Goal: Information Seeking & Learning: Learn about a topic

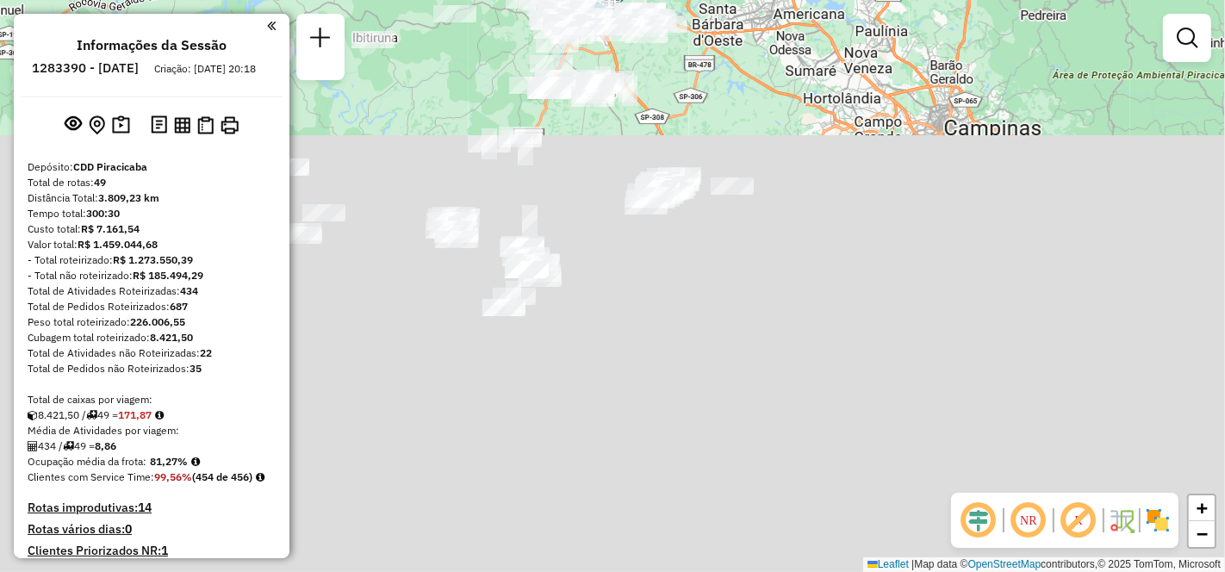
click at [1035, 523] on em at bounding box center [1028, 520] width 41 height 41
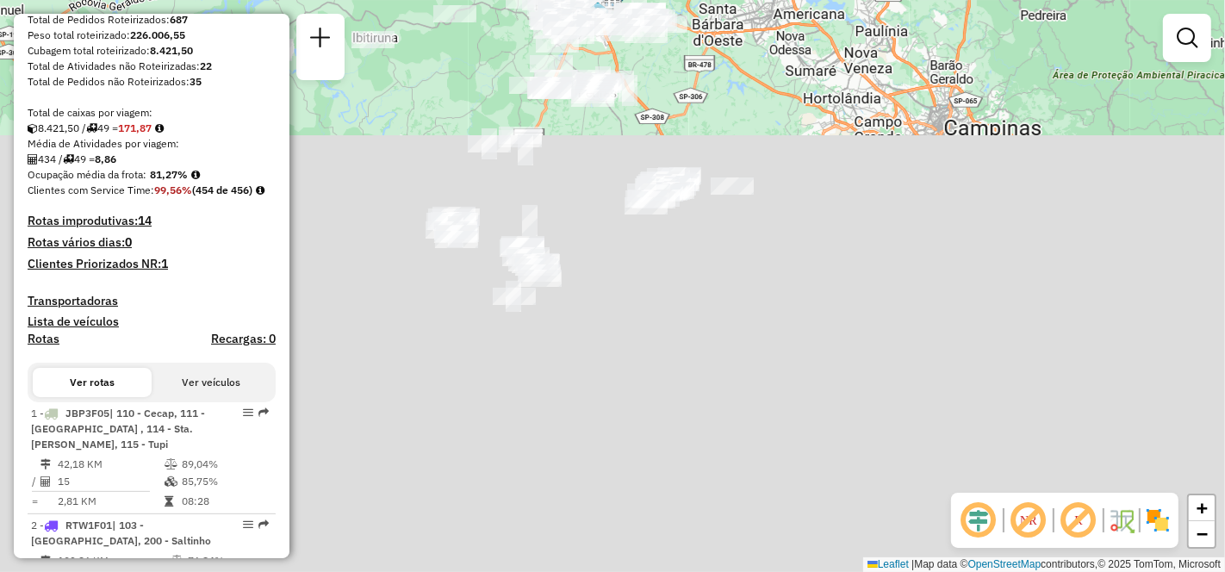
scroll to position [478, 0]
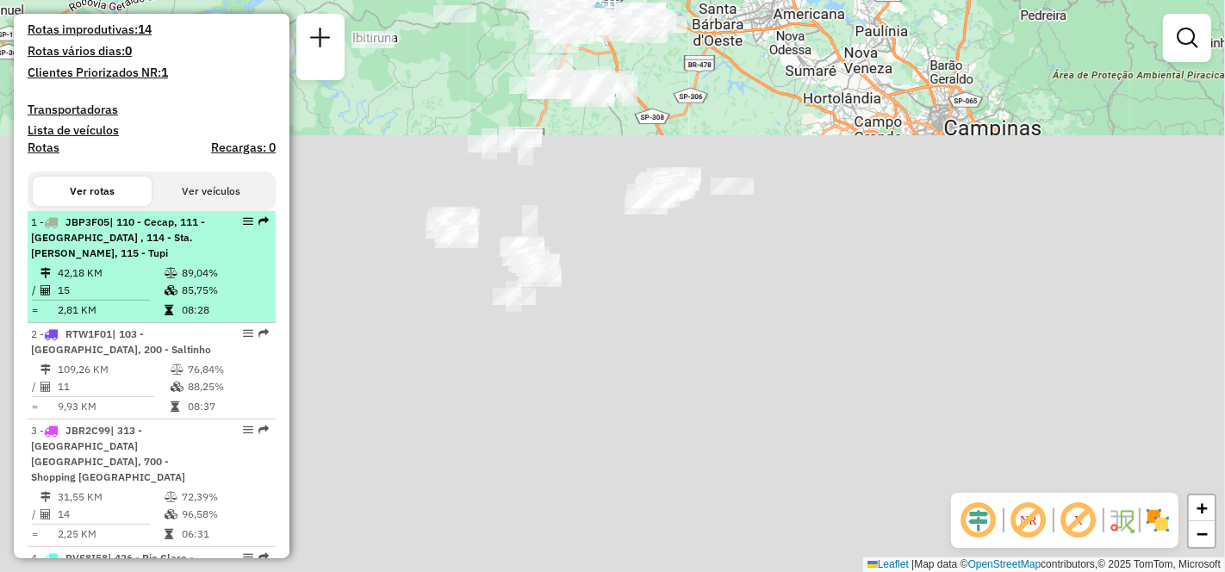
click at [96, 259] on span "| 110 - Cecap, 111 - [GEOGRAPHIC_DATA] , 114 - Sta. [PERSON_NAME], 115 - Tupi" at bounding box center [118, 237] width 174 height 44
select select "**********"
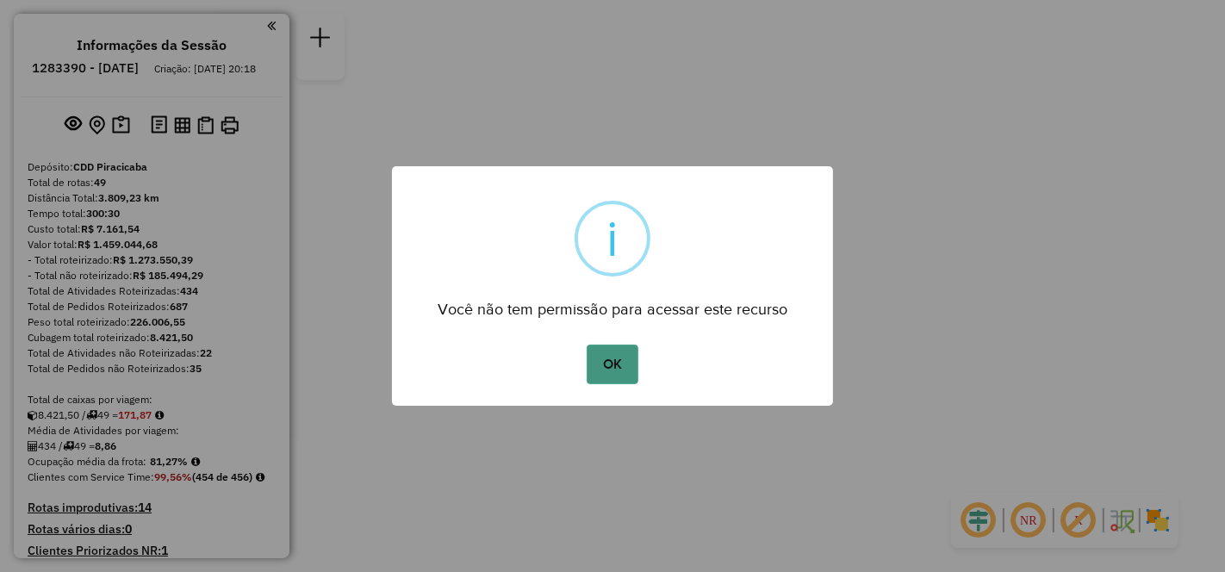
click at [612, 362] on button "OK" at bounding box center [612, 365] width 51 height 40
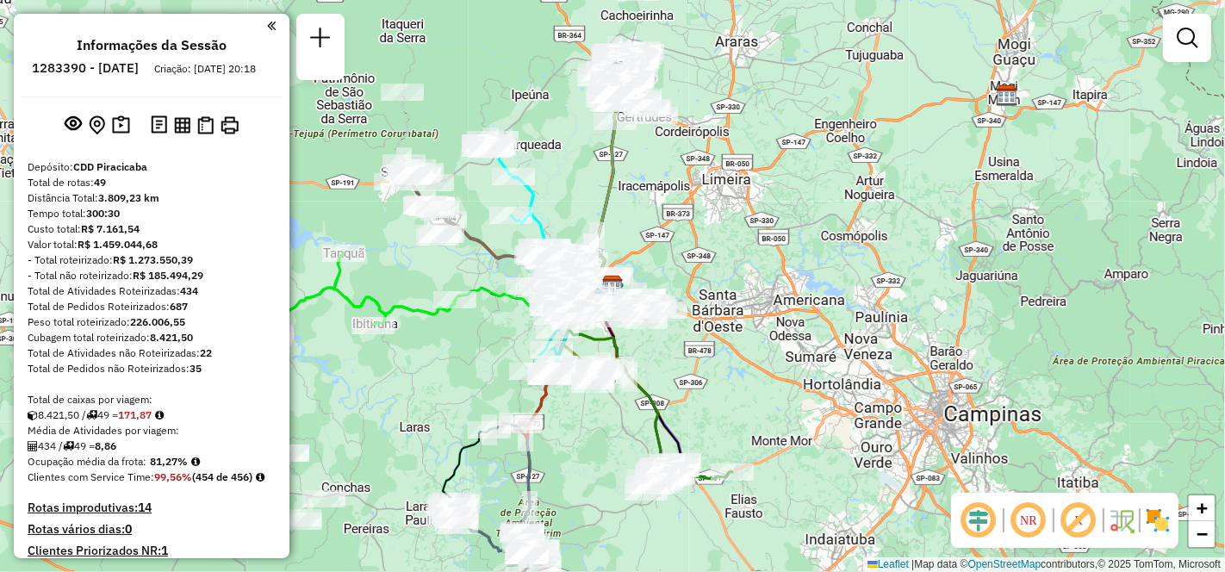
click at [1028, 520] on em at bounding box center [1028, 520] width 41 height 41
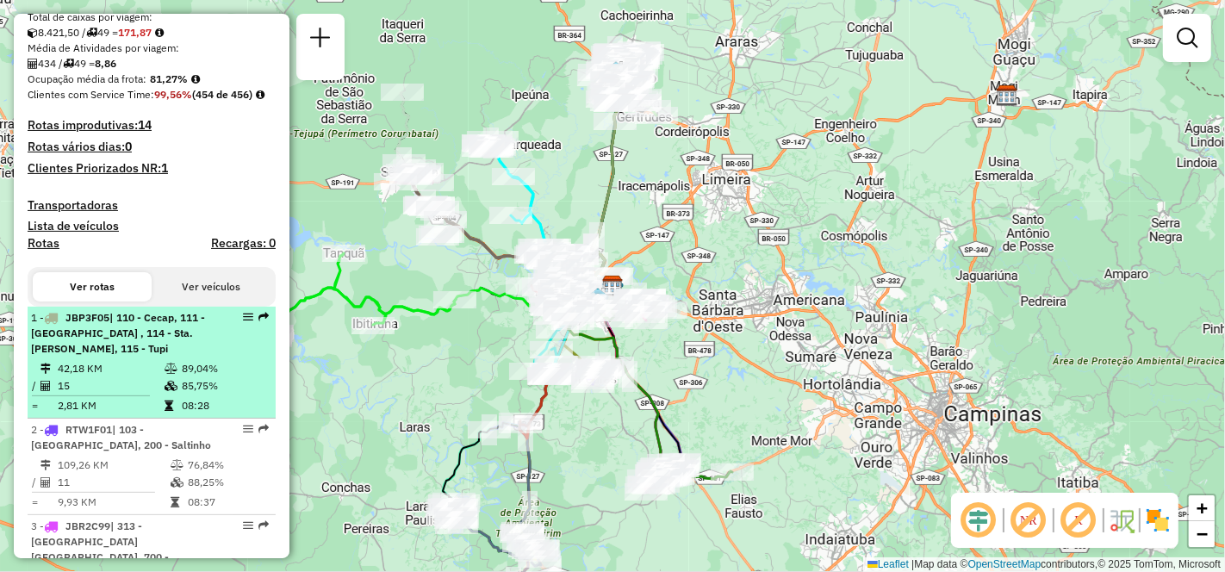
scroll to position [478, 0]
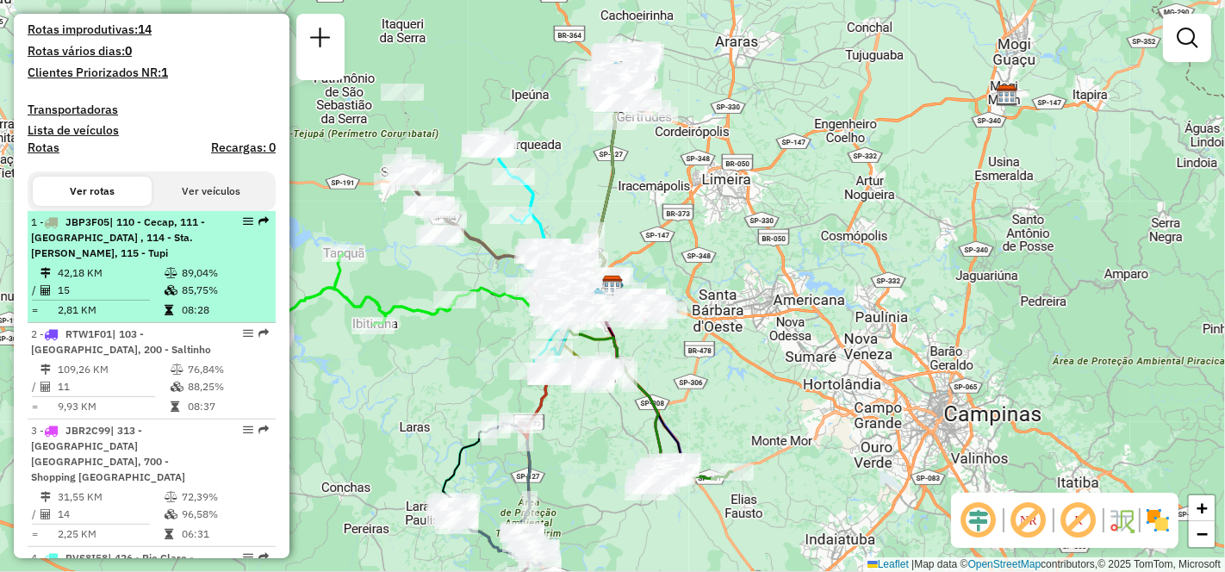
select select "**********"
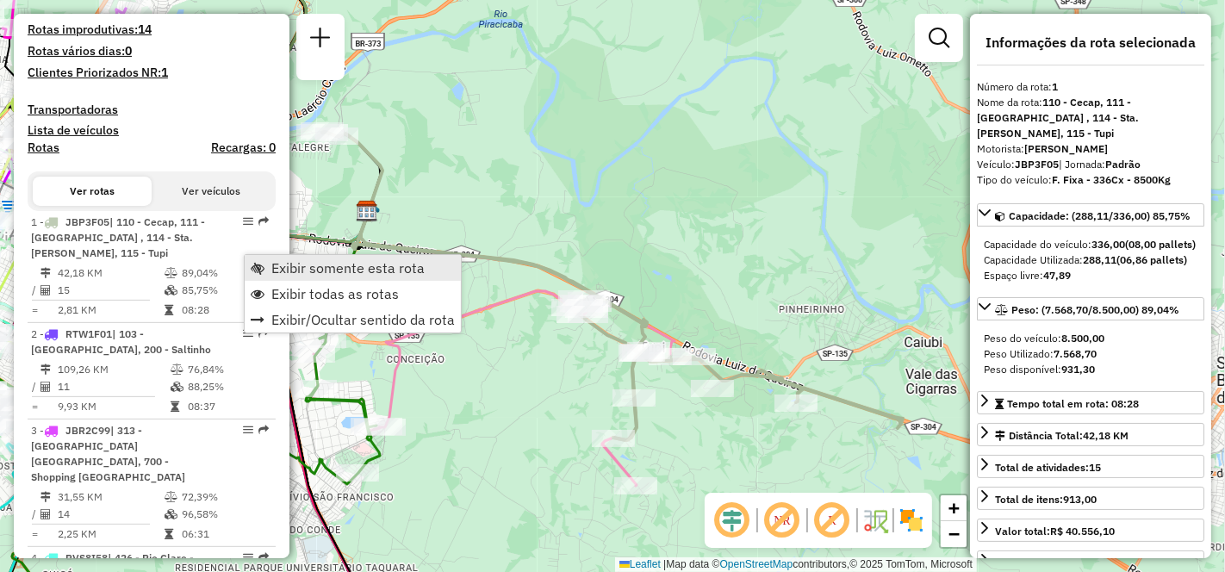
click at [332, 265] on span "Exibir somente esta rota" at bounding box center [347, 268] width 153 height 14
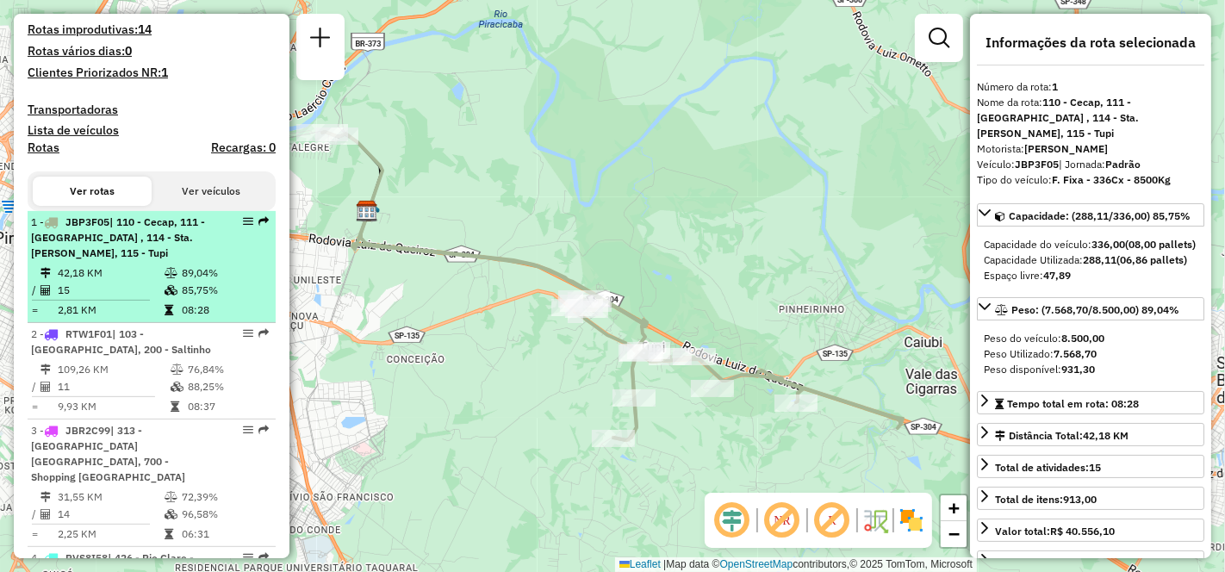
click at [108, 261] on div "1 - JBP3F05 | 110 - Cecap, 111 - [GEOGRAPHIC_DATA] , 114 - Sta. [PERSON_NAME], …" at bounding box center [122, 237] width 183 height 47
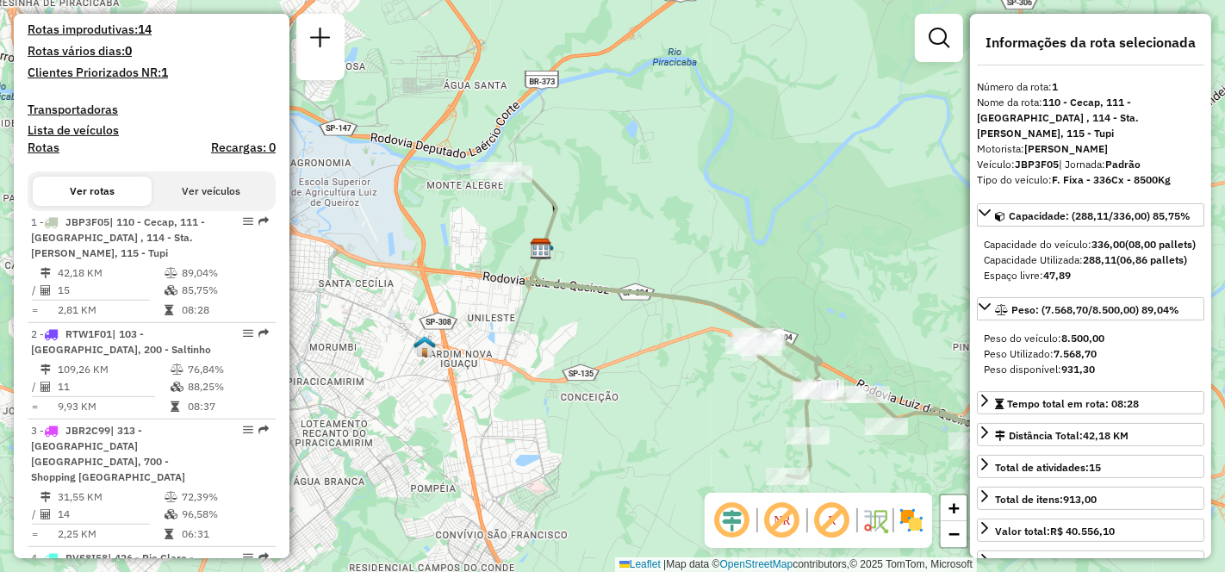
drag, startPoint x: 645, startPoint y: 202, endPoint x: 818, endPoint y: 240, distance: 177.2
click at [818, 240] on div "Janela de atendimento Grade de atendimento Capacidade Transportadoras Veículos …" at bounding box center [612, 286] width 1225 height 572
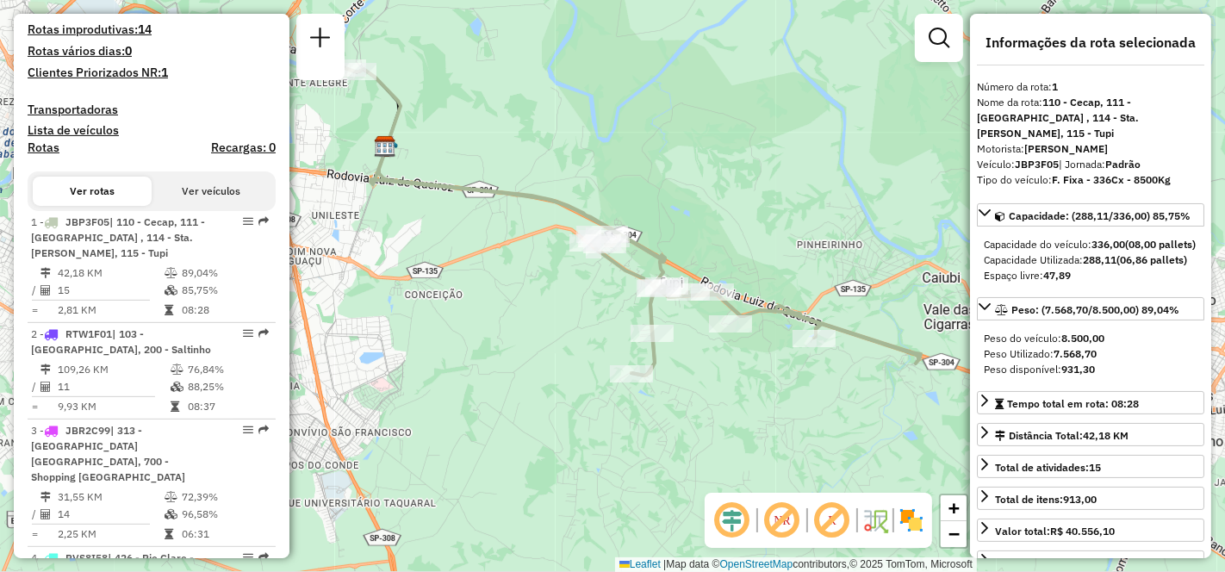
drag, startPoint x: 815, startPoint y: 208, endPoint x: 659, endPoint y: 106, distance: 186.6
click at [659, 106] on div "Janela de atendimento Grade de atendimento Capacidade Transportadoras Veículos …" at bounding box center [612, 286] width 1225 height 572
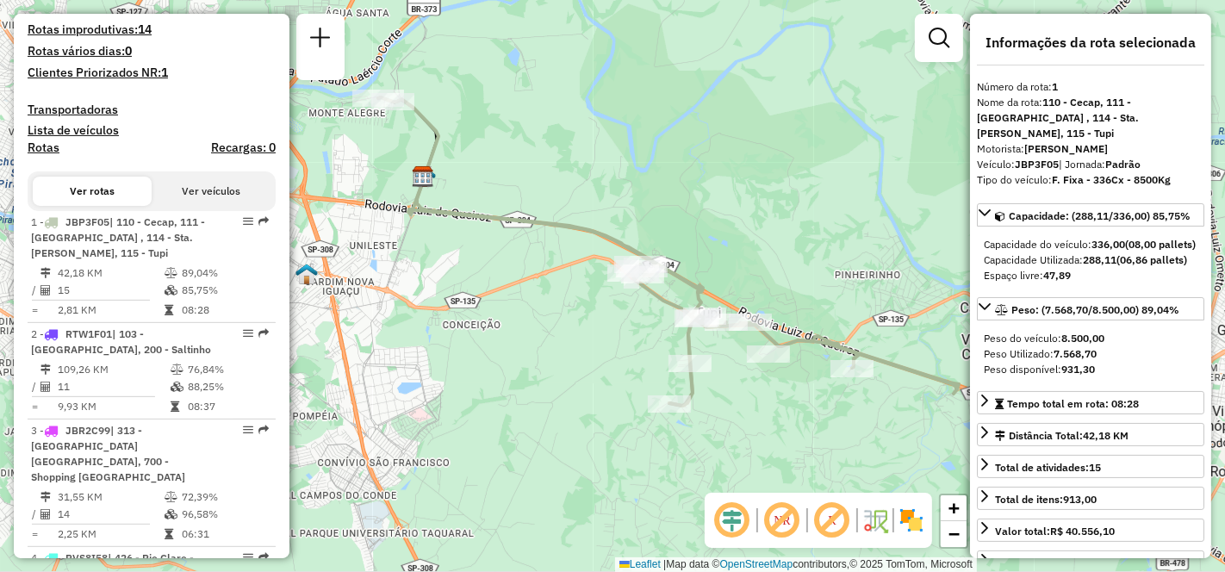
drag, startPoint x: 757, startPoint y: 171, endPoint x: 795, endPoint y: 201, distance: 48.4
click at [795, 201] on div "Janela de atendimento Grade de atendimento Capacidade Transportadoras Veículos …" at bounding box center [612, 286] width 1225 height 572
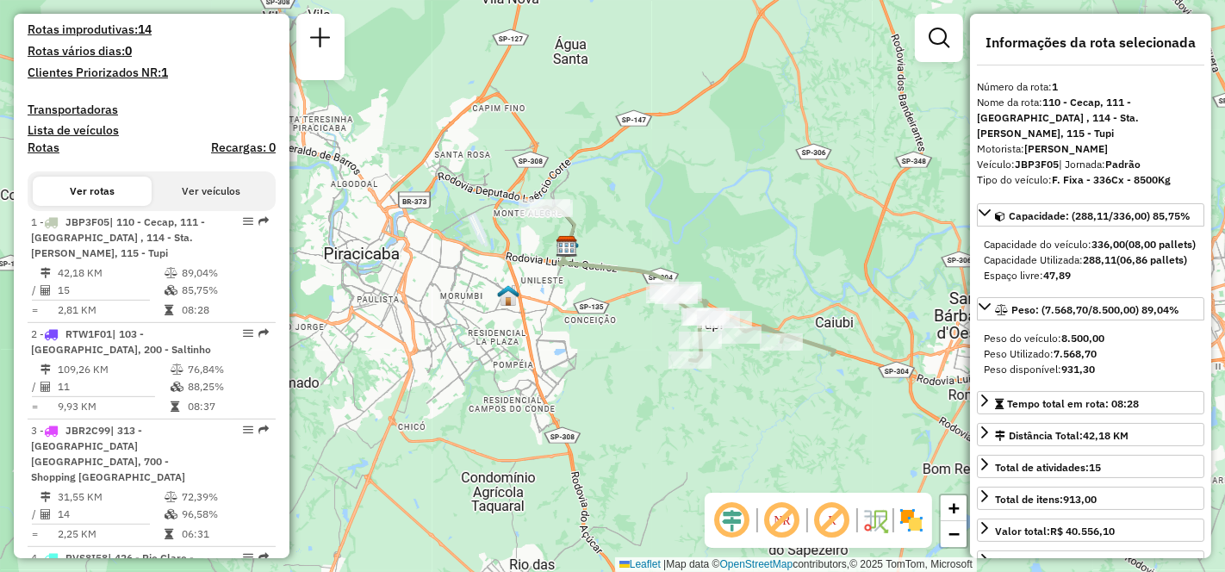
drag, startPoint x: 594, startPoint y: 280, endPoint x: 593, endPoint y: 332, distance: 51.7
click at [593, 332] on div "Janela de atendimento Grade de atendimento Capacidade Transportadoras Veículos …" at bounding box center [612, 286] width 1225 height 572
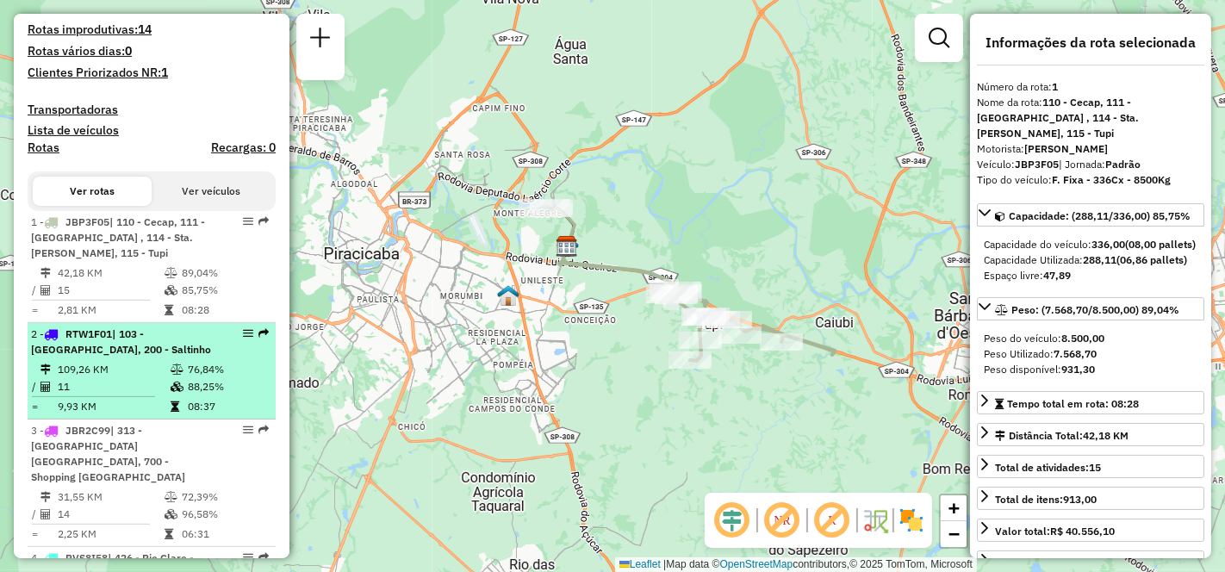
click at [112, 378] on td "109,26 KM" at bounding box center [113, 369] width 113 height 17
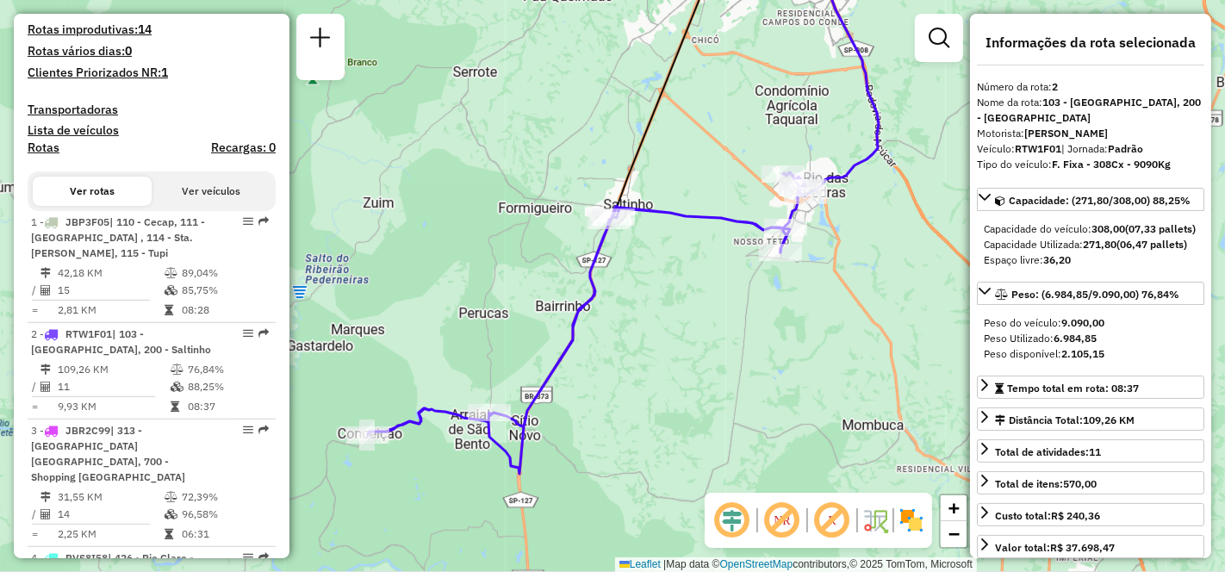
drag, startPoint x: 625, startPoint y: 389, endPoint x: 678, endPoint y: 346, distance: 68.6
click at [678, 346] on div "Janela de atendimento Grade de atendimento Capacidade Transportadoras Veículos …" at bounding box center [612, 286] width 1225 height 572
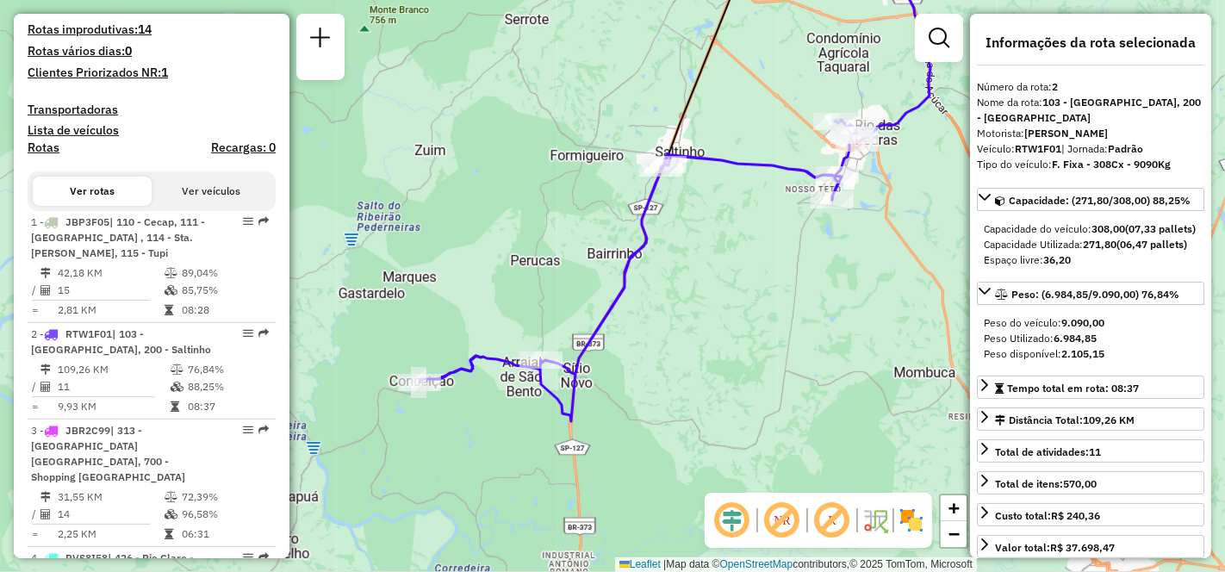
drag, startPoint x: 656, startPoint y: 345, endPoint x: 679, endPoint y: 321, distance: 33.5
click at [679, 322] on div "Janela de atendimento Grade de atendimento Capacidade Transportadoras Veículos …" at bounding box center [612, 286] width 1225 height 572
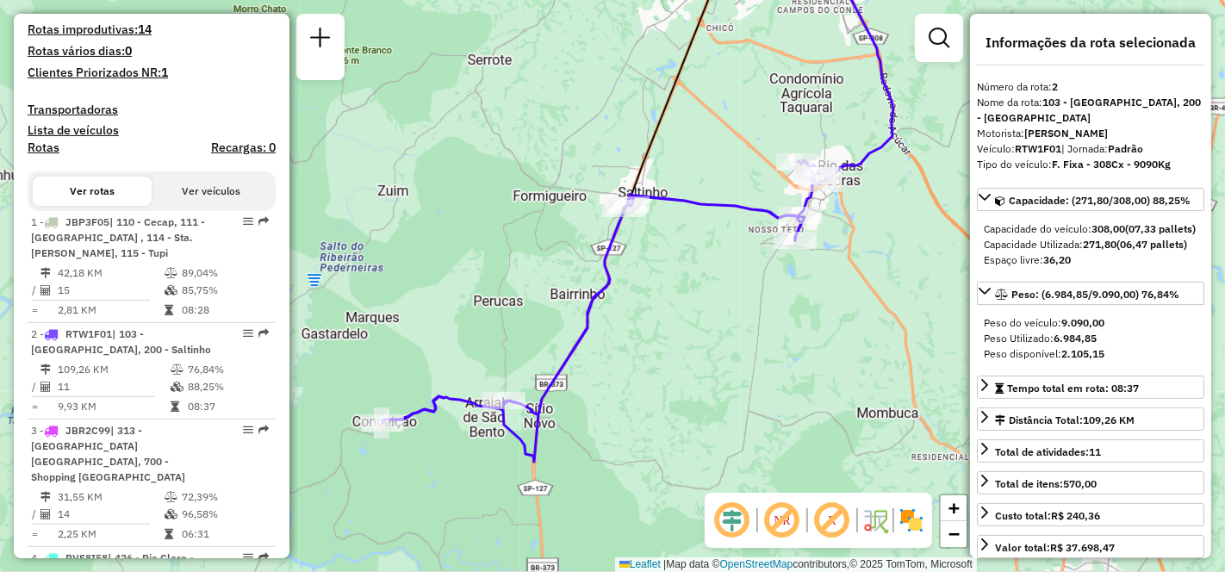
drag, startPoint x: 782, startPoint y: 314, endPoint x: 736, endPoint y: 364, distance: 68.9
click at [736, 364] on div "Janela de atendimento Grade de atendimento Capacidade Transportadoras Veículos …" at bounding box center [612, 286] width 1225 height 572
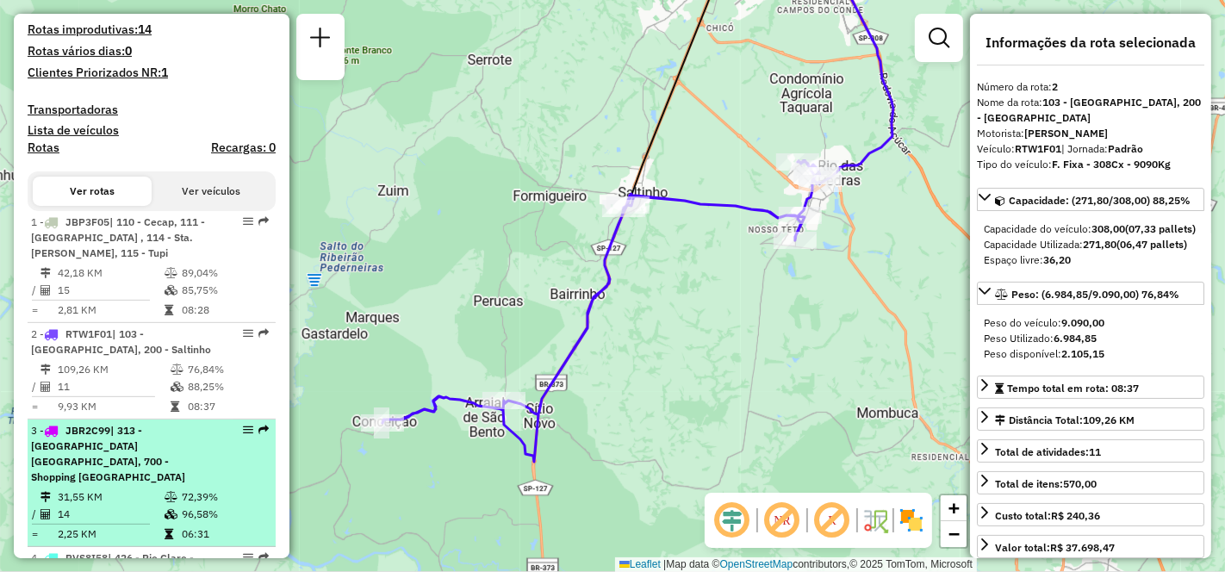
click at [110, 483] on div "3 - JBR2C99 | 313 - [GEOGRAPHIC_DATA] [GEOGRAPHIC_DATA], 700 - Shopping [GEOGRA…" at bounding box center [122, 454] width 183 height 62
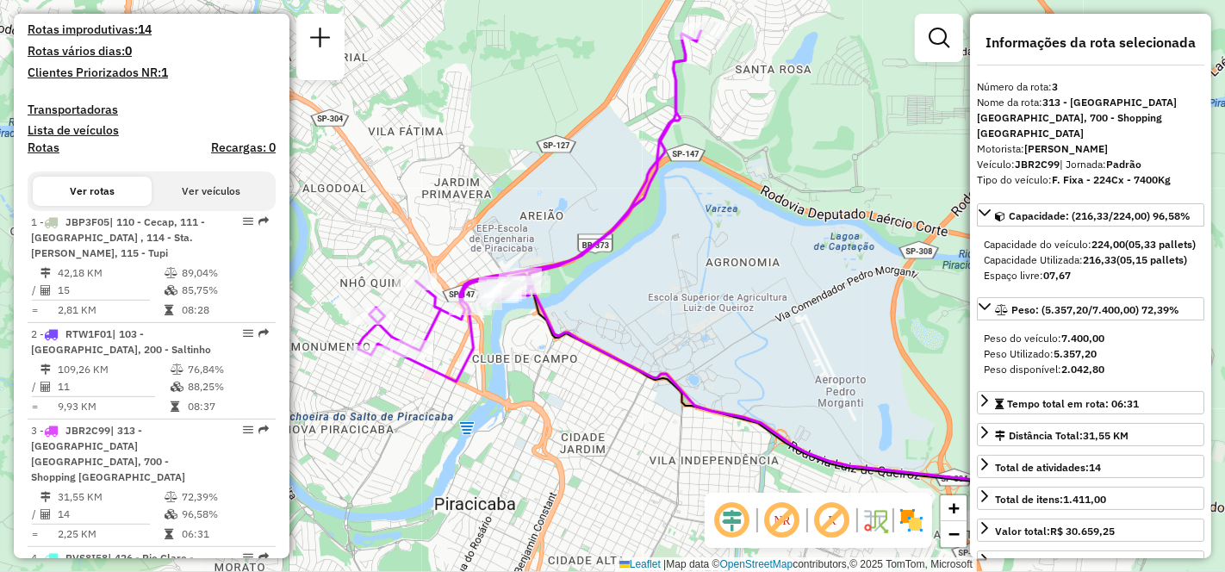
drag, startPoint x: 553, startPoint y: 291, endPoint x: 713, endPoint y: 277, distance: 160.9
click at [713, 277] on div "Janela de atendimento Grade de atendimento Capacidade Transportadoras Veículos …" at bounding box center [612, 286] width 1225 height 572
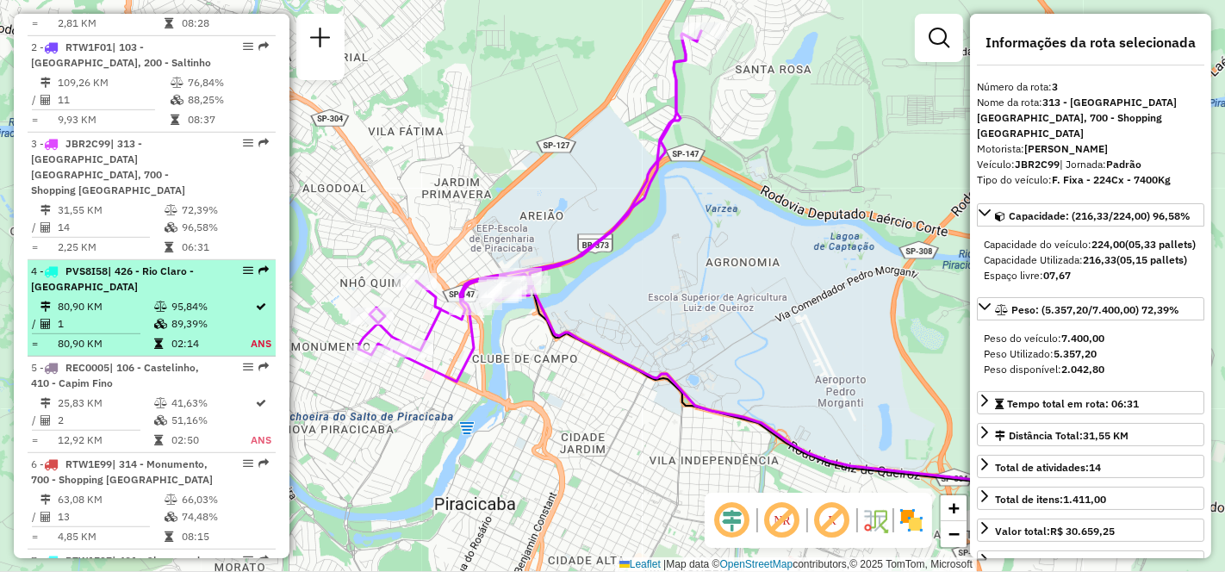
scroll to position [861, 0]
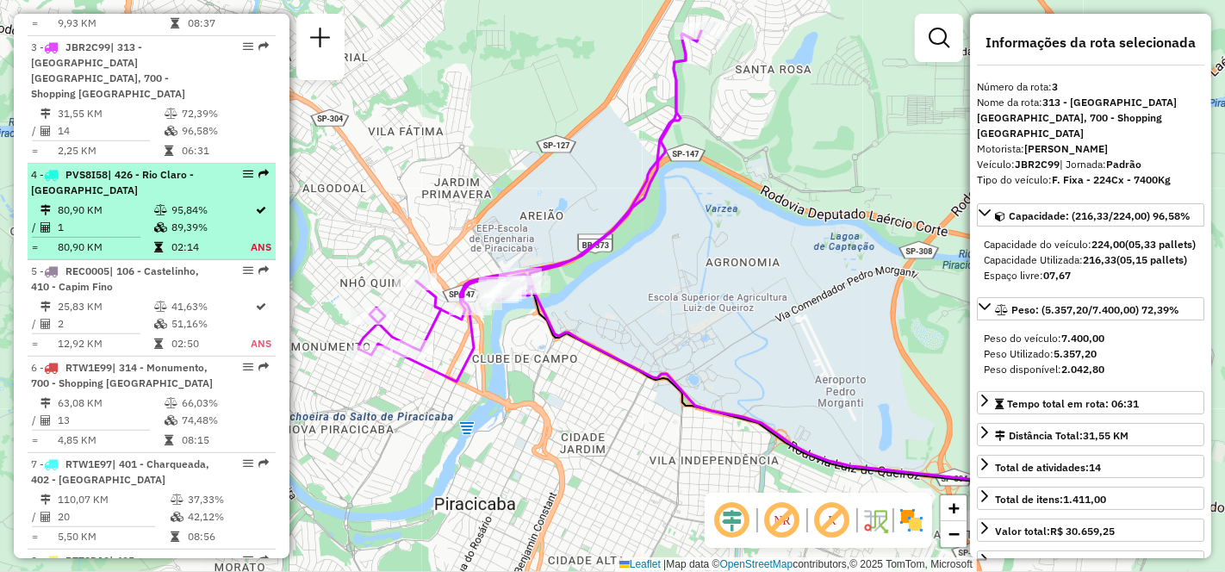
click at [122, 389] on span "| 314 - Monumento, 700 - Shopping [GEOGRAPHIC_DATA]" at bounding box center [122, 375] width 182 height 28
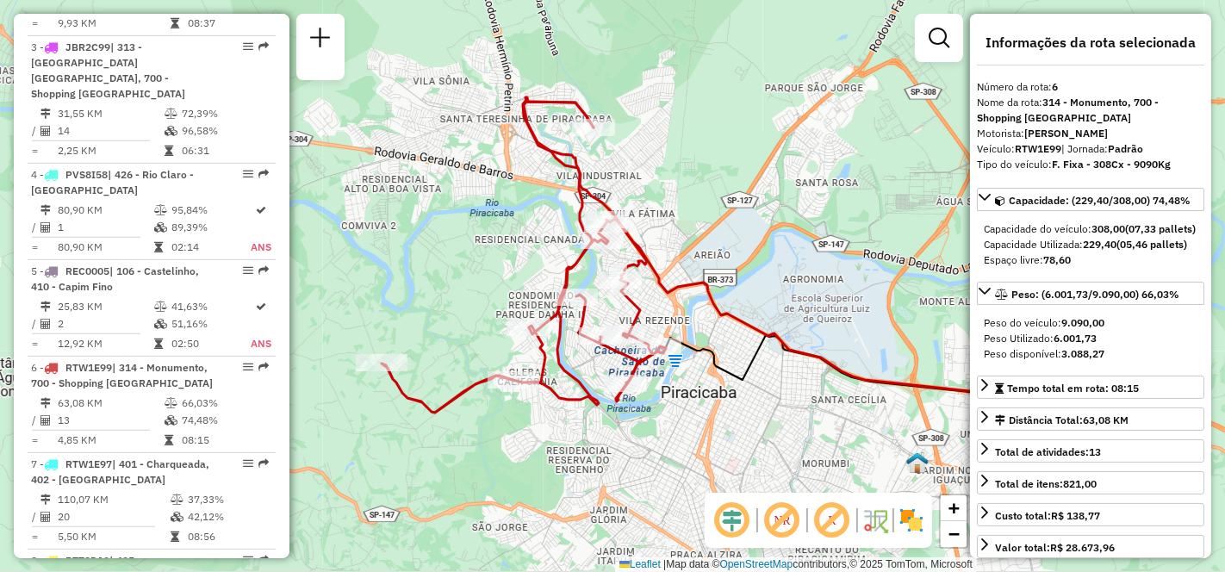
drag, startPoint x: 625, startPoint y: 282, endPoint x: 721, endPoint y: 251, distance: 101.3
click at [721, 251] on div "Janela de atendimento Grade de atendimento Capacidade Transportadoras Veículos …" at bounding box center [612, 286] width 1225 height 572
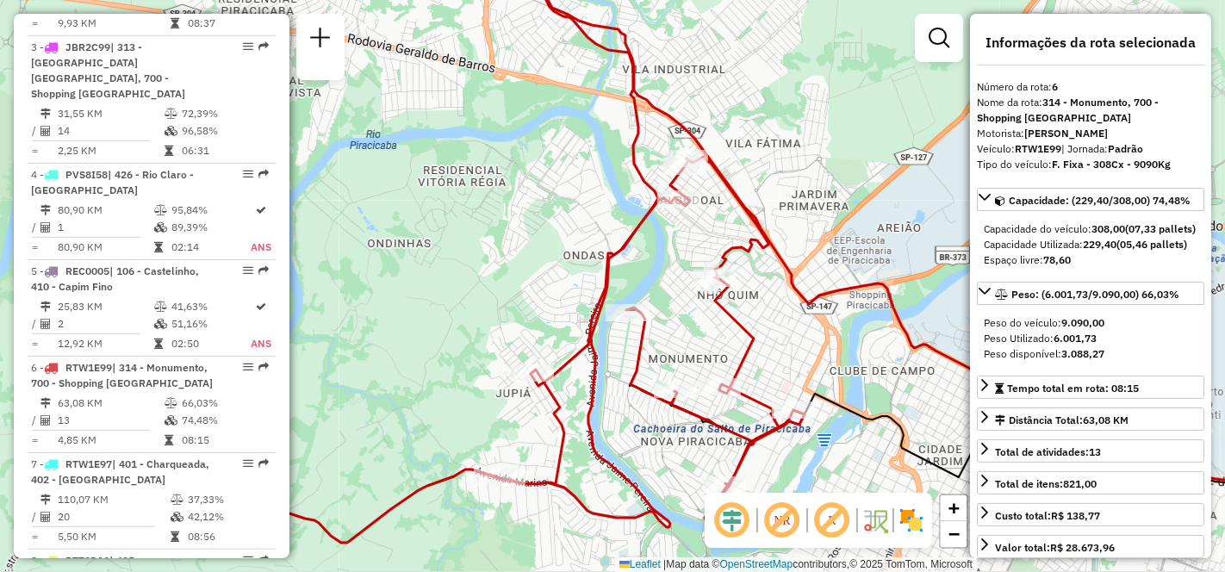
drag, startPoint x: 760, startPoint y: 202, endPoint x: 867, endPoint y: 213, distance: 107.3
click at [867, 213] on div "Janela de atendimento Grade de atendimento Capacidade Transportadoras Veículos …" at bounding box center [612, 286] width 1225 height 572
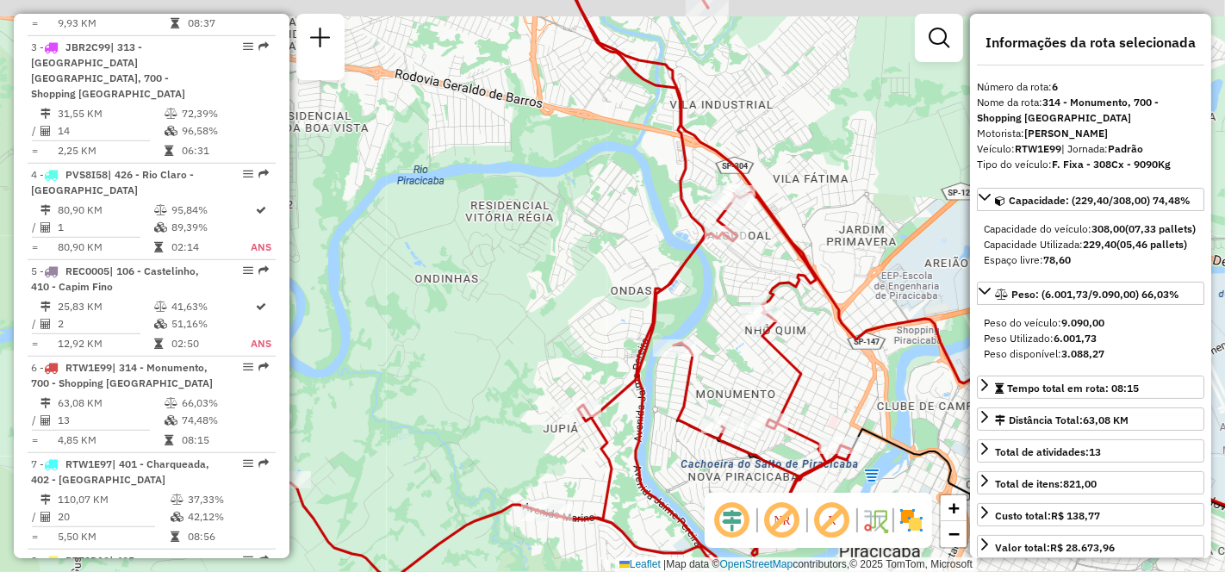
drag, startPoint x: 792, startPoint y: 205, endPoint x: 836, endPoint y: 238, distance: 54.8
click at [836, 238] on div "Janela de atendimento Grade de atendimento Capacidade Transportadoras Veículos …" at bounding box center [612, 286] width 1225 height 572
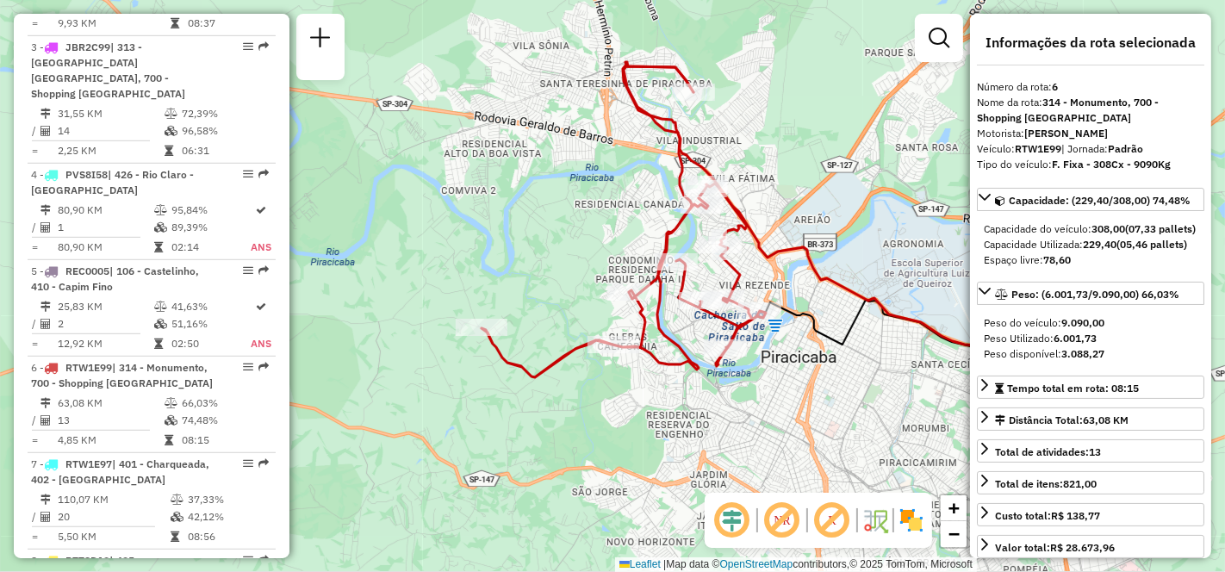
drag, startPoint x: 854, startPoint y: 160, endPoint x: 776, endPoint y: 128, distance: 84.6
click at [776, 128] on div "Janela de atendimento Grade de atendimento Capacidade Transportadoras Veículos …" at bounding box center [612, 286] width 1225 height 572
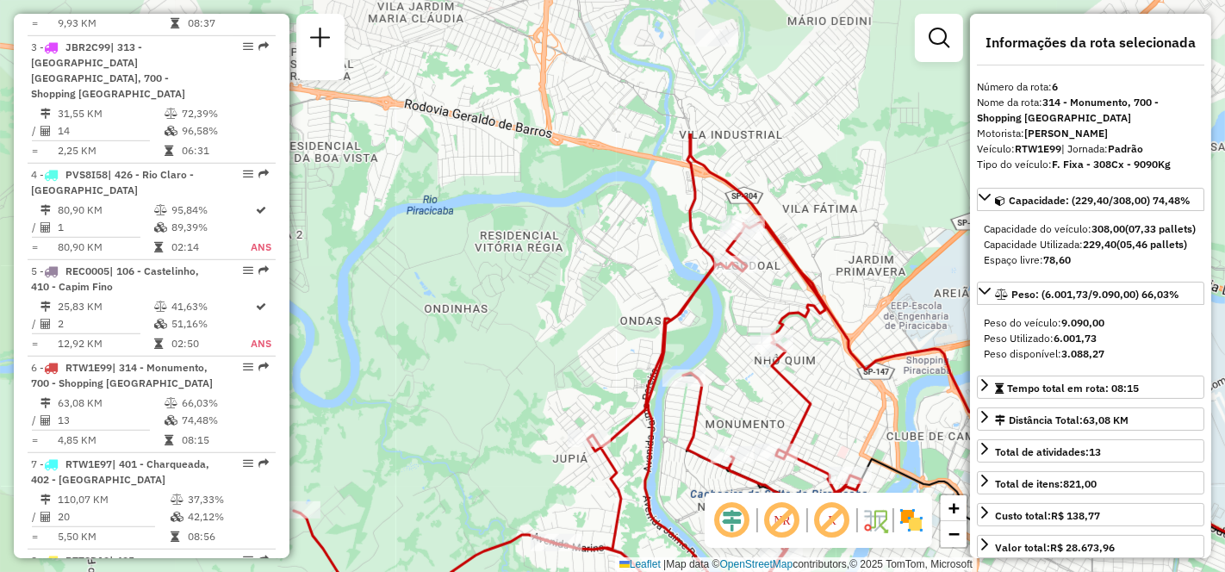
drag, startPoint x: 647, startPoint y: 128, endPoint x: 748, endPoint y: 323, distance: 219.2
click at [748, 323] on div "Janela de atendimento Grade de atendimento Capacidade Transportadoras Veículos …" at bounding box center [612, 286] width 1225 height 572
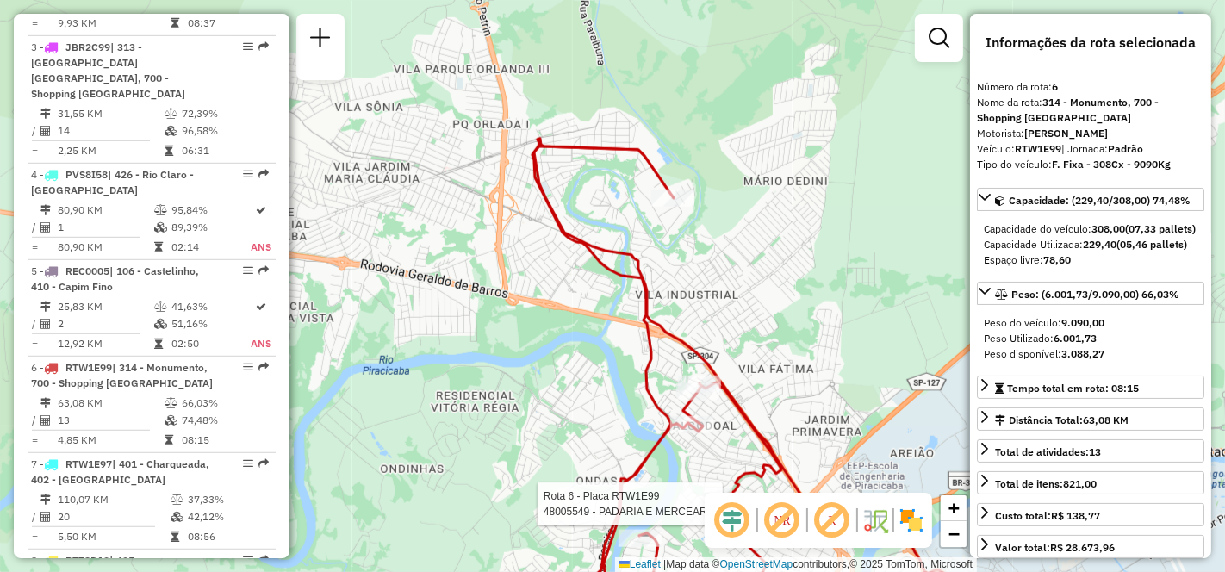
drag, startPoint x: 568, startPoint y: 196, endPoint x: 513, endPoint y: 371, distance: 183.1
click at [513, 371] on div "Rota 6 - Placa RTW1E99 48005549 - PADARIA E MERCEARIA Janela de atendimento Gra…" at bounding box center [612, 286] width 1225 height 572
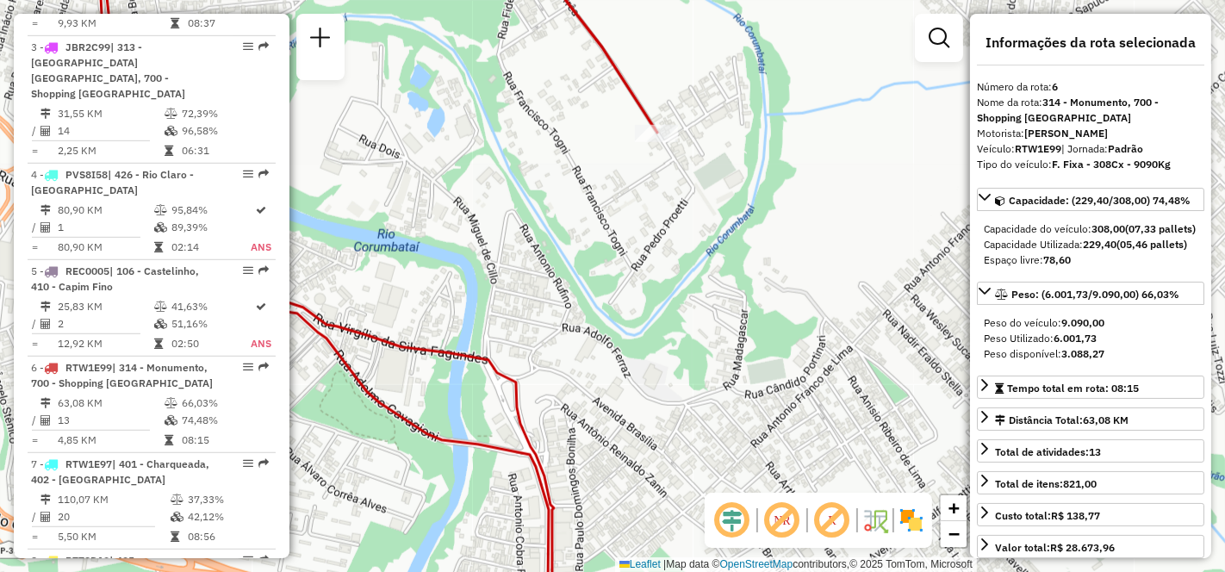
drag, startPoint x: 612, startPoint y: 333, endPoint x: 716, endPoint y: 250, distance: 133.6
click at [714, 250] on div "Rota 6 - Placa RTW1E99 48005549 - PADARIA E MERCEARIA Janela de atendimento Gra…" at bounding box center [612, 286] width 1225 height 572
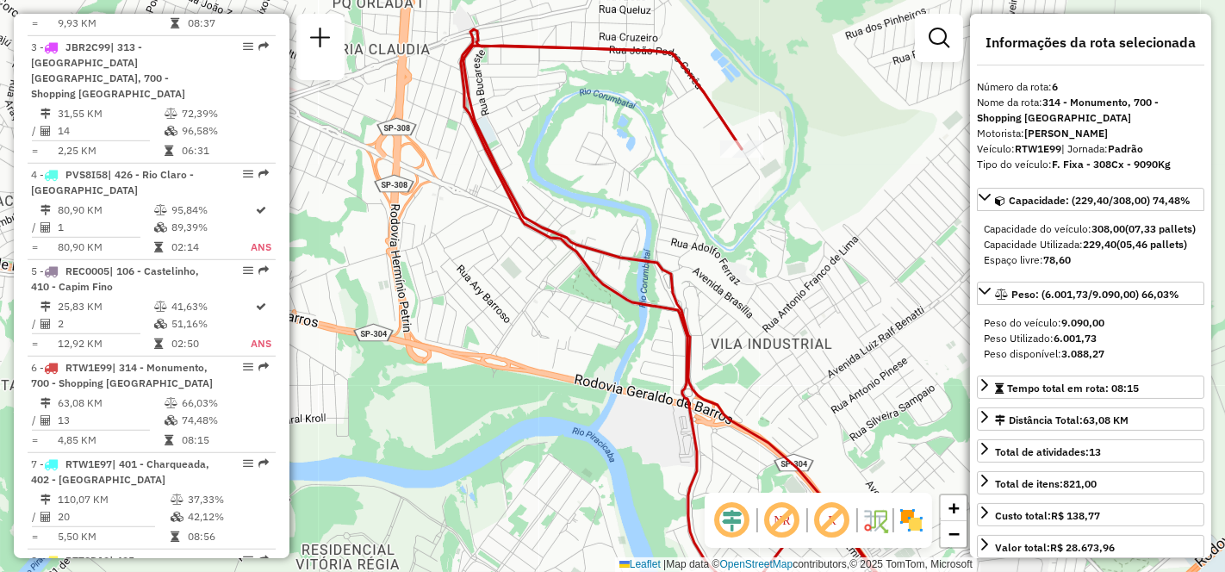
drag, startPoint x: 736, startPoint y: 323, endPoint x: 786, endPoint y: 183, distance: 148.2
click at [770, 208] on div "Rota 6 - Placa RTW1E99 48005549 - PADARIA E MERCEARIA Janela de atendimento Gra…" at bounding box center [612, 286] width 1225 height 572
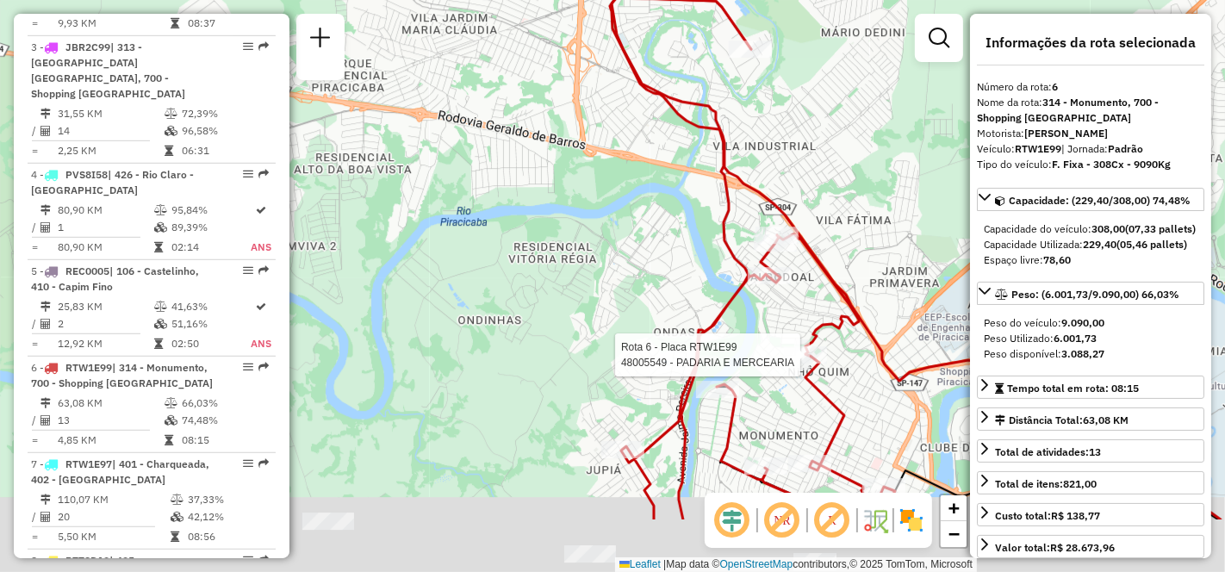
drag, startPoint x: 633, startPoint y: 331, endPoint x: 606, endPoint y: 190, distance: 143.8
click at [613, 227] on div "Rota 6 - Placa RTW1E99 48005549 - PADARIA E MERCEARIA Janela de atendimento Gra…" at bounding box center [612, 286] width 1225 height 572
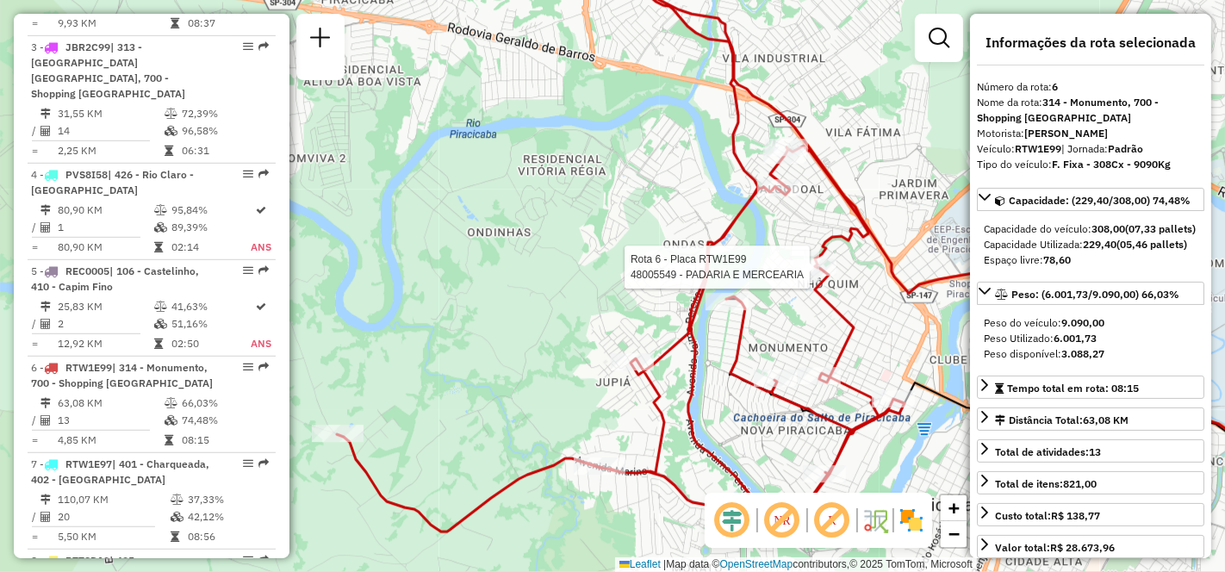
drag, startPoint x: 569, startPoint y: 274, endPoint x: 659, endPoint y: 111, distance: 185.8
click at [622, 134] on div "Rota 6 - Placa RTW1E99 48005549 - PADARIA E MERCEARIA Janela de atendimento Gra…" at bounding box center [612, 286] width 1225 height 572
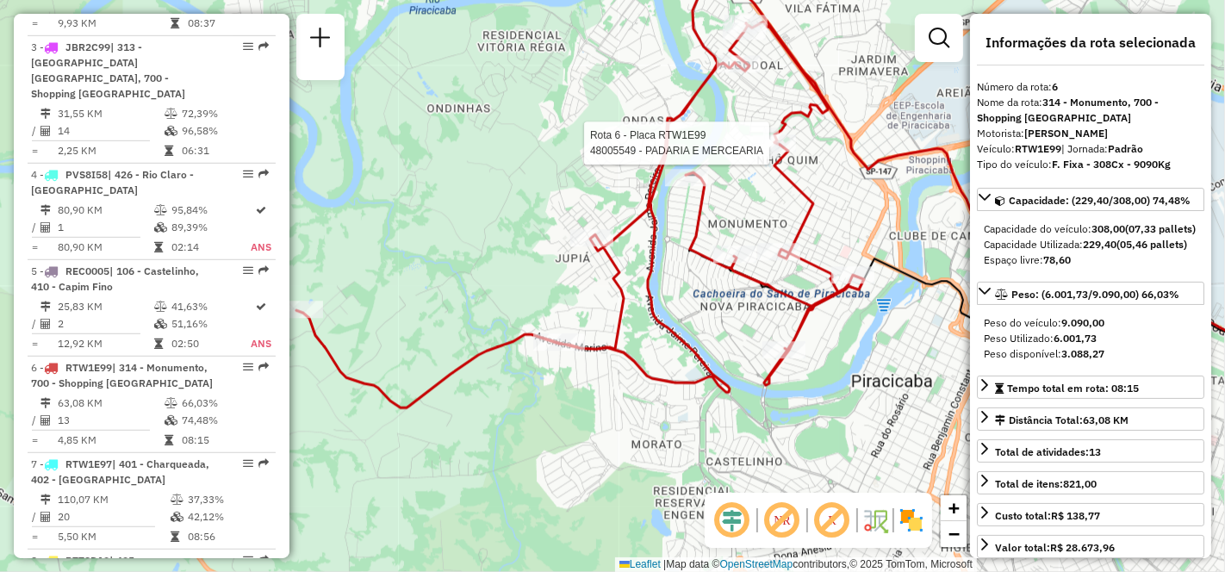
drag, startPoint x: 587, startPoint y: 202, endPoint x: 503, endPoint y: 167, distance: 91.5
click at [503, 167] on div "Rota 6 - Placa RTW1E99 48005549 - PADARIA E MERCEARIA Janela de atendimento Gra…" at bounding box center [612, 286] width 1225 height 572
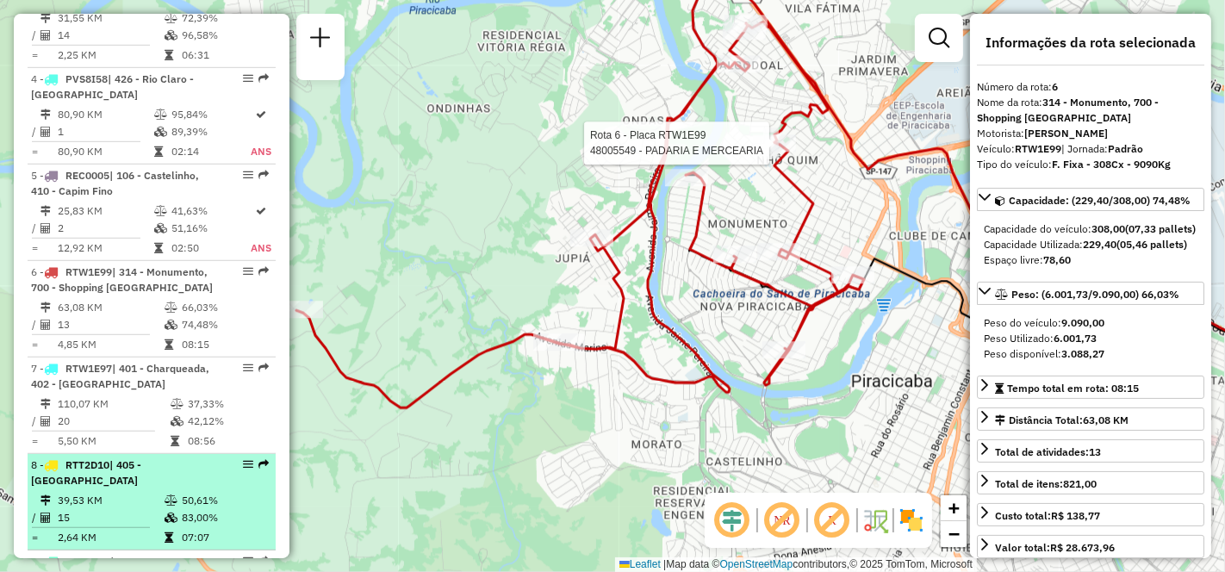
scroll to position [1053, 0]
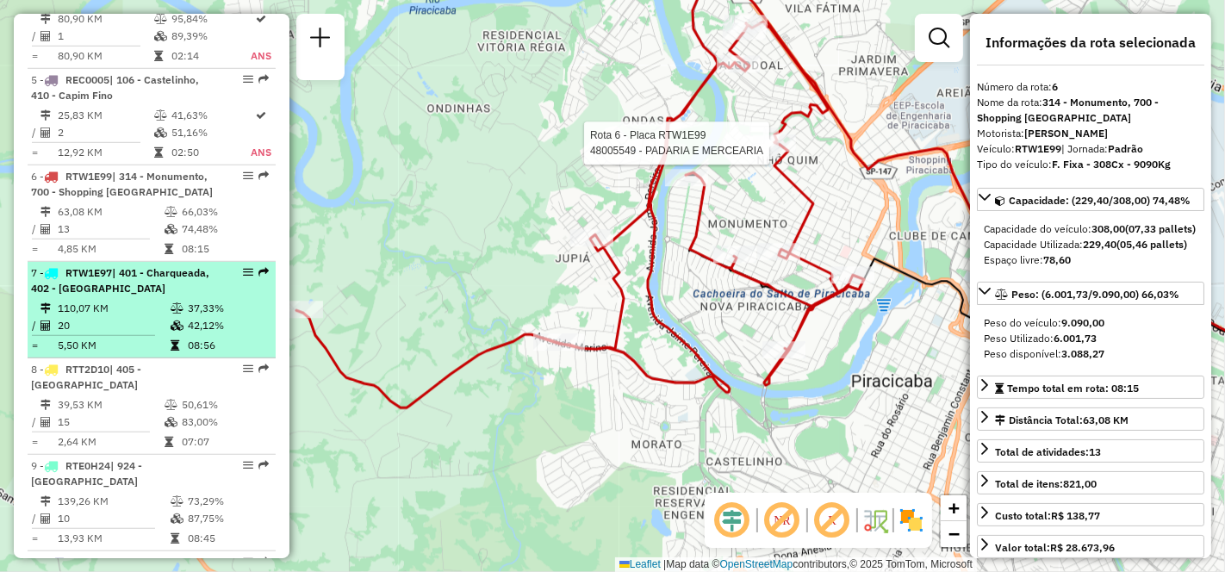
click at [101, 317] on td "110,07 KM" at bounding box center [113, 308] width 113 height 17
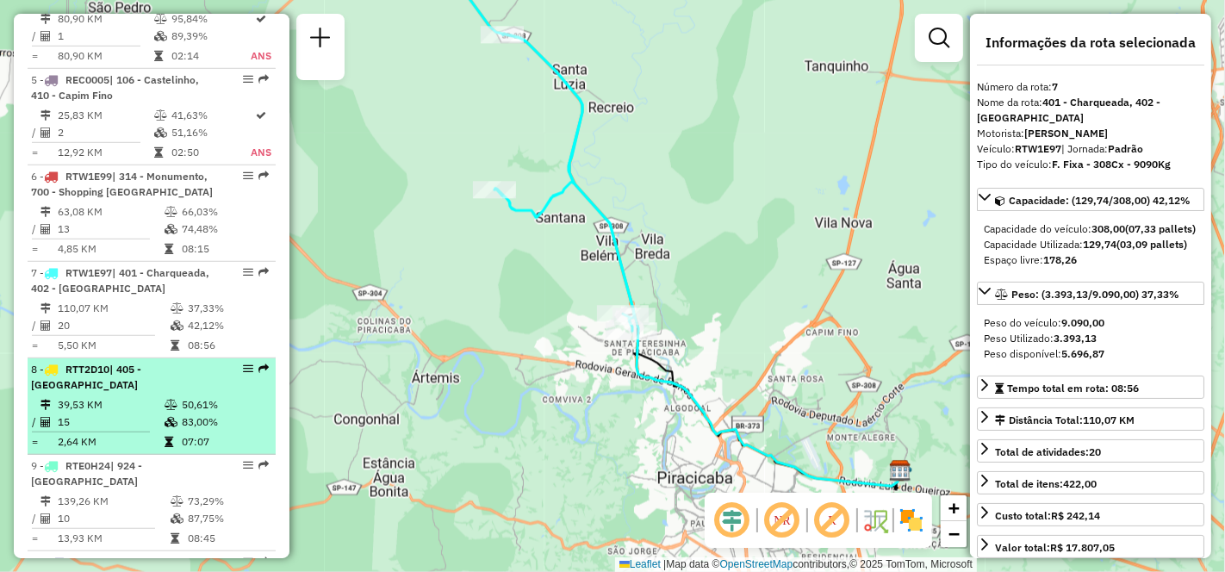
click at [106, 413] on td "39,53 KM" at bounding box center [110, 404] width 107 height 17
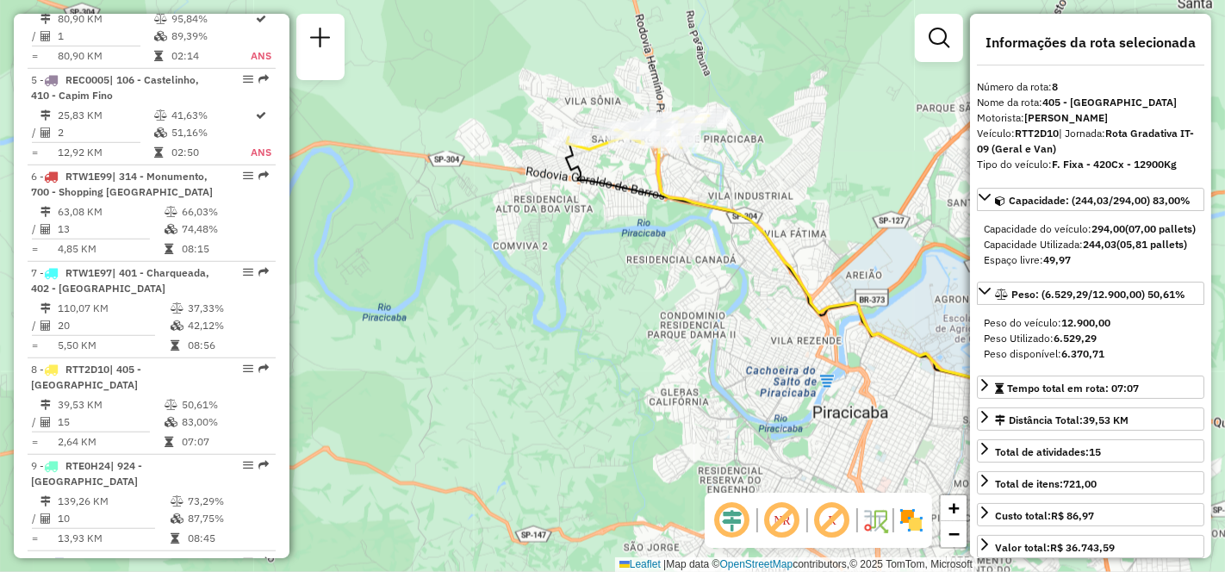
drag, startPoint x: 433, startPoint y: 364, endPoint x: 698, endPoint y: 347, distance: 265.0
click at [698, 347] on div "Janela de atendimento Grade de atendimento Capacidade Transportadoras Veículos …" at bounding box center [612, 286] width 1225 height 572
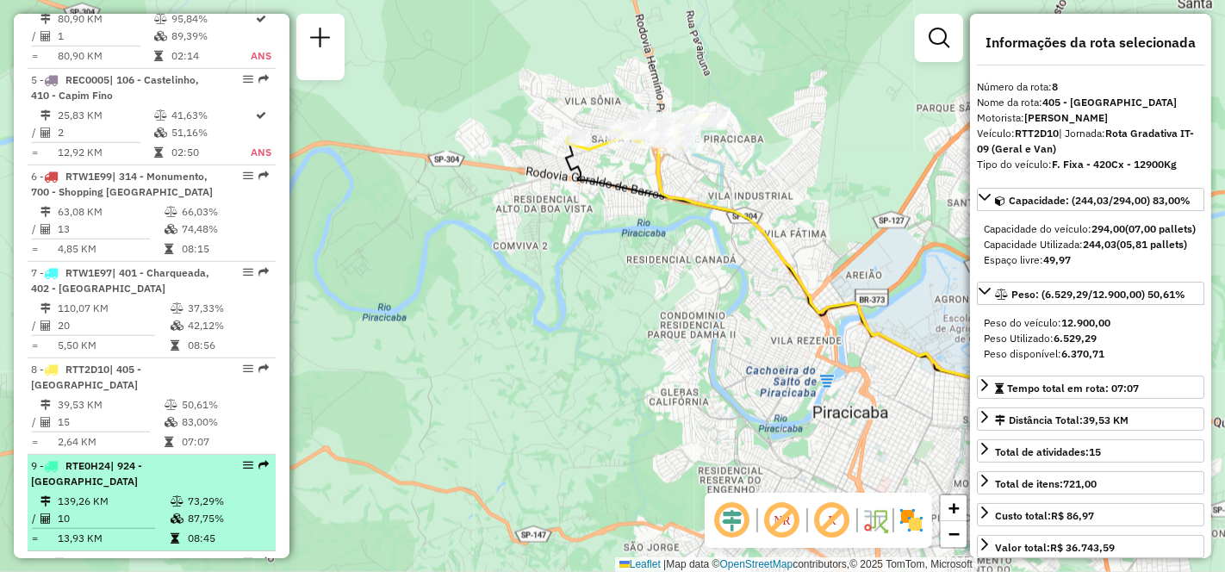
click at [99, 489] on div "9 - RTE0H24 | 924 - [GEOGRAPHIC_DATA]" at bounding box center [122, 473] width 183 height 31
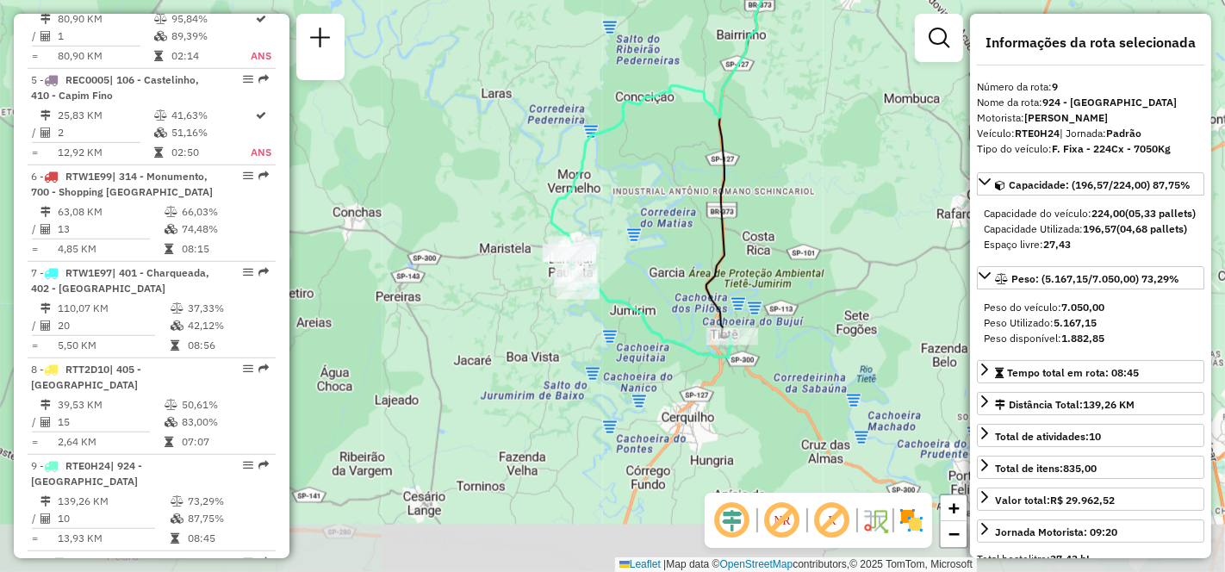
drag, startPoint x: 560, startPoint y: 345, endPoint x: 658, endPoint y: 171, distance: 199.8
click at [658, 171] on div "Janela de atendimento Grade de atendimento Capacidade Transportadoras Veículos …" at bounding box center [612, 286] width 1225 height 572
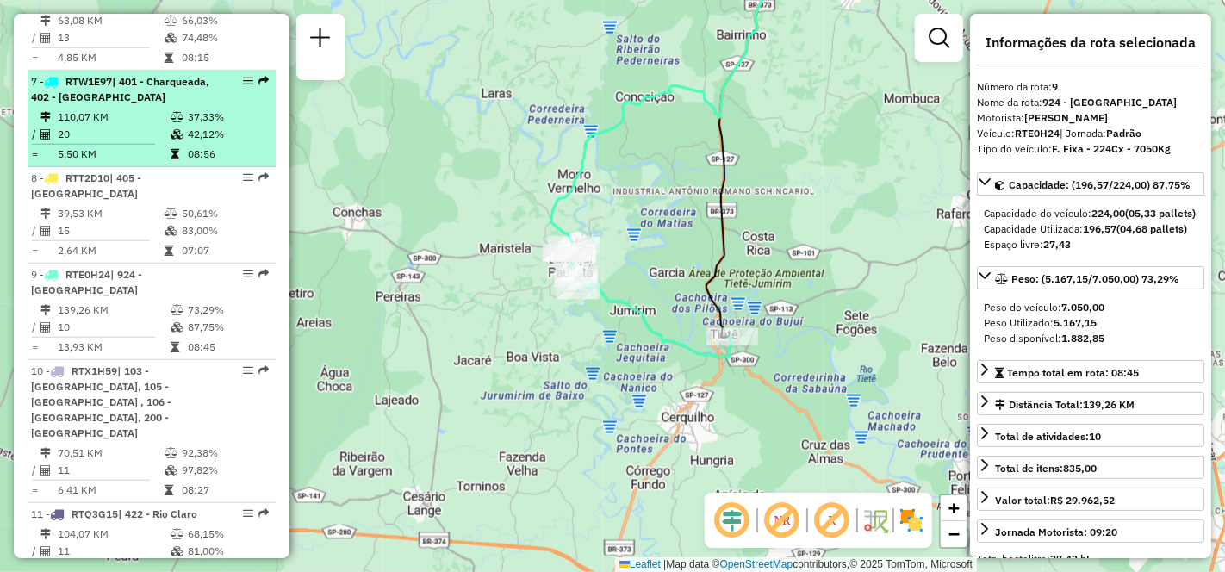
scroll to position [1339, 0]
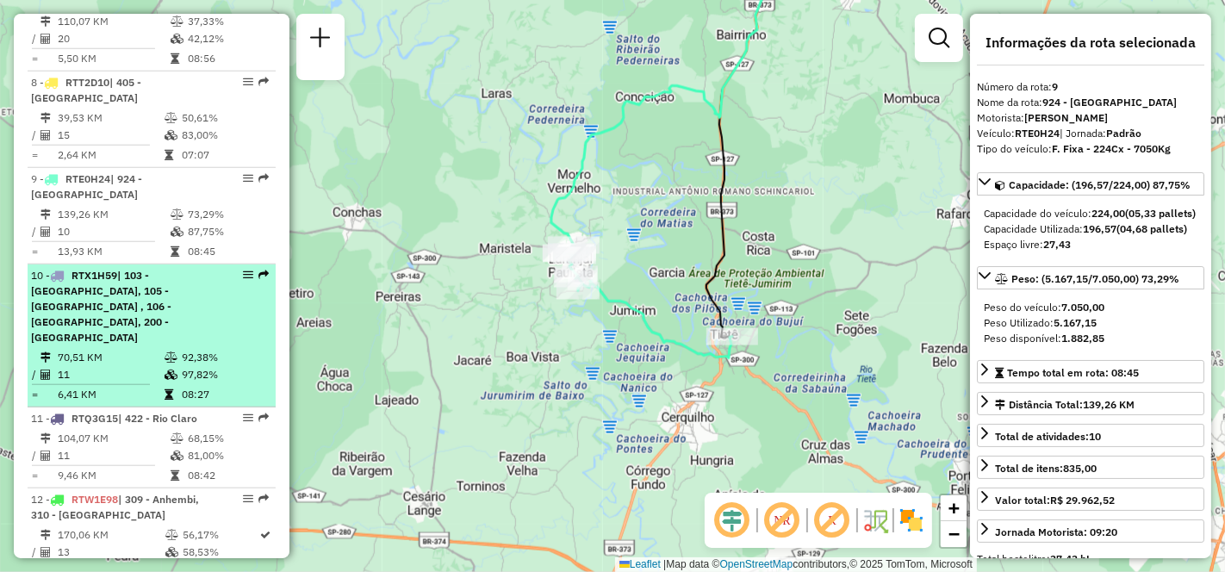
click at [115, 349] on td "70,51 KM" at bounding box center [110, 357] width 107 height 17
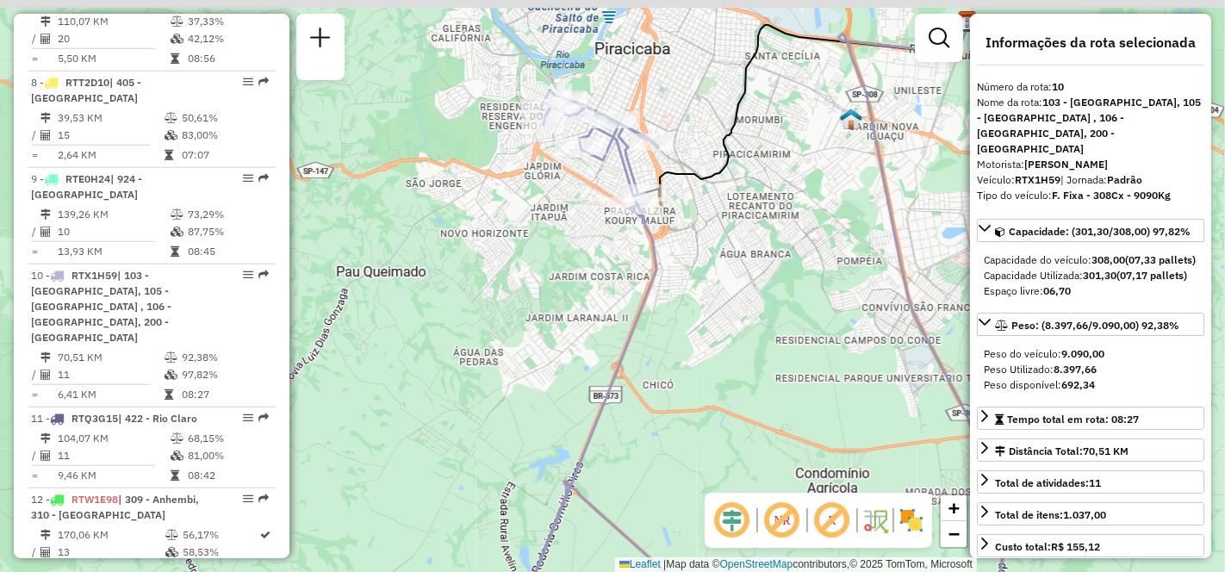
drag, startPoint x: 570, startPoint y: 231, endPoint x: 501, endPoint y: 270, distance: 79.5
click at [501, 270] on div "Janela de atendimento Grade de atendimento Capacidade Transportadoras Veículos …" at bounding box center [612, 286] width 1225 height 572
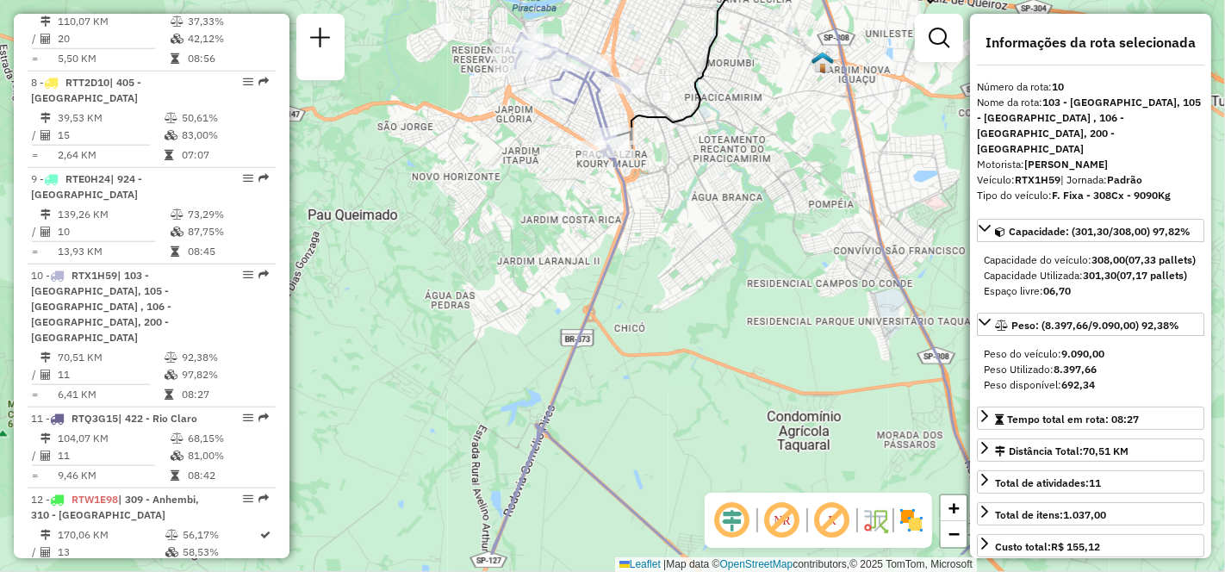
drag, startPoint x: 773, startPoint y: 365, endPoint x: 750, endPoint y: 274, distance: 94.0
click at [750, 274] on div "Janela de atendimento Grade de atendimento Capacidade Transportadoras Veículos …" at bounding box center [612, 286] width 1225 height 572
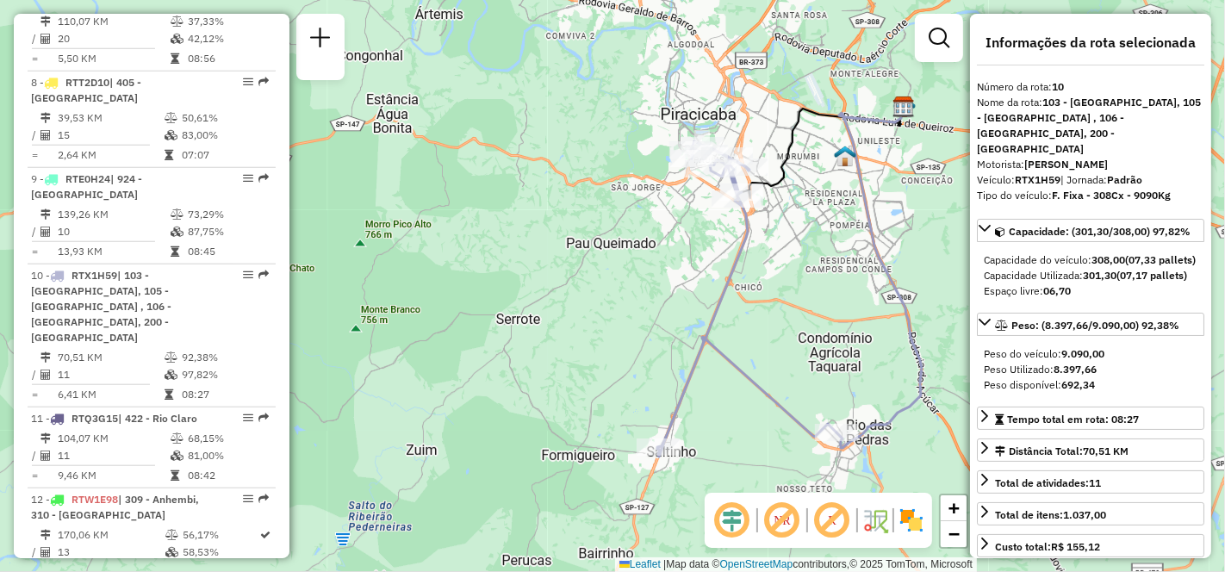
drag, startPoint x: 780, startPoint y: 279, endPoint x: 843, endPoint y: 283, distance: 63.8
click at [846, 281] on div "Janela de atendimento Grade de atendimento Capacidade Transportadoras Veículos …" at bounding box center [612, 286] width 1225 height 572
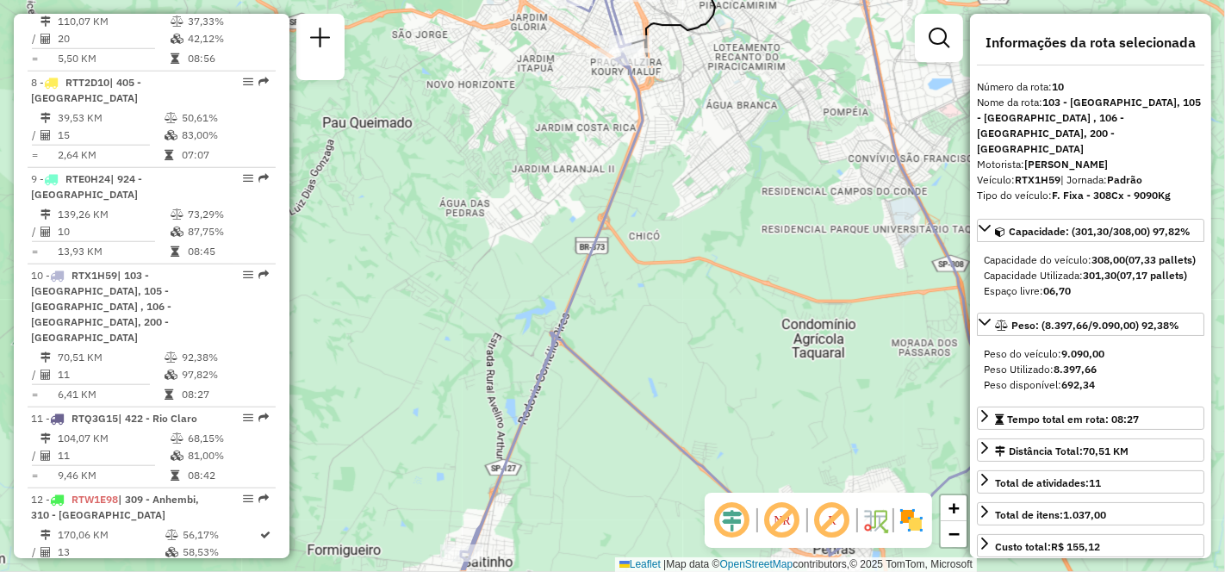
drag, startPoint x: 643, startPoint y: 271, endPoint x: 467, endPoint y: 225, distance: 182.6
click at [467, 225] on div "Janela de atendimento Grade de atendimento Capacidade Transportadoras Veículos …" at bounding box center [612, 286] width 1225 height 572
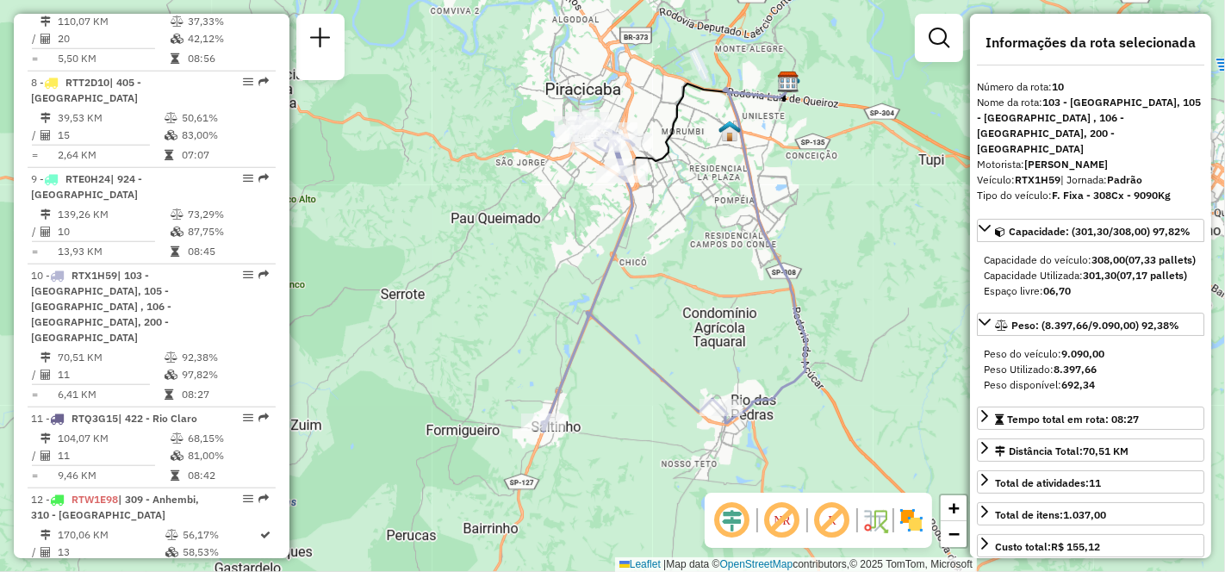
drag, startPoint x: 658, startPoint y: 252, endPoint x: 736, endPoint y: 284, distance: 84.9
click at [736, 284] on div "Janela de atendimento Grade de atendimento Capacidade Transportadoras Veículos …" at bounding box center [612, 286] width 1225 height 572
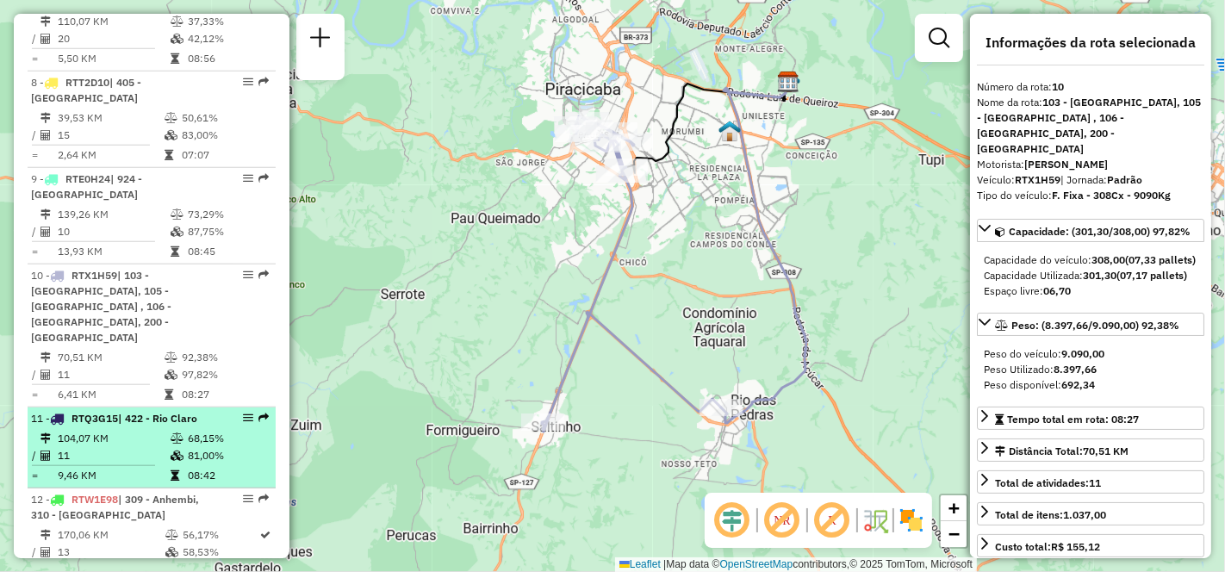
click at [108, 430] on td "104,07 KM" at bounding box center [113, 438] width 113 height 17
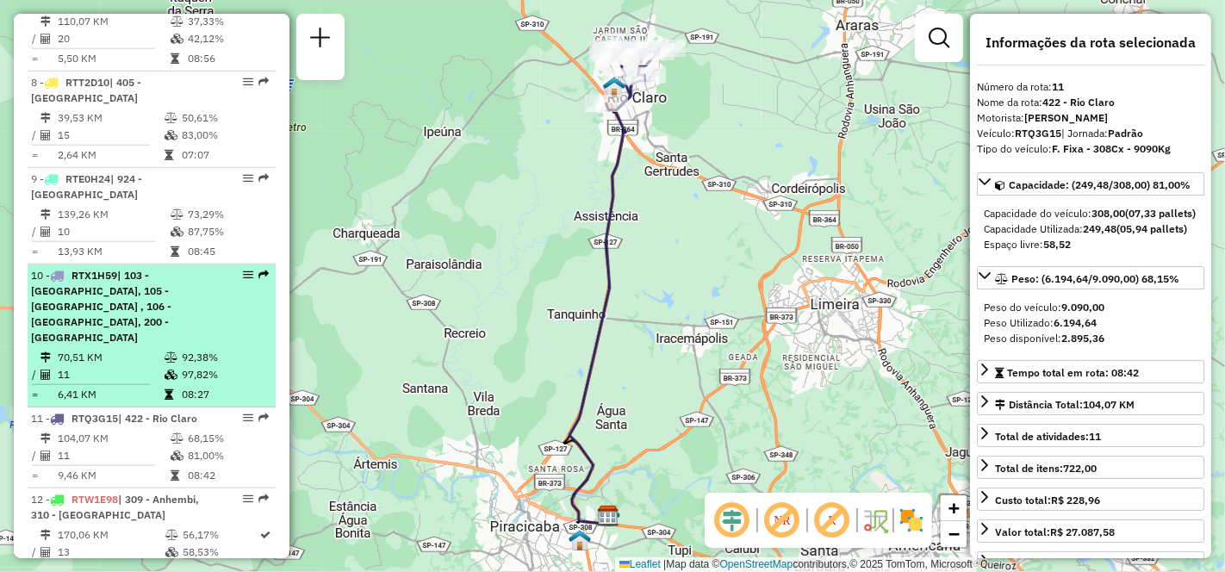
scroll to position [1435, 0]
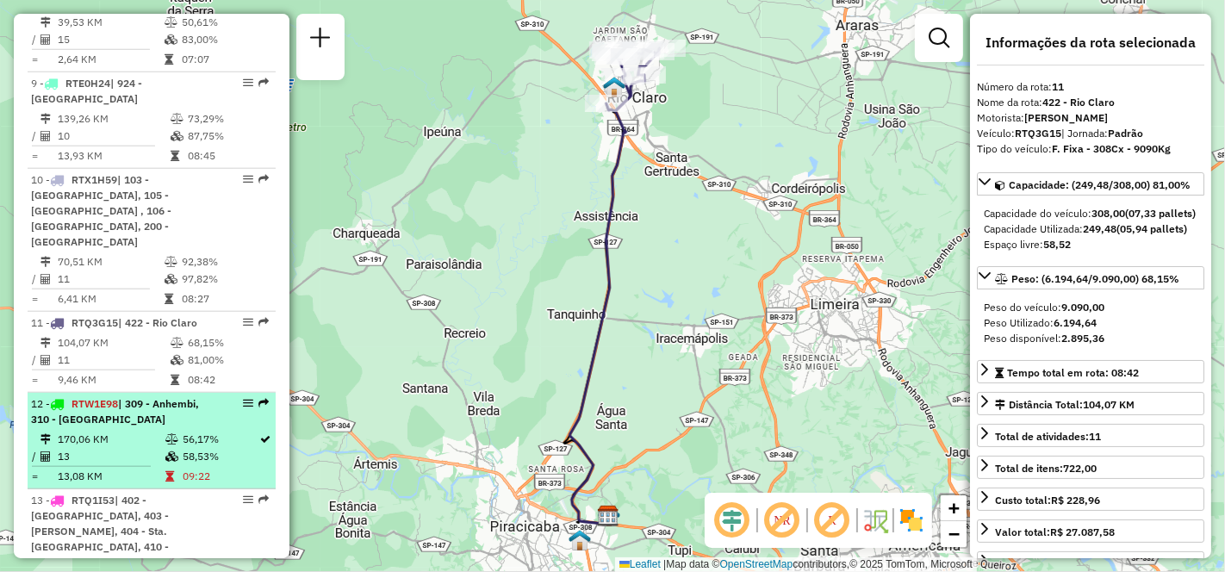
click at [110, 401] on div "12 - RTW1E98 | 309 - Anhembi, 310 - [GEOGRAPHIC_DATA]" at bounding box center [122, 411] width 183 height 31
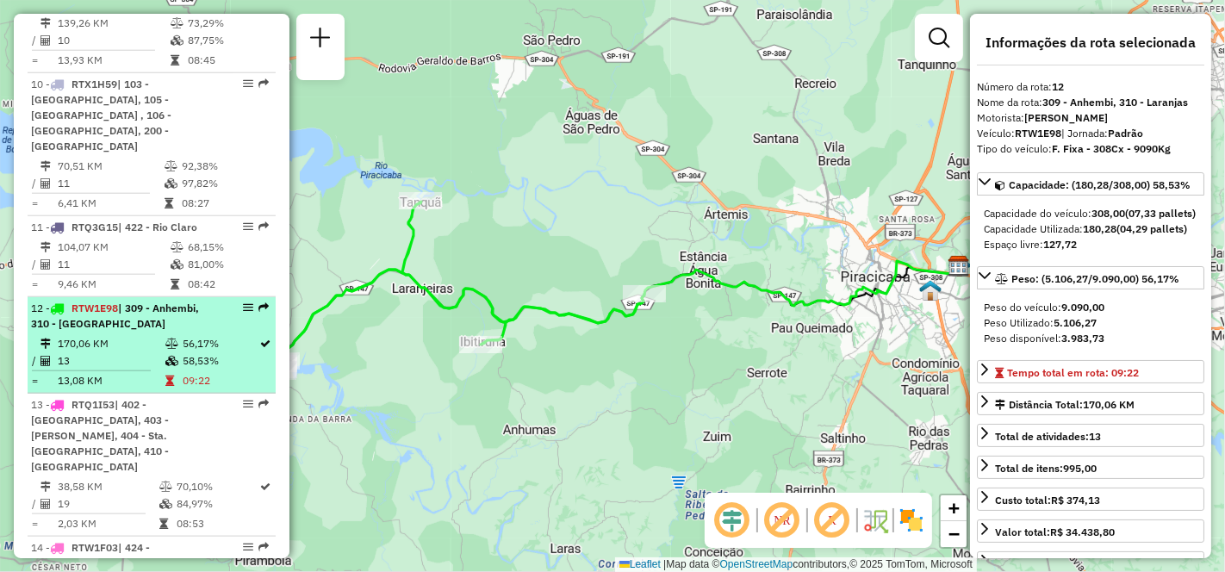
scroll to position [1626, 0]
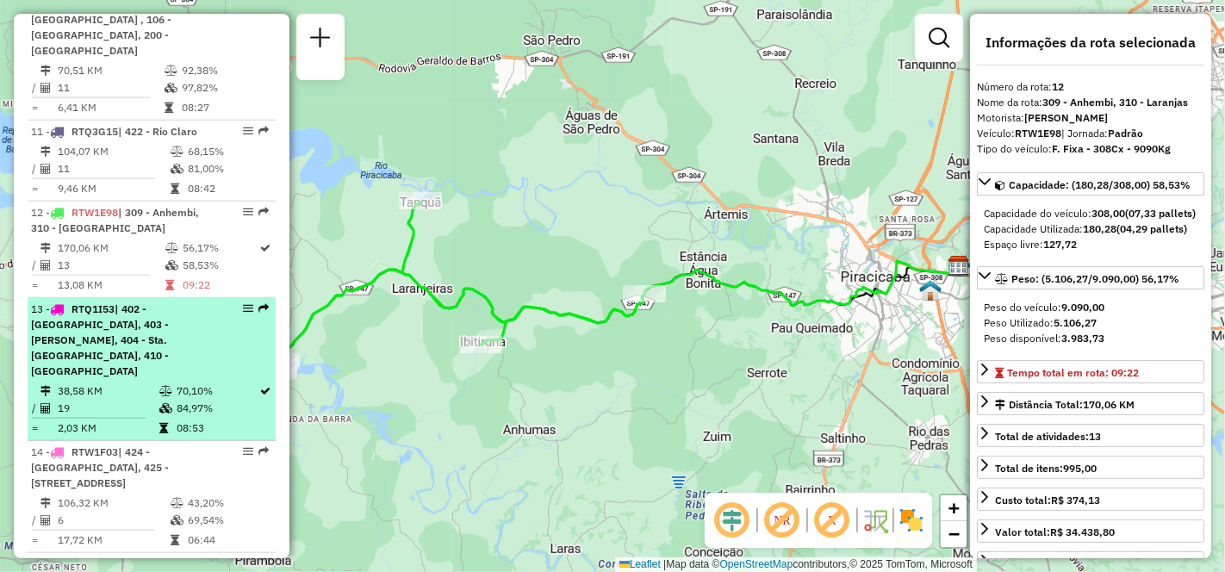
click at [124, 382] on td "38,58 KM" at bounding box center [108, 390] width 102 height 17
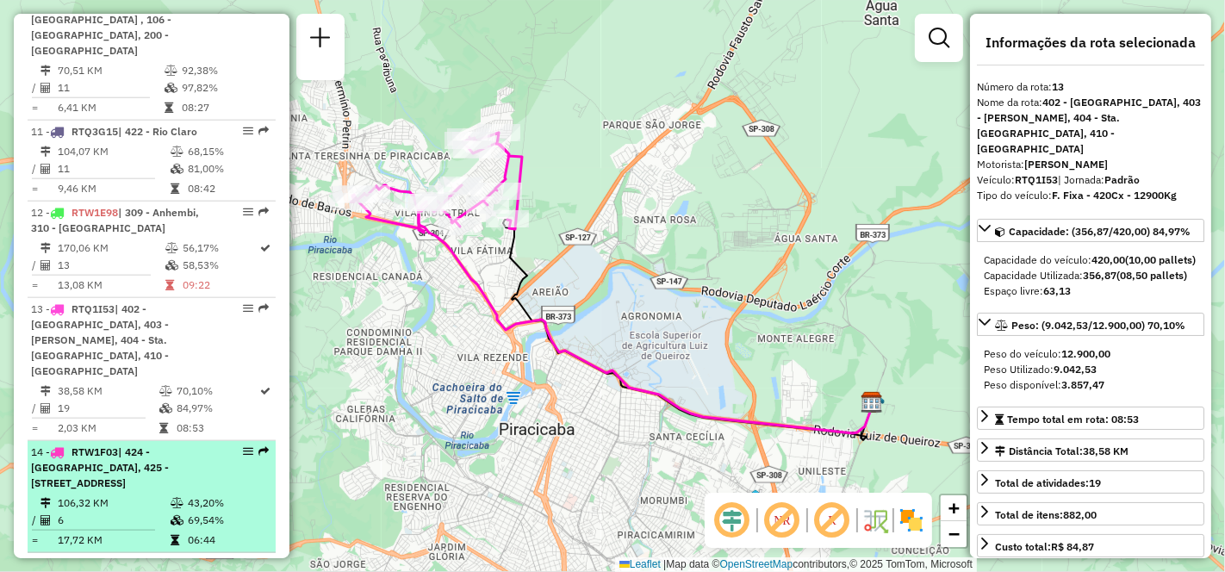
scroll to position [1723, 0]
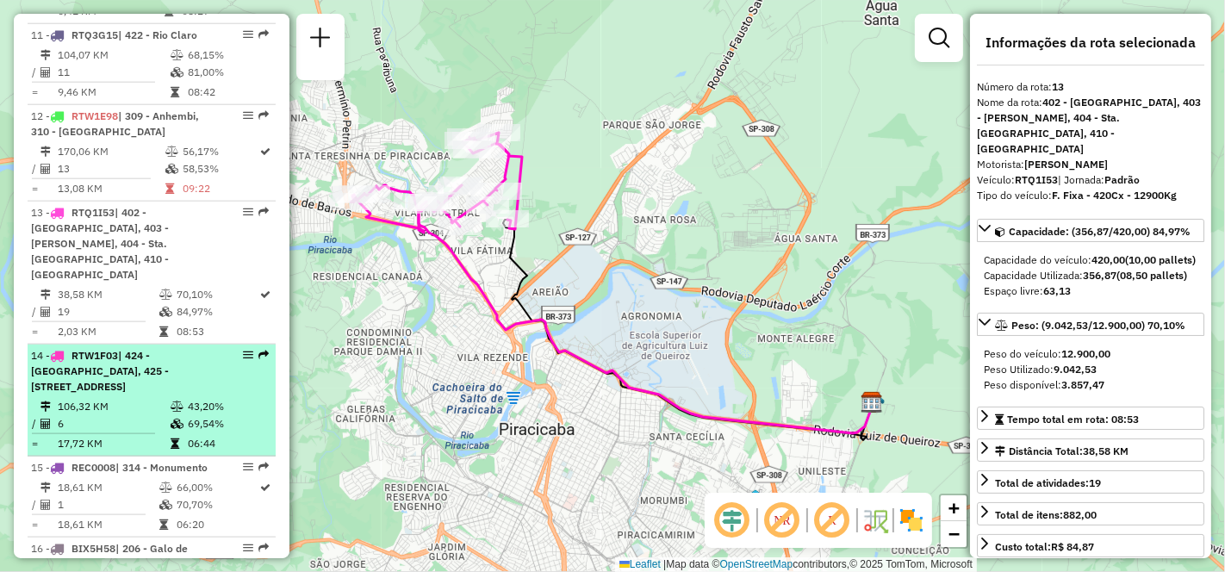
click at [122, 398] on td "106,32 KM" at bounding box center [113, 406] width 113 height 17
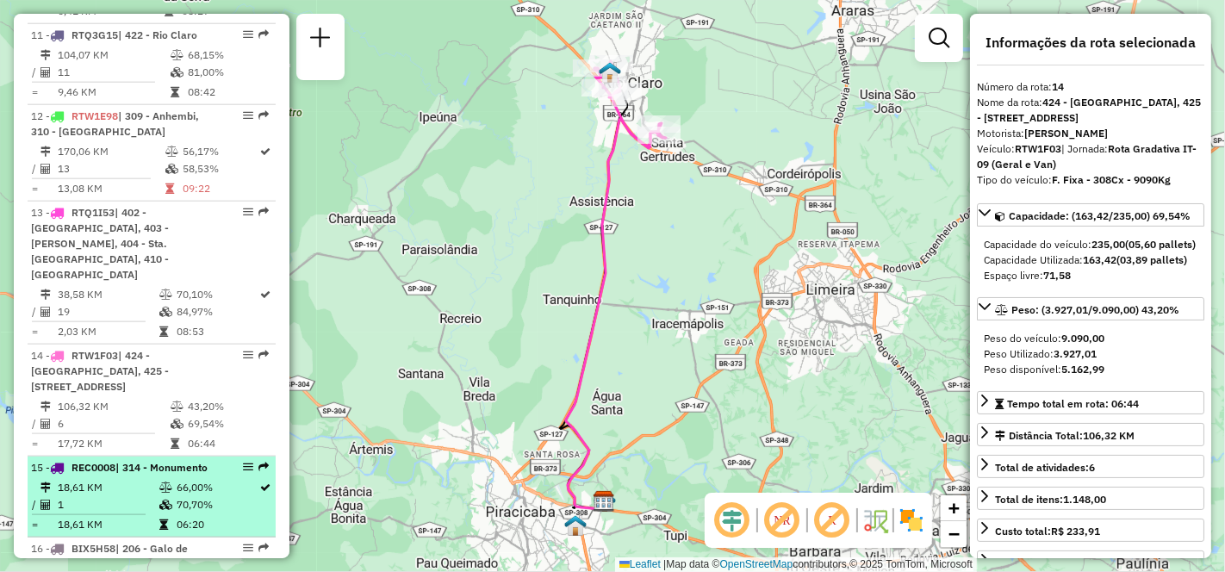
click at [108, 479] on td "18,61 KM" at bounding box center [108, 487] width 102 height 17
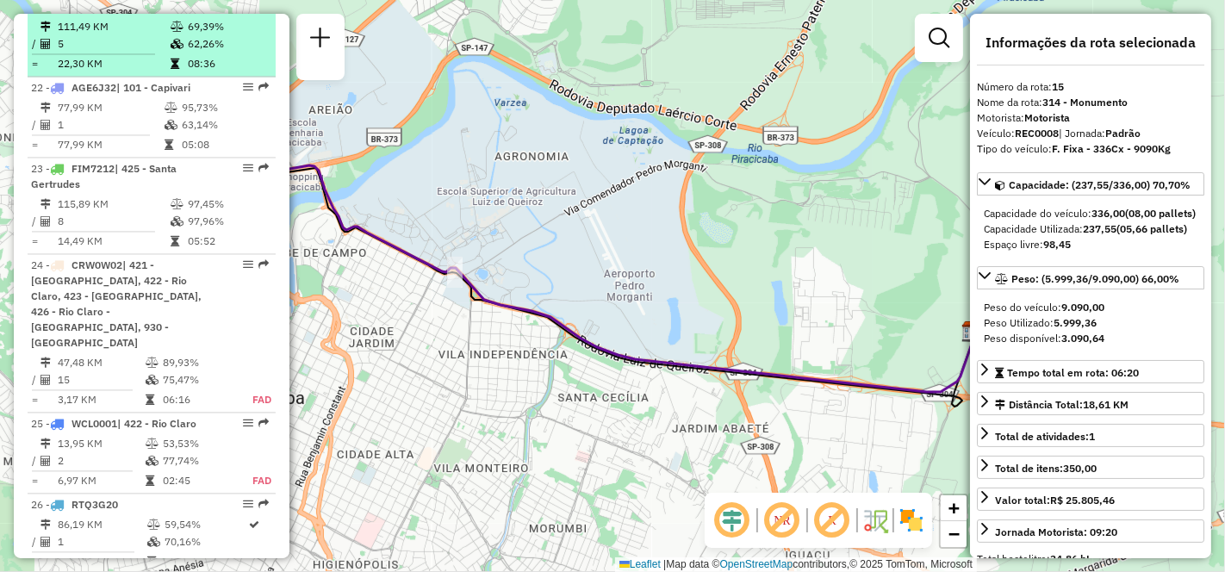
scroll to position [2967, 0]
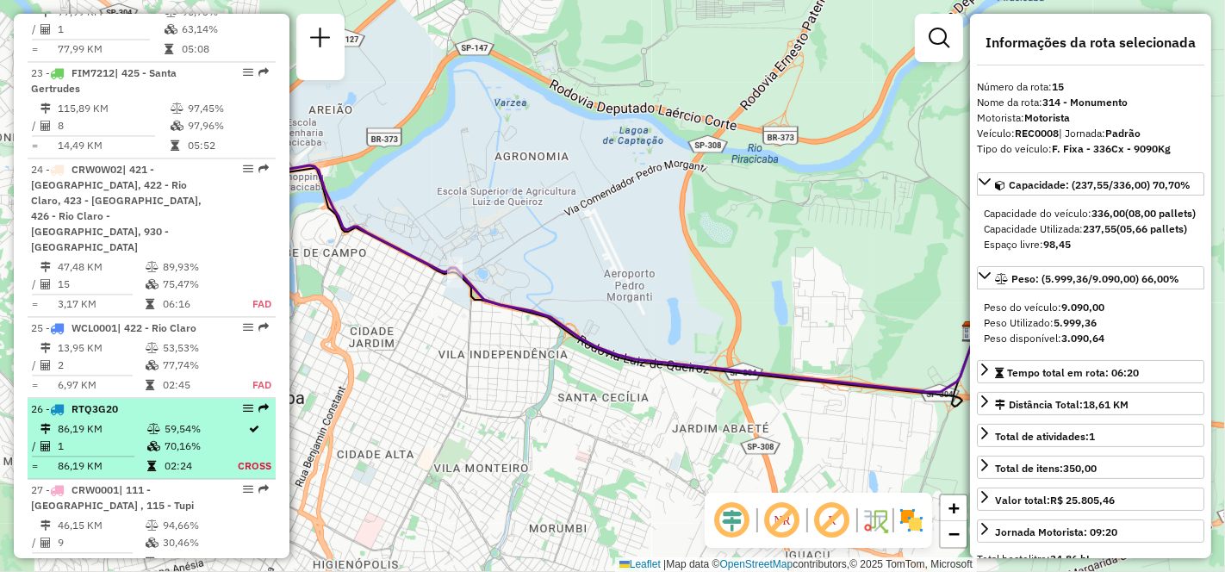
click at [110, 420] on td "86,19 KM" at bounding box center [102, 428] width 90 height 17
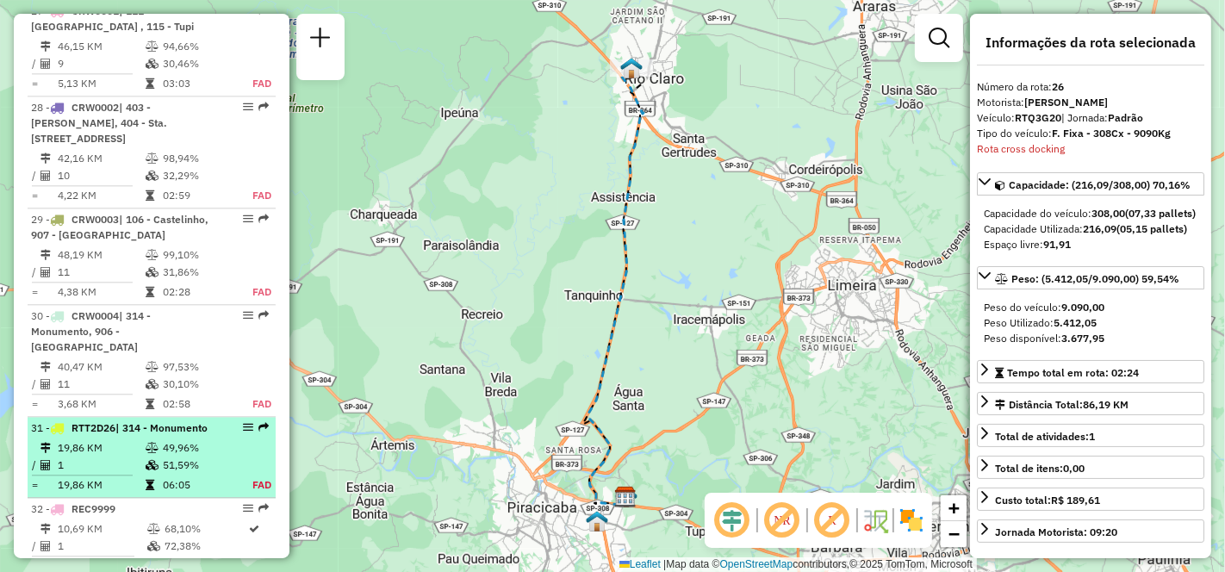
click at [111, 439] on td "19,86 KM" at bounding box center [101, 447] width 88 height 17
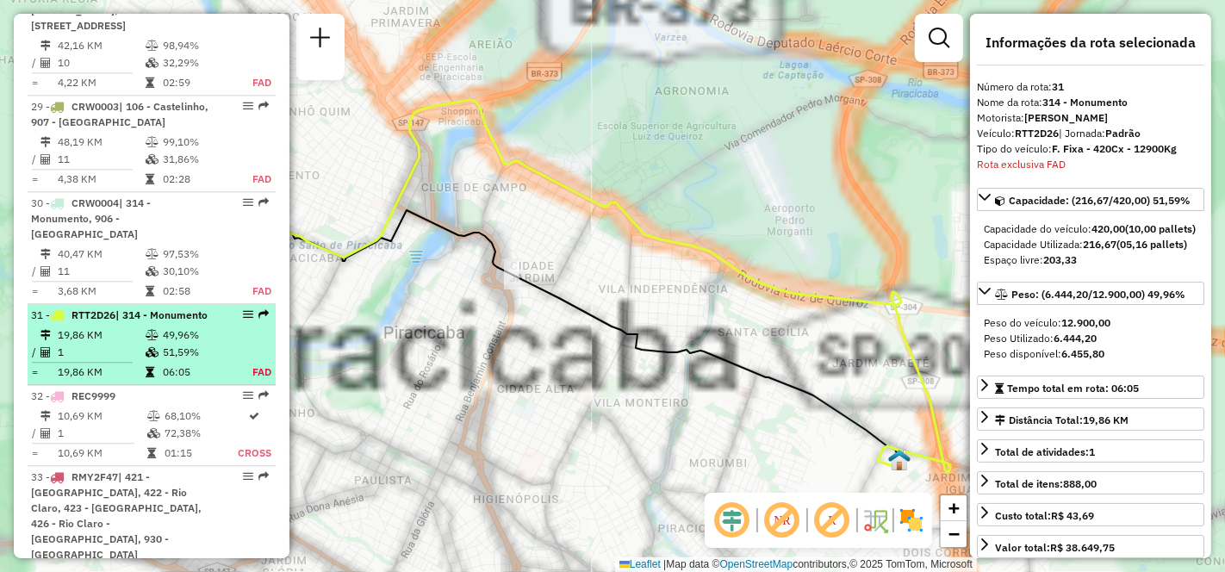
scroll to position [3731, 0]
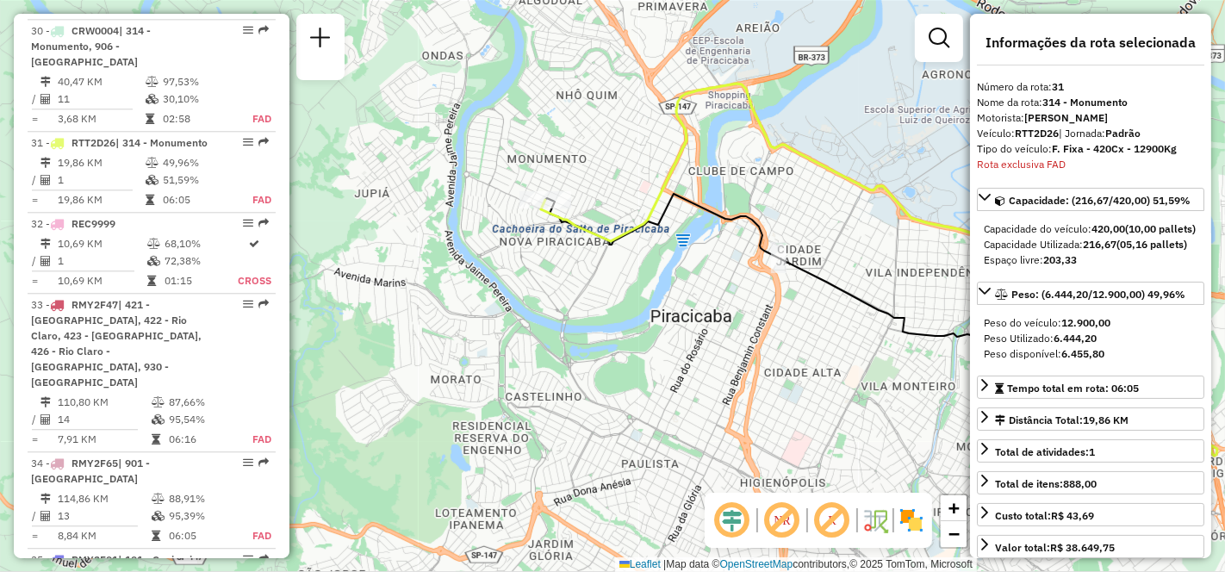
drag, startPoint x: 525, startPoint y: 380, endPoint x: 753, endPoint y: 356, distance: 229.5
click at [753, 356] on div "Janela de atendimento Grade de atendimento Capacidade Transportadoras Veículos …" at bounding box center [612, 286] width 1225 height 572
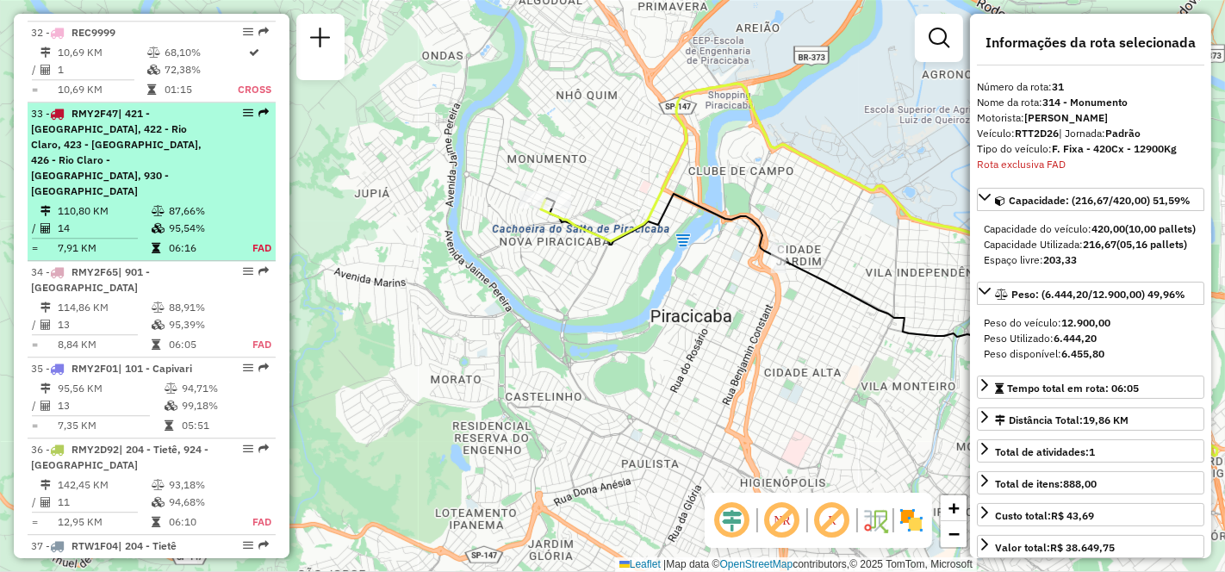
scroll to position [3826, 0]
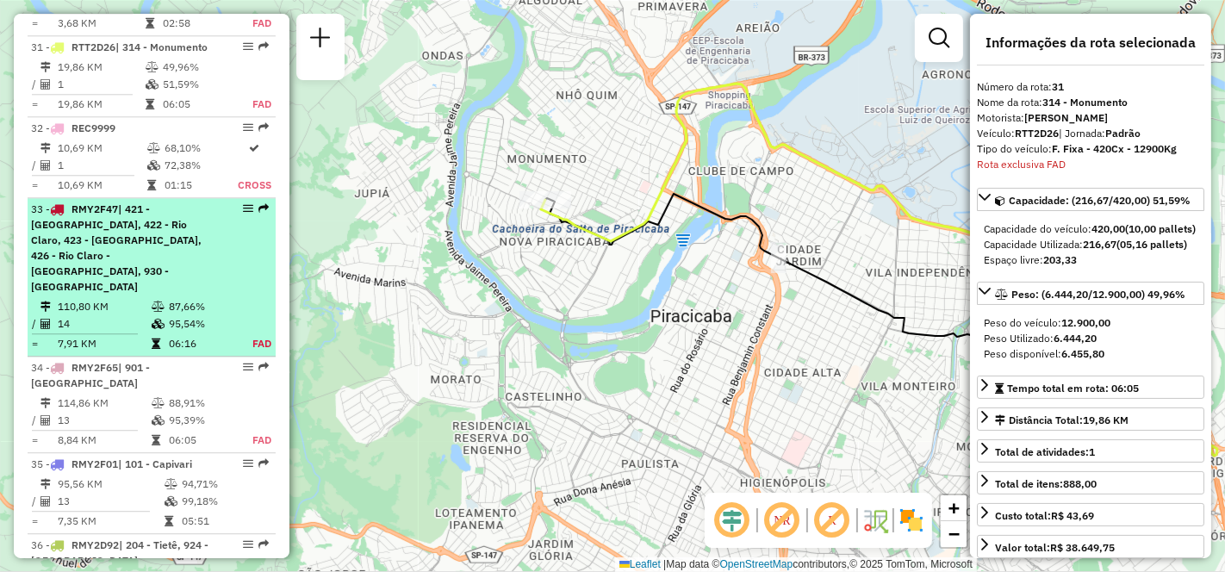
click at [107, 298] on td "110,80 KM" at bounding box center [104, 306] width 94 height 17
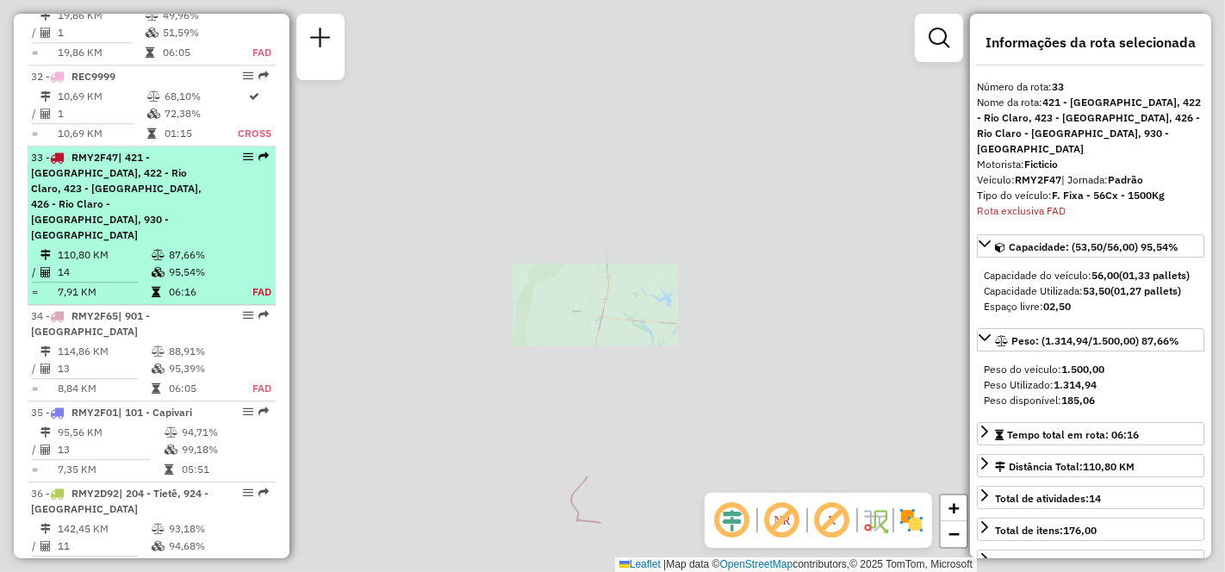
scroll to position [3907, 0]
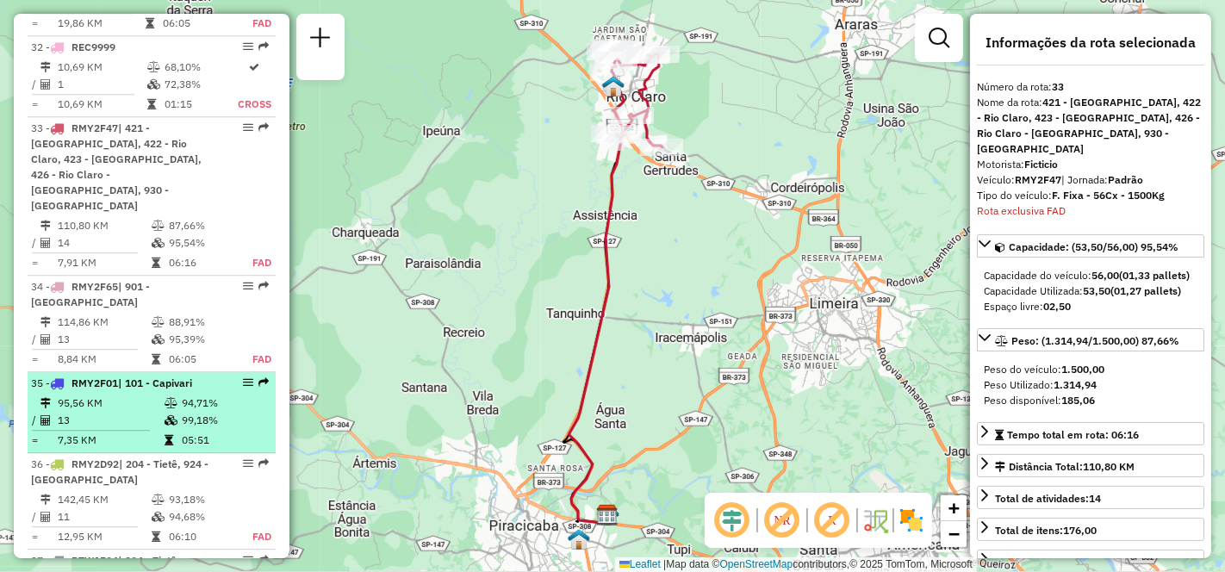
click at [108, 395] on td "95,56 KM" at bounding box center [110, 403] width 107 height 17
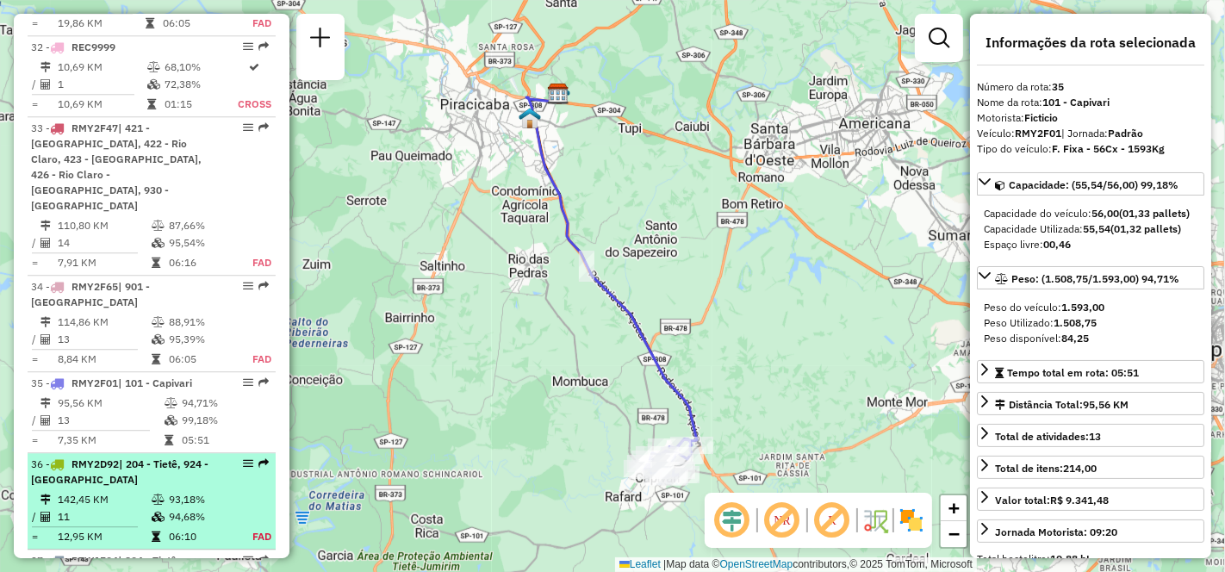
click at [109, 457] on span "| 204 - Tietê, 924 - [GEOGRAPHIC_DATA]" at bounding box center [119, 471] width 177 height 28
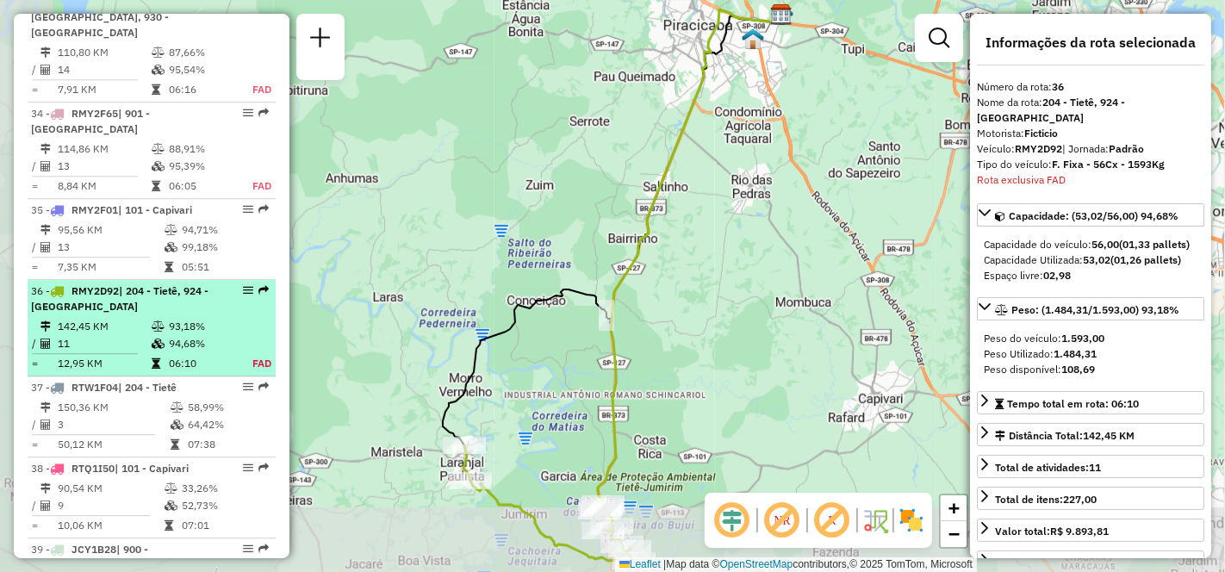
scroll to position [4196, 0]
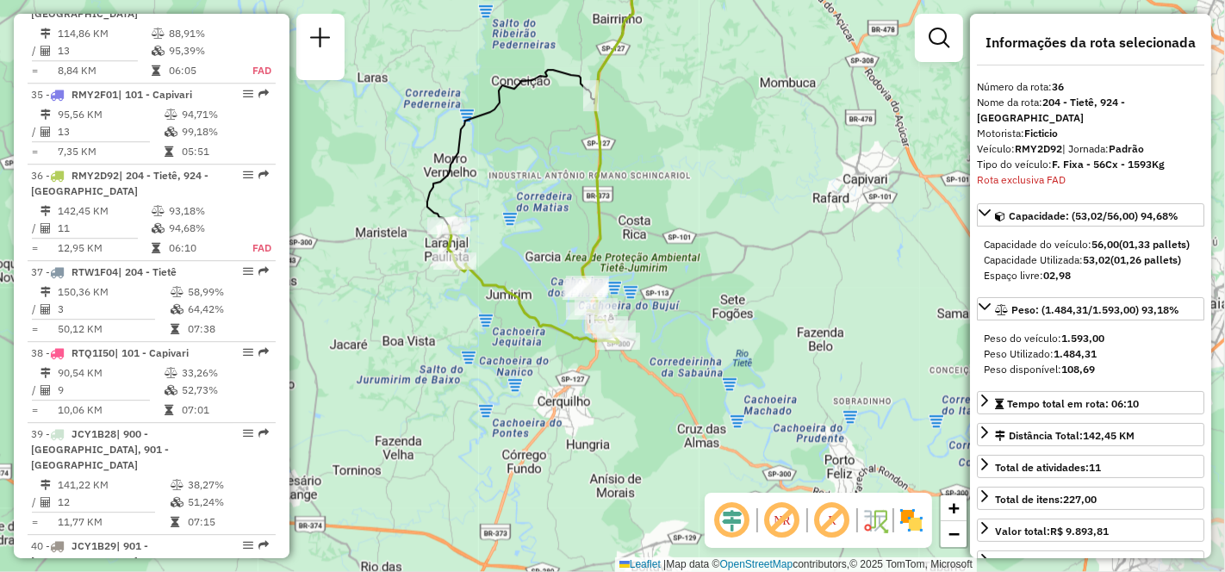
drag, startPoint x: 506, startPoint y: 361, endPoint x: 489, endPoint y: 172, distance: 189.4
click at [489, 172] on div "Janela de atendimento Grade de atendimento Capacidade Transportadoras Veículos …" at bounding box center [612, 286] width 1225 height 572
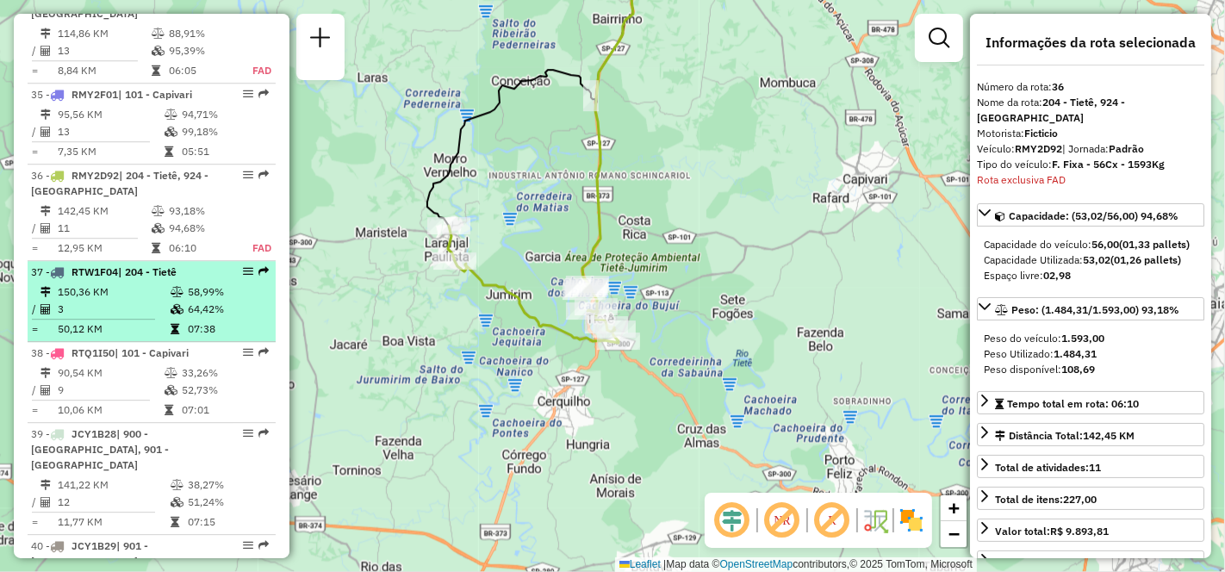
click at [118, 283] on td "150,36 KM" at bounding box center [113, 291] width 113 height 17
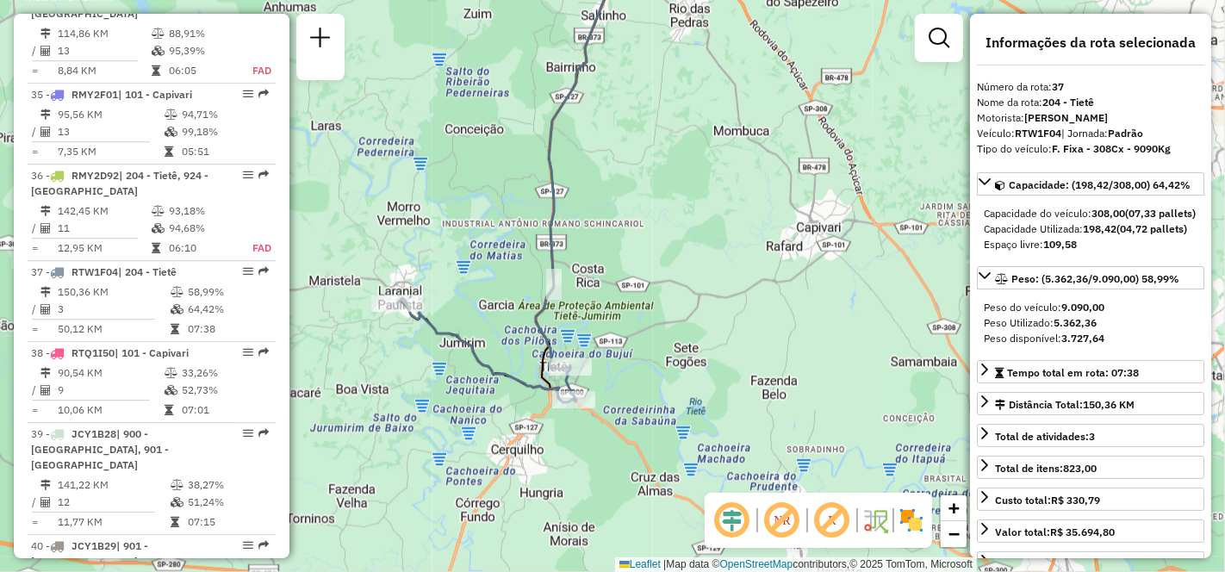
drag, startPoint x: 680, startPoint y: 332, endPoint x: 635, endPoint y: 208, distance: 131.1
click at [635, 208] on div "Janela de atendimento Grade de atendimento Capacidade Transportadoras Veículos …" at bounding box center [612, 286] width 1225 height 572
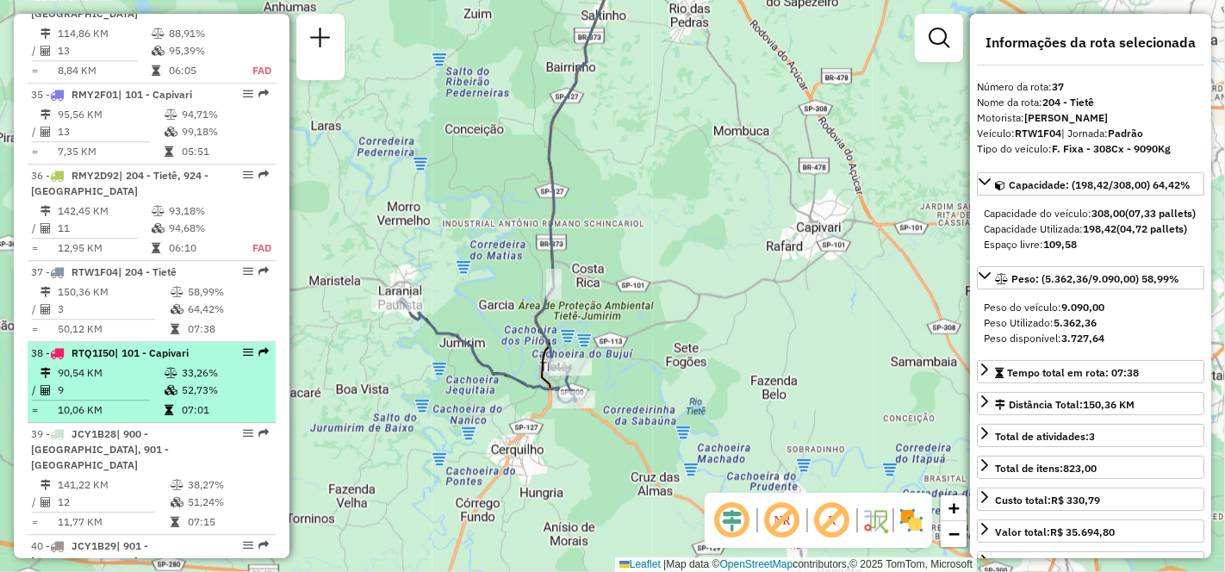
click at [121, 382] on td "9" at bounding box center [110, 390] width 107 height 17
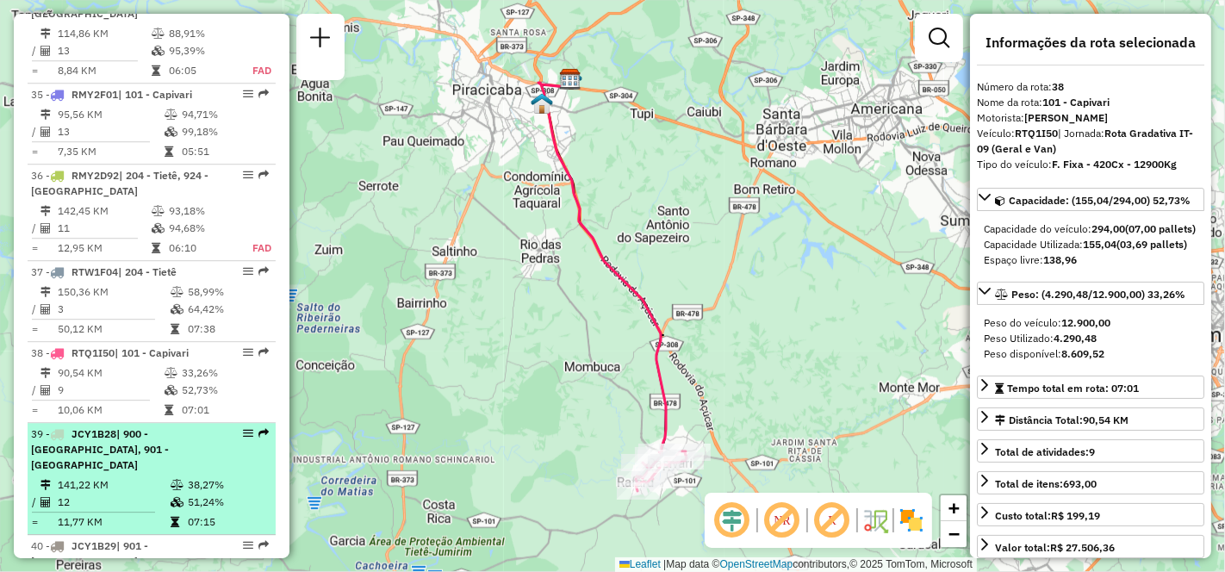
click at [134, 476] on td "141,22 KM" at bounding box center [113, 484] width 113 height 17
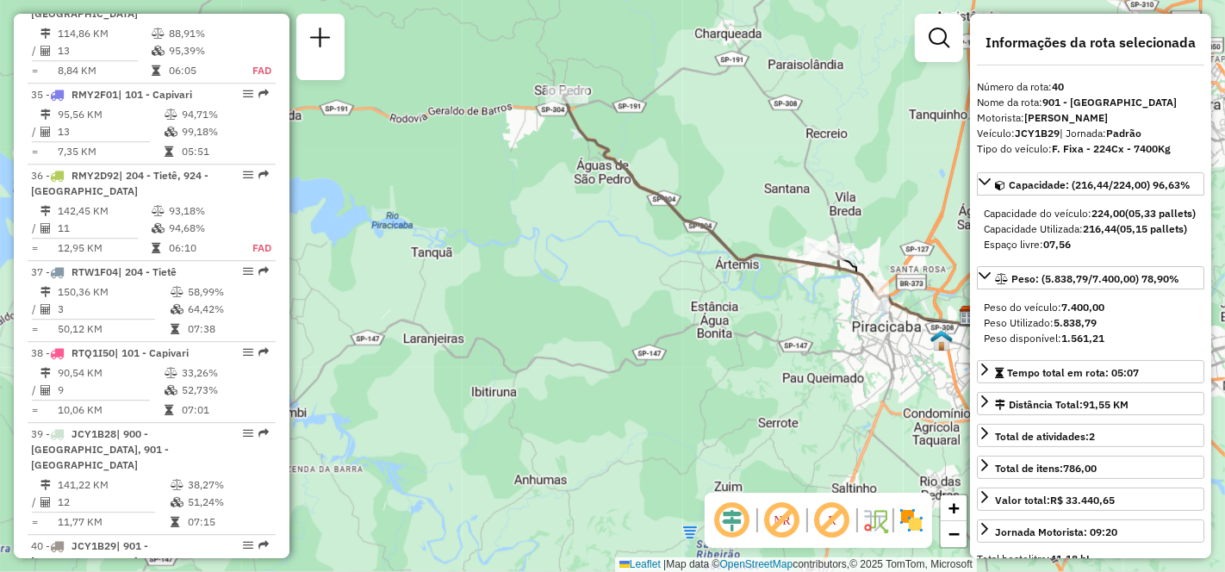
drag, startPoint x: 460, startPoint y: 446, endPoint x: 625, endPoint y: 283, distance: 232.1
click at [625, 283] on div "Janela de atendimento Grade de atendimento Capacidade Transportadoras Veículos …" at bounding box center [612, 286] width 1225 height 572
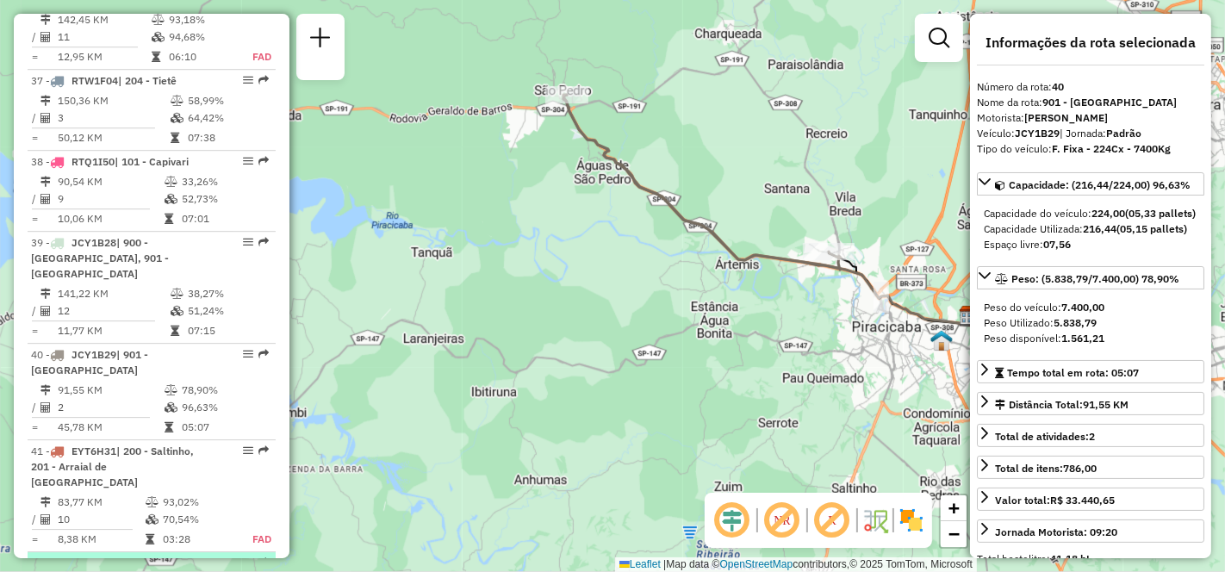
click at [115, 556] on div "42 - JCY1B31 | 906 - [GEOGRAPHIC_DATA]" at bounding box center [122, 571] width 183 height 31
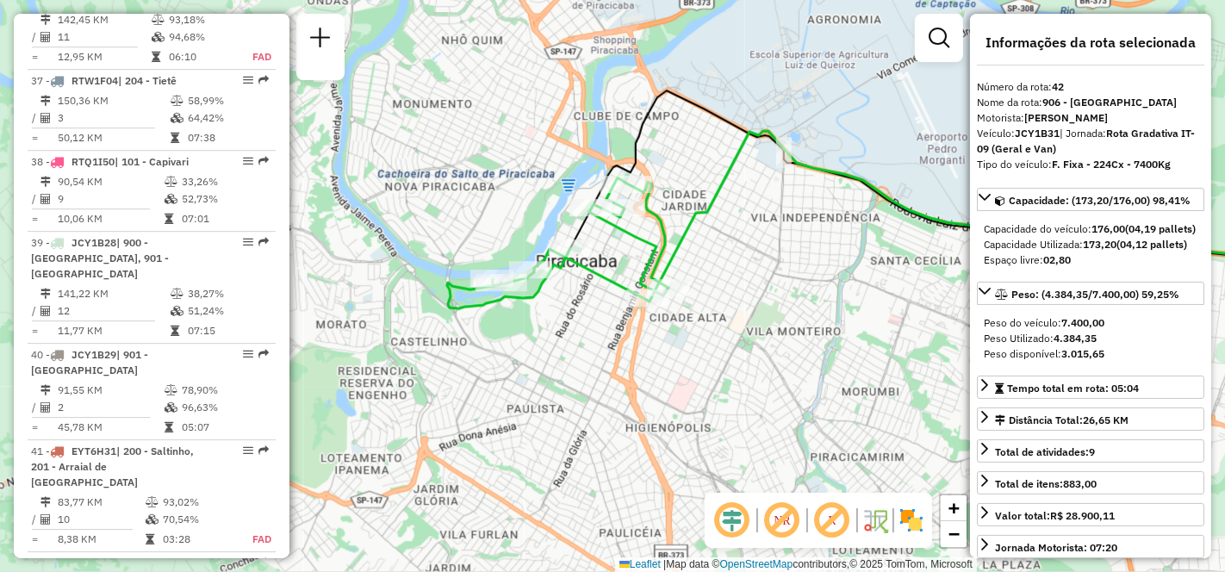
drag, startPoint x: 513, startPoint y: 390, endPoint x: 767, endPoint y: 304, distance: 268.3
click at [767, 304] on div "Janela de atendimento Grade de atendimento Capacidade Transportadoras Veículos …" at bounding box center [612, 286] width 1225 height 572
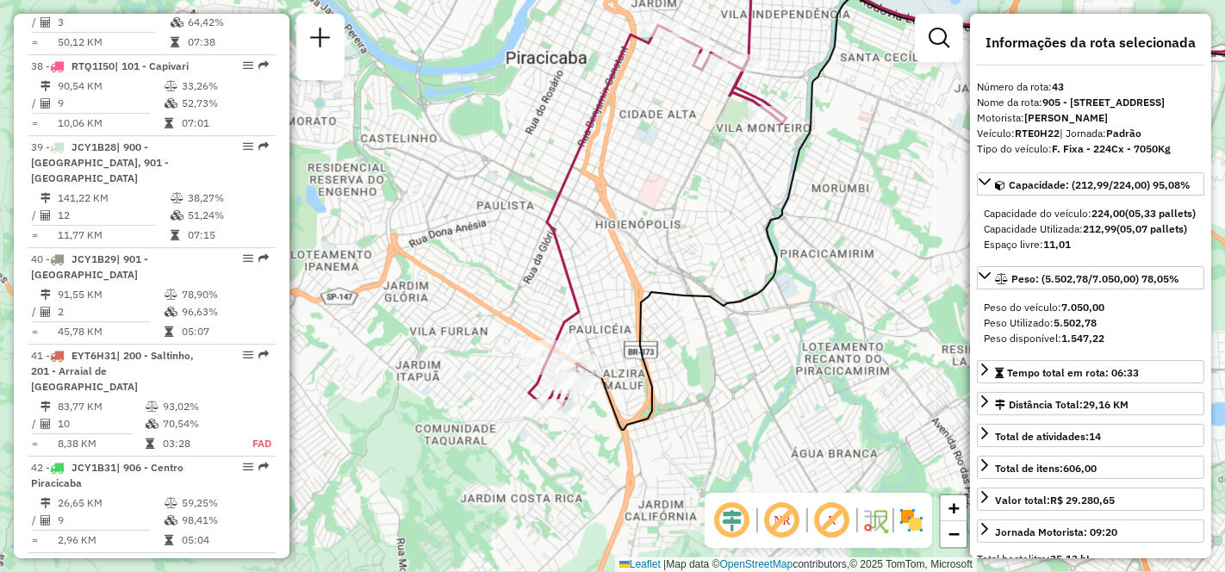
drag, startPoint x: 494, startPoint y: 359, endPoint x: 774, endPoint y: 264, distance: 296.6
click at [774, 264] on icon at bounding box center [917, 210] width 682 height 438
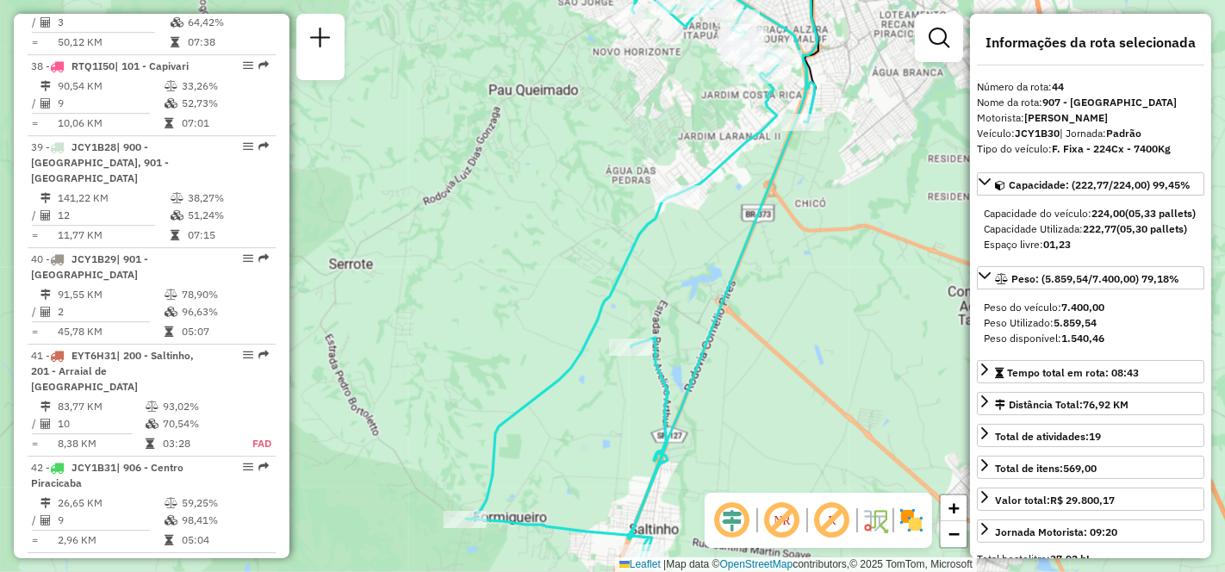
drag, startPoint x: 637, startPoint y: 320, endPoint x: 844, endPoint y: 258, distance: 215.6
click at [844, 258] on div "Janela de atendimento Grade de atendimento Capacidade Transportadoras Veículos …" at bounding box center [612, 286] width 1225 height 572
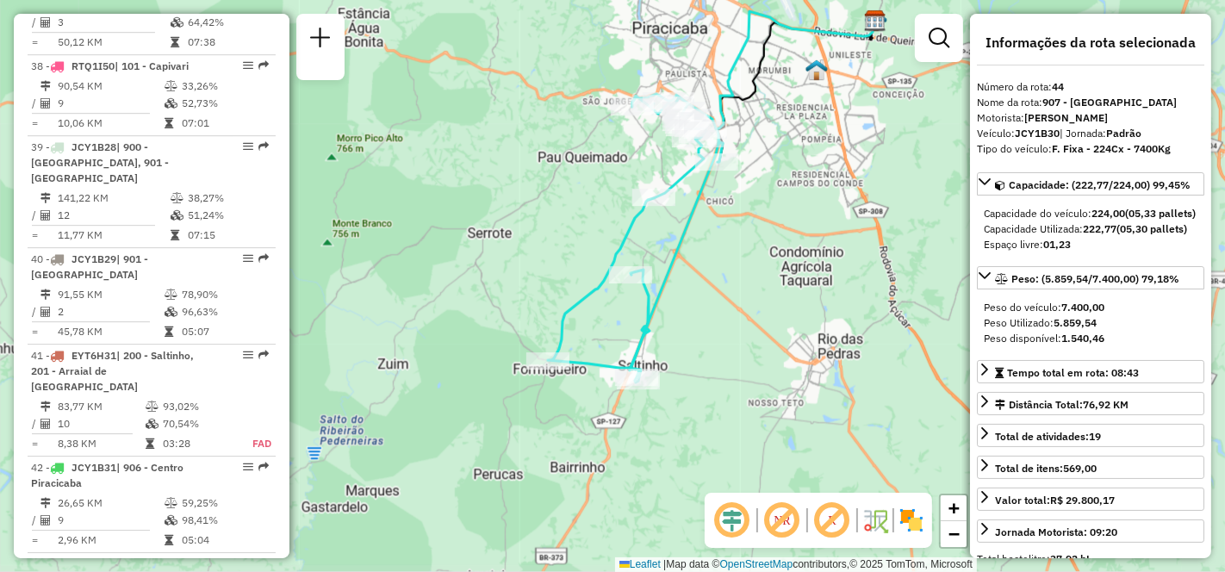
drag, startPoint x: 891, startPoint y: 295, endPoint x: 761, endPoint y: 249, distance: 138.1
click at [761, 249] on div "Janela de atendimento Grade de atendimento Capacidade Transportadoras Veículos …" at bounding box center [612, 286] width 1225 height 572
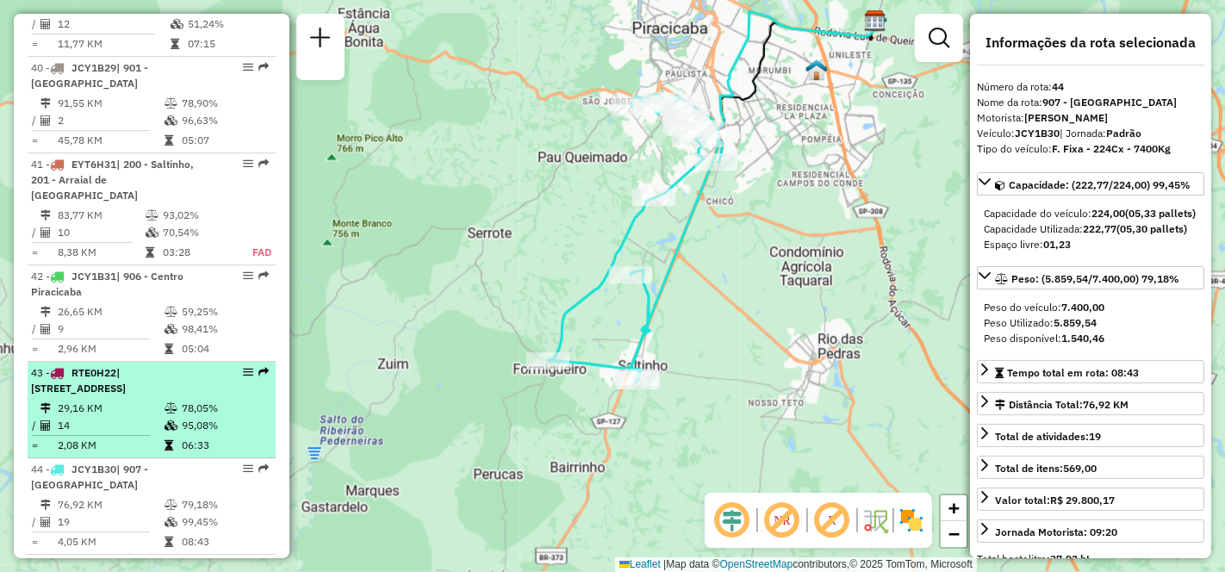
scroll to position [4769, 0]
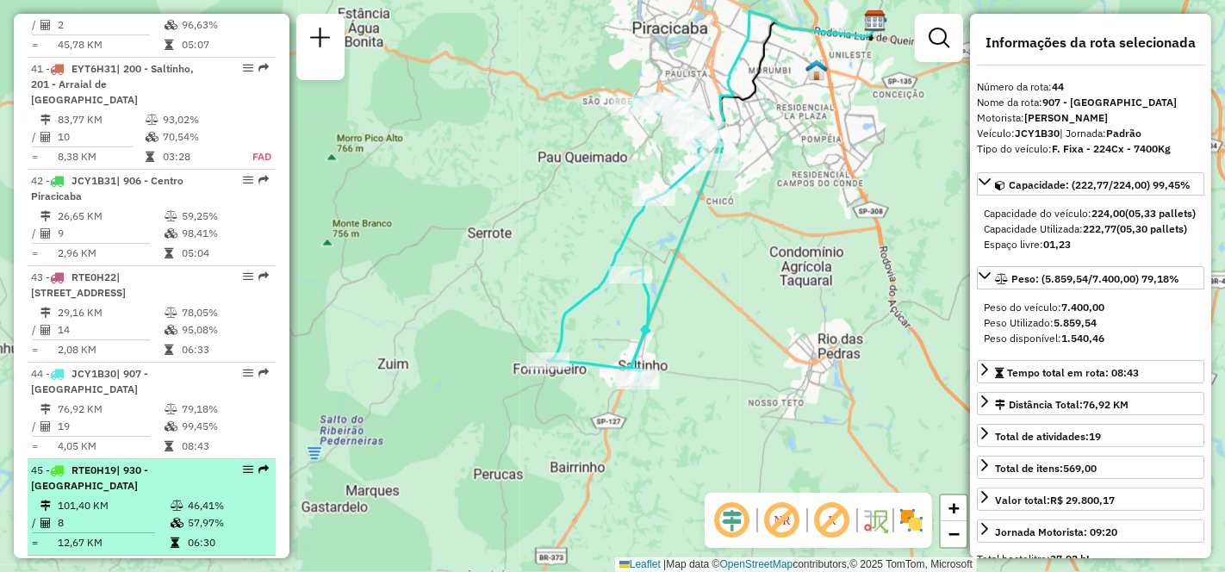
click at [124, 497] on td "101,40 KM" at bounding box center [113, 505] width 113 height 17
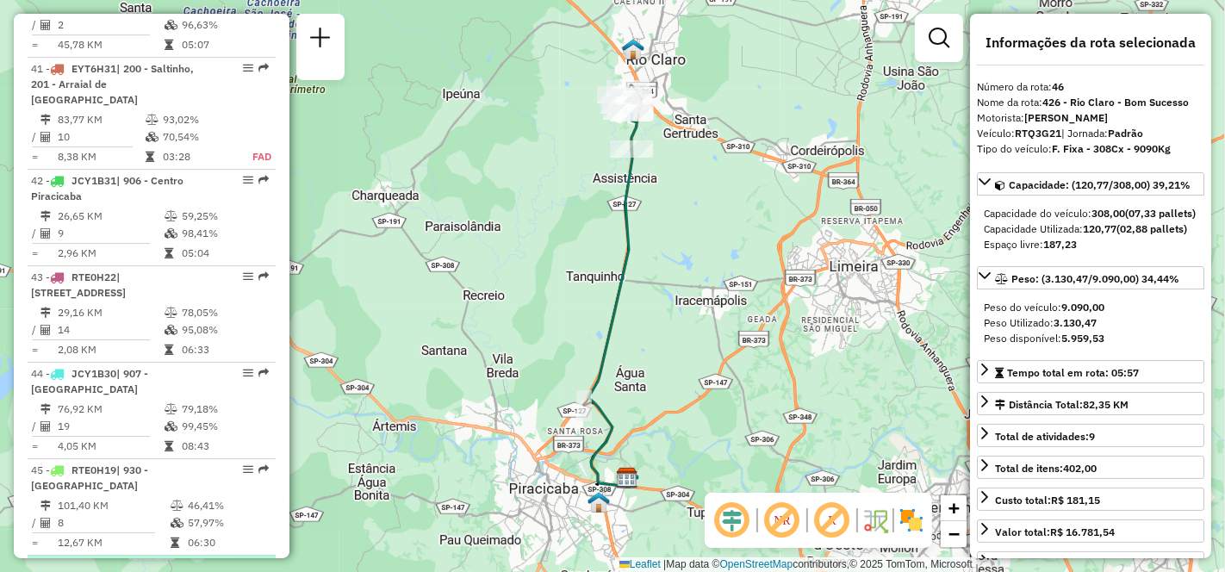
scroll to position [4962, 0]
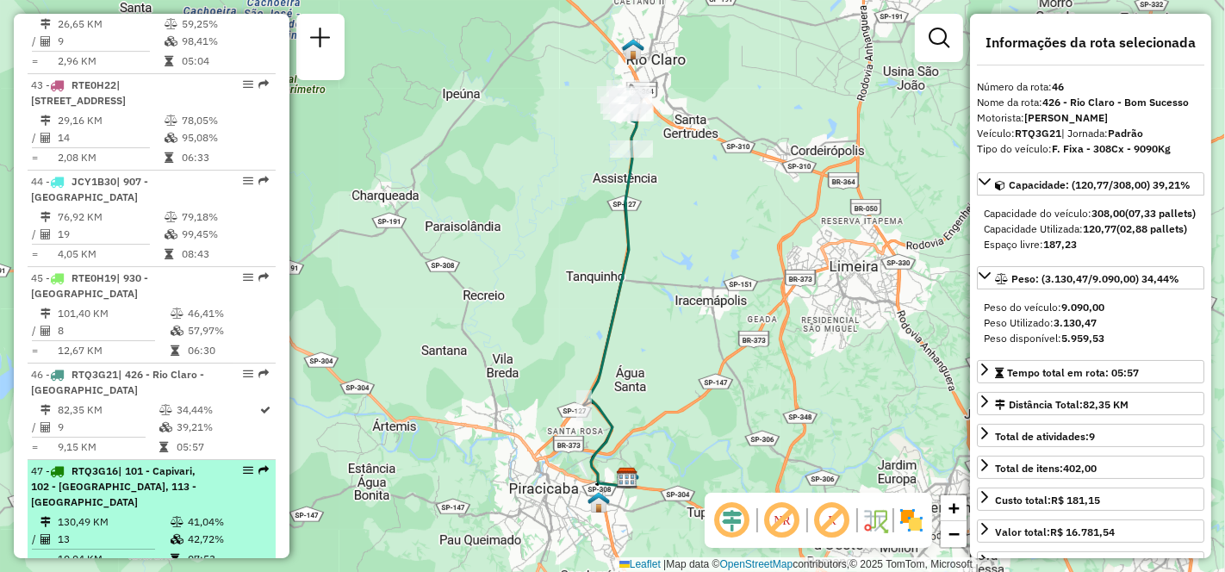
click at [117, 463] on div "47 - RTQ3G16 | 101 - Capivari, 102 - [GEOGRAPHIC_DATA], 113 - [GEOGRAPHIC_DATA]" at bounding box center [122, 486] width 183 height 47
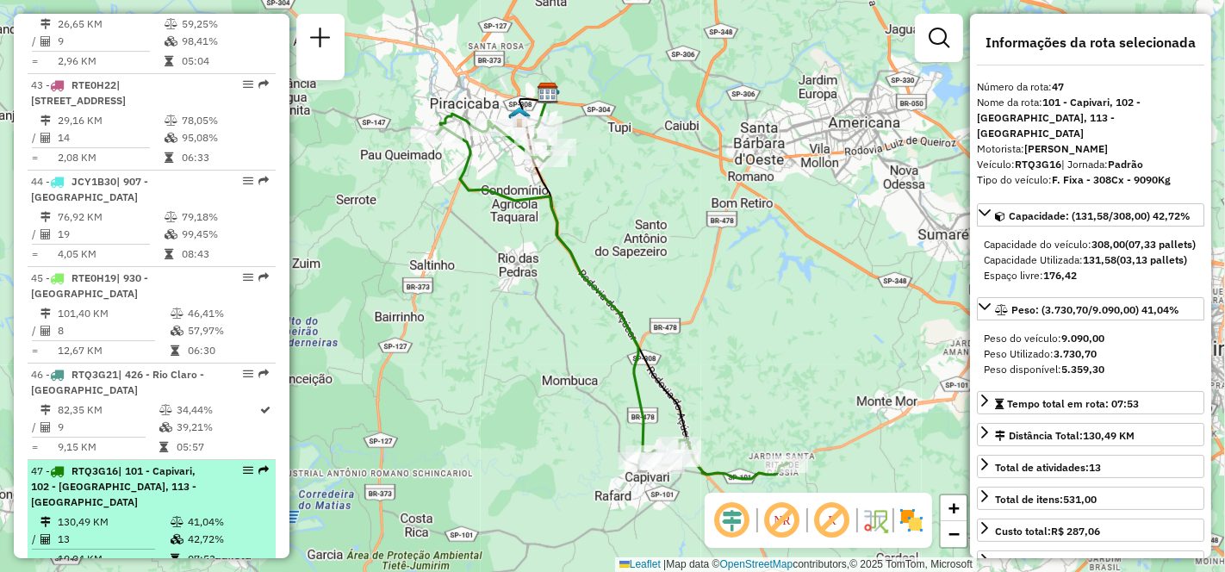
scroll to position [4865, 0]
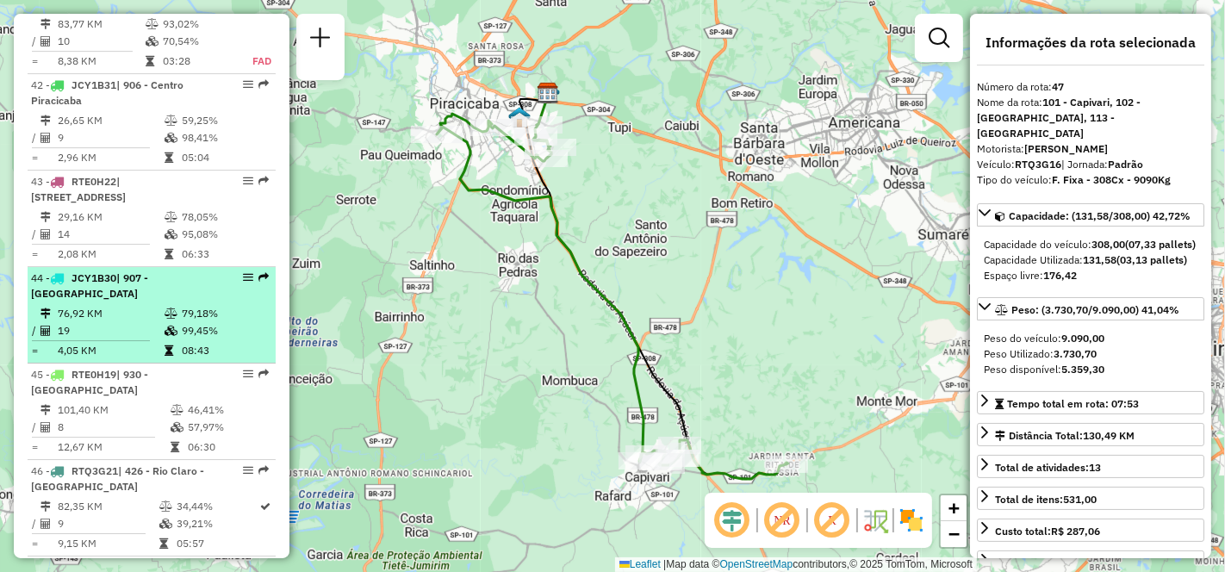
click at [135, 322] on td "19" at bounding box center [110, 330] width 107 height 17
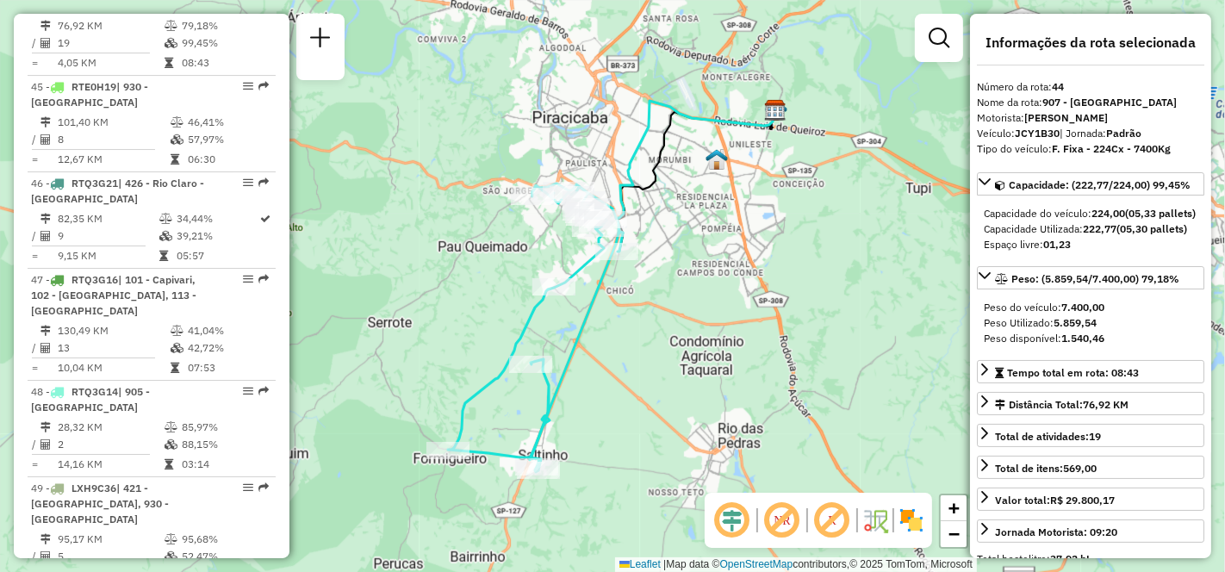
scroll to position [5057, 0]
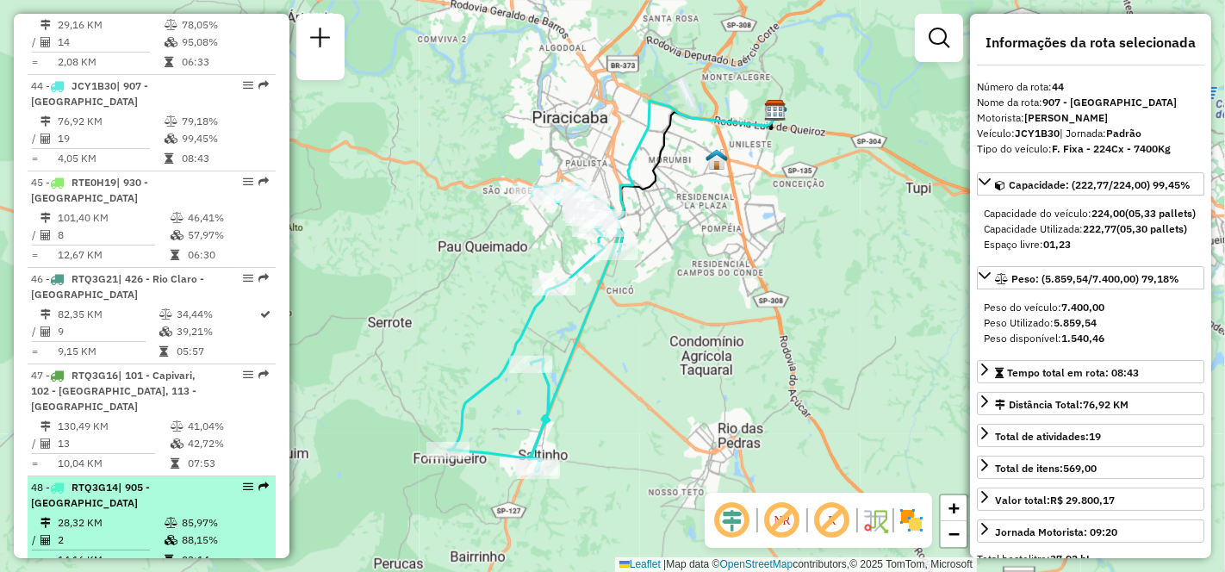
click at [97, 531] on td "2" at bounding box center [110, 539] width 107 height 17
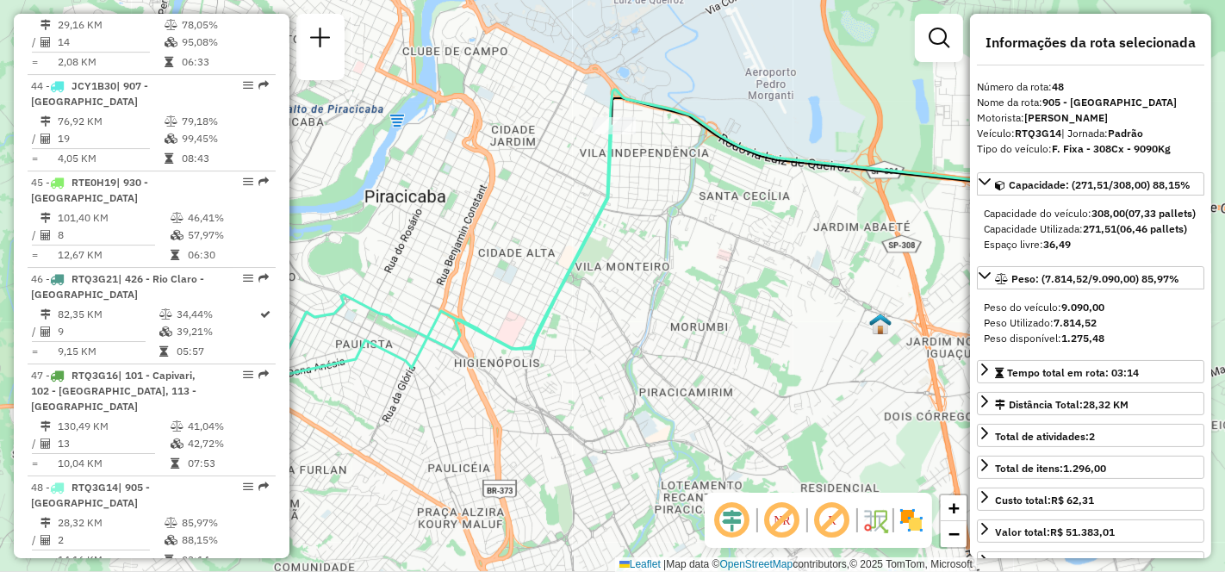
drag, startPoint x: 662, startPoint y: 368, endPoint x: 790, endPoint y: 278, distance: 156.5
click at [784, 282] on div "Janela de atendimento Grade de atendimento Capacidade Transportadoras Veículos …" at bounding box center [612, 286] width 1225 height 572
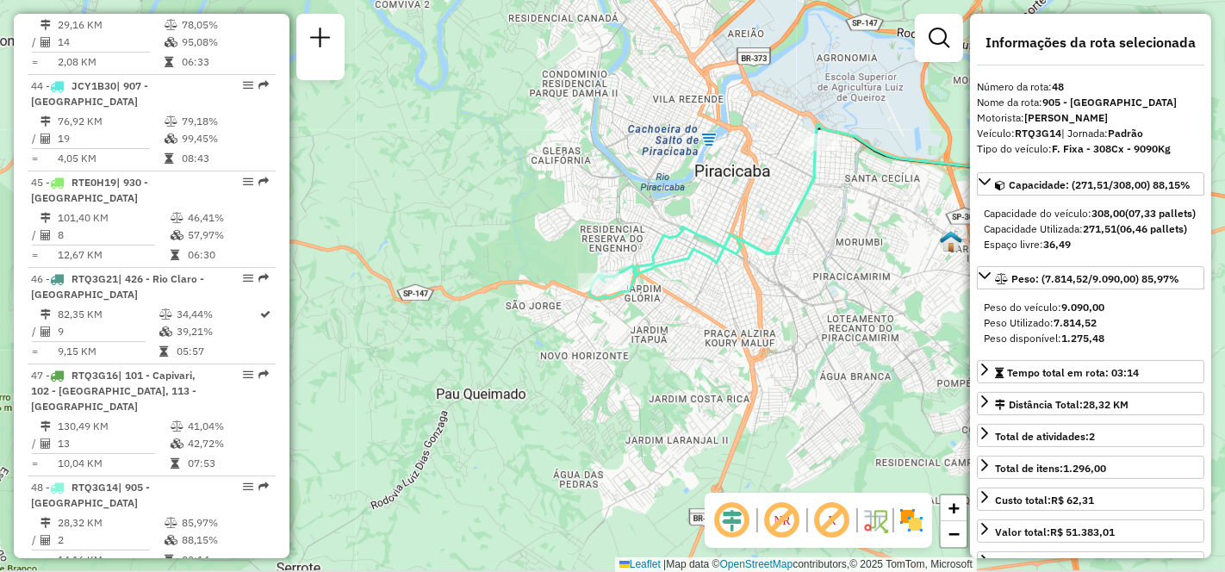
drag, startPoint x: 672, startPoint y: 341, endPoint x: 739, endPoint y: 314, distance: 72.6
click at [739, 314] on div "Janela de atendimento Grade de atendimento Capacidade Transportadoras Veículos …" at bounding box center [612, 286] width 1225 height 572
drag, startPoint x: 72, startPoint y: 417, endPoint x: 138, endPoint y: 426, distance: 66.1
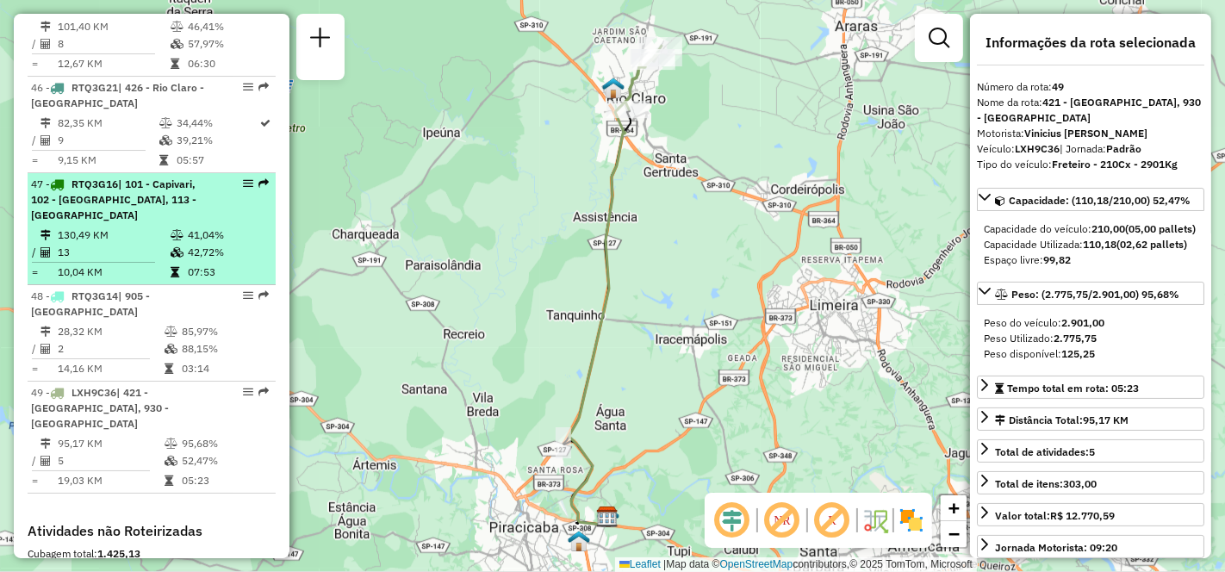
scroll to position [4962, 0]
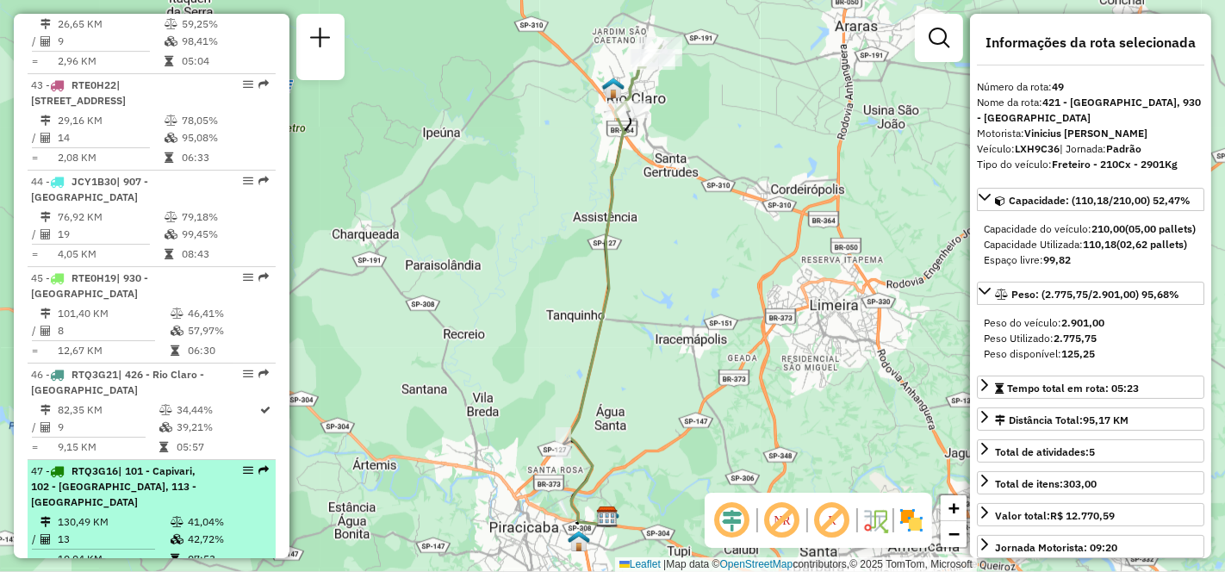
click at [109, 464] on span "| 101 - Capivari, 102 - [GEOGRAPHIC_DATA], 113 - [GEOGRAPHIC_DATA]" at bounding box center [113, 486] width 165 height 44
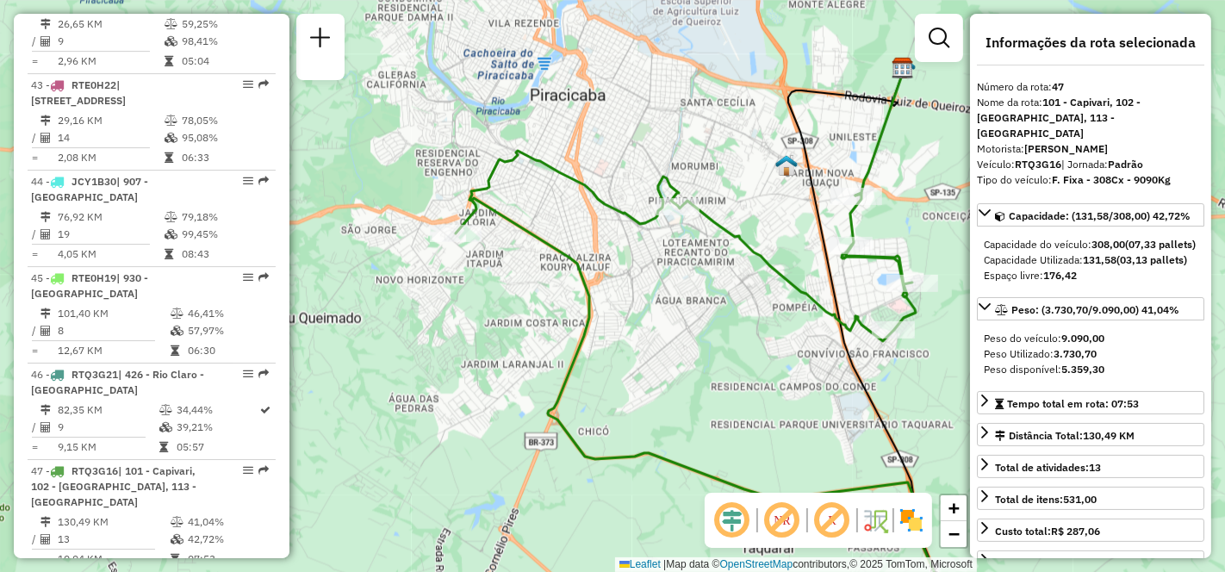
drag, startPoint x: 561, startPoint y: 248, endPoint x: 724, endPoint y: 364, distance: 200.8
click at [724, 364] on div "Janela de atendimento Grade de atendimento Capacidade Transportadoras Veículos …" at bounding box center [612, 286] width 1225 height 572
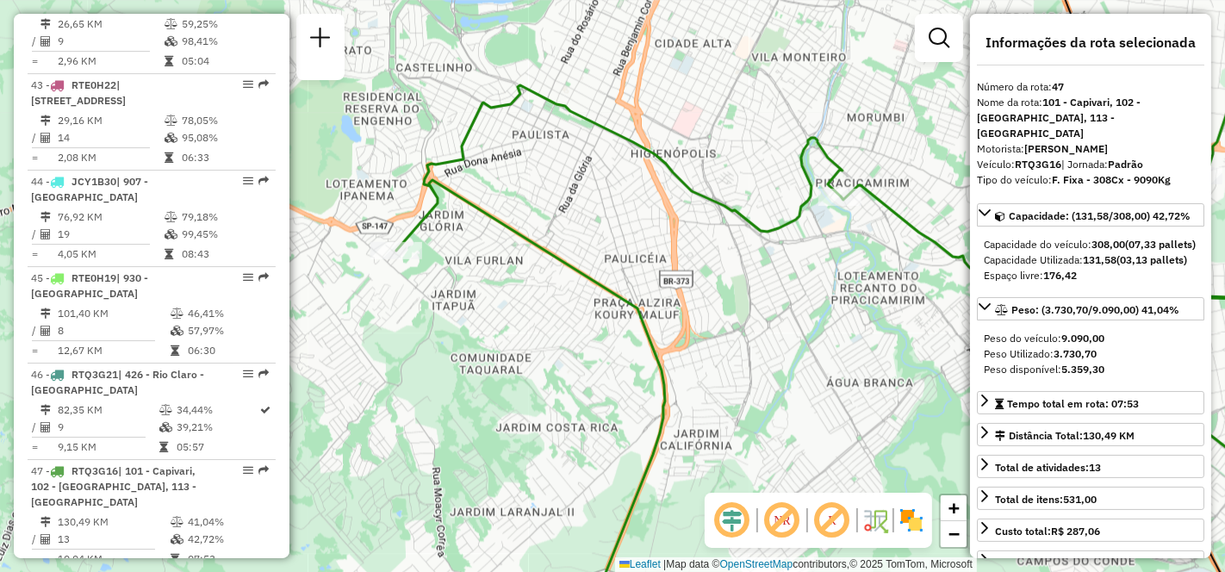
drag, startPoint x: 674, startPoint y: 269, endPoint x: 799, endPoint y: 274, distance: 125.9
click at [799, 274] on div "Janela de atendimento Grade de atendimento Capacidade Transportadoras Veículos …" at bounding box center [612, 286] width 1225 height 572
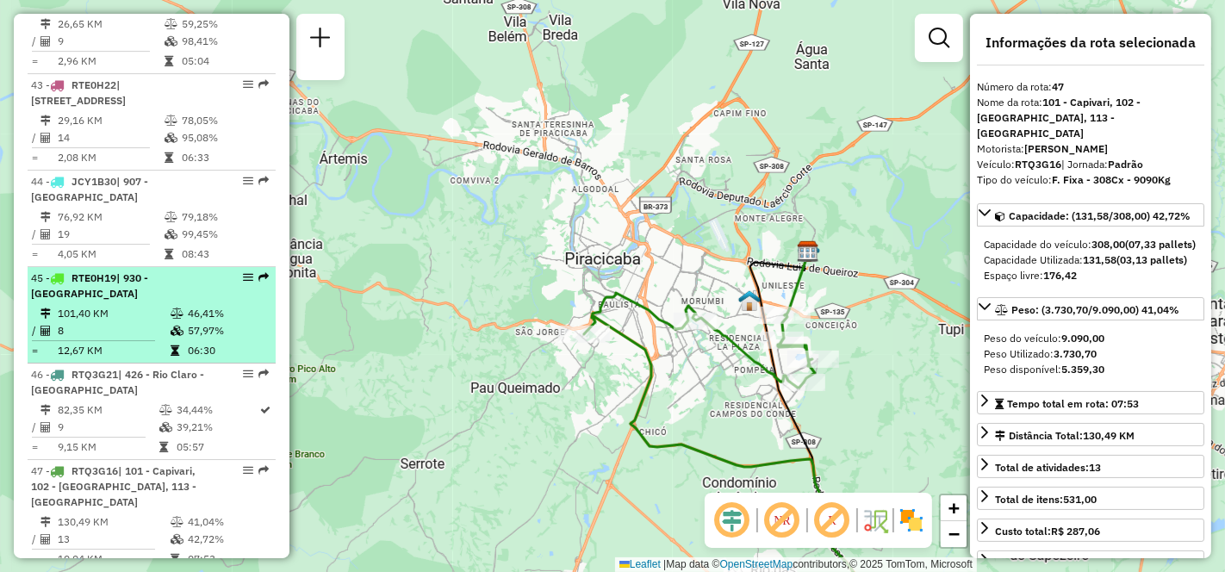
scroll to position [4769, 0]
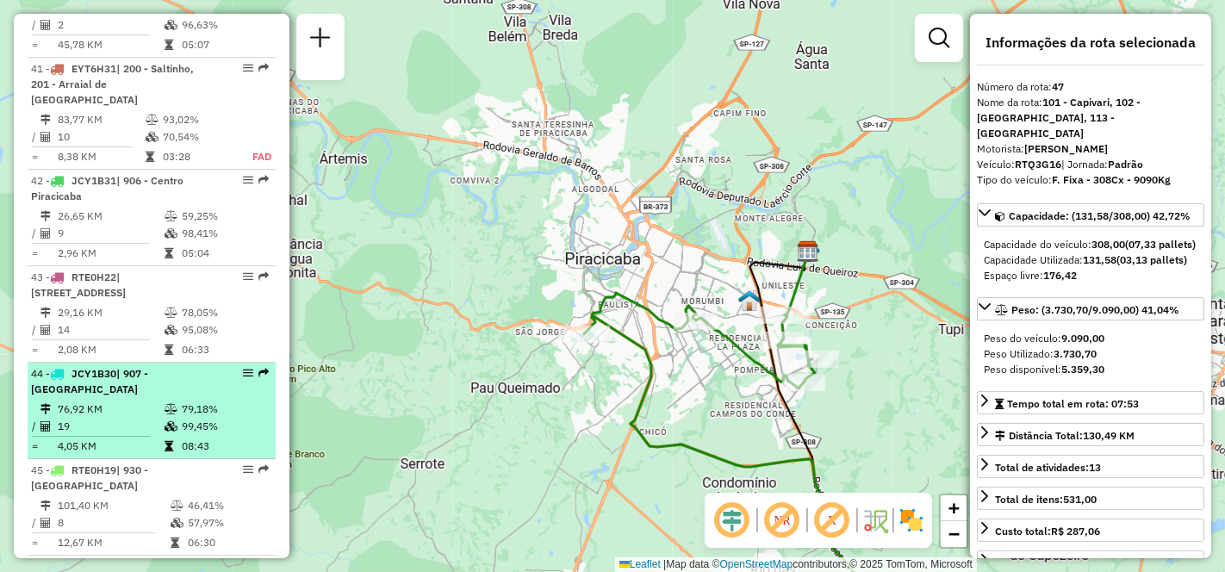
click at [137, 418] on td "19" at bounding box center [110, 426] width 107 height 17
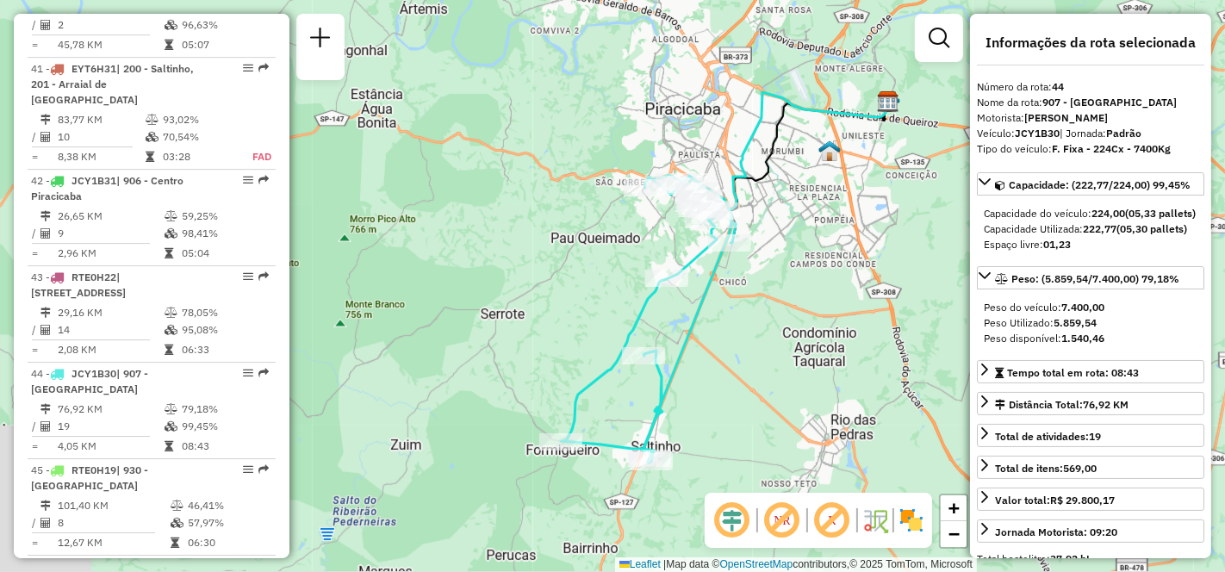
drag, startPoint x: 638, startPoint y: 365, endPoint x: 750, endPoint y: 356, distance: 112.4
click at [750, 356] on div "Janela de atendimento Grade de atendimento Capacidade Transportadoras Veículos …" at bounding box center [612, 286] width 1225 height 572
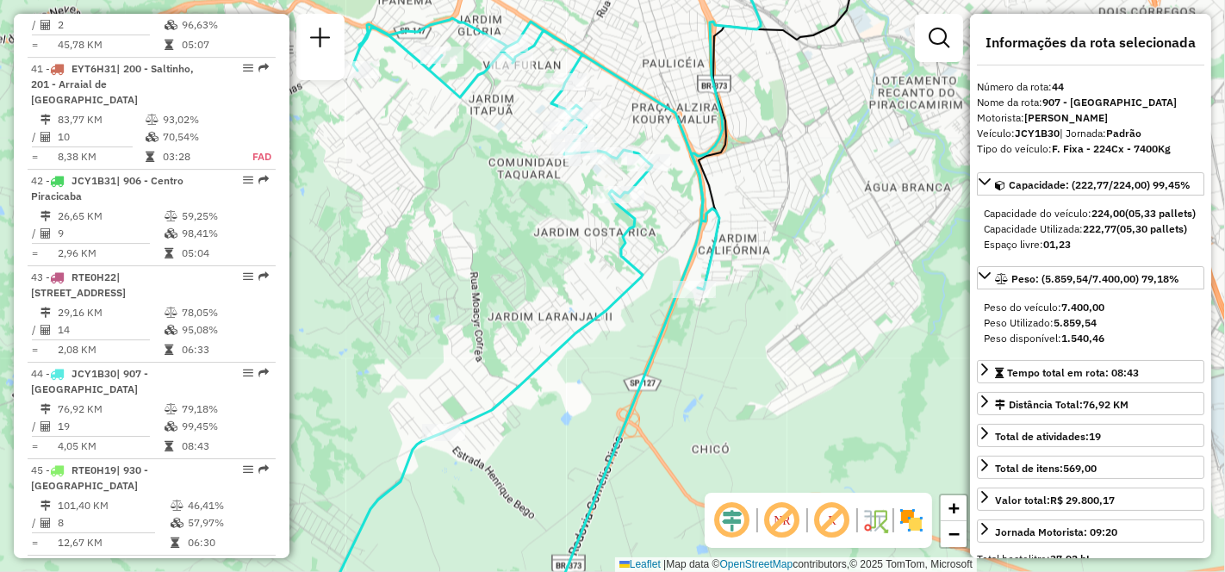
drag, startPoint x: 557, startPoint y: 364, endPoint x: 475, endPoint y: 322, distance: 92.5
click at [475, 322] on div "Janela de atendimento Grade de atendimento Capacidade Transportadoras Veículos …" at bounding box center [612, 286] width 1225 height 572
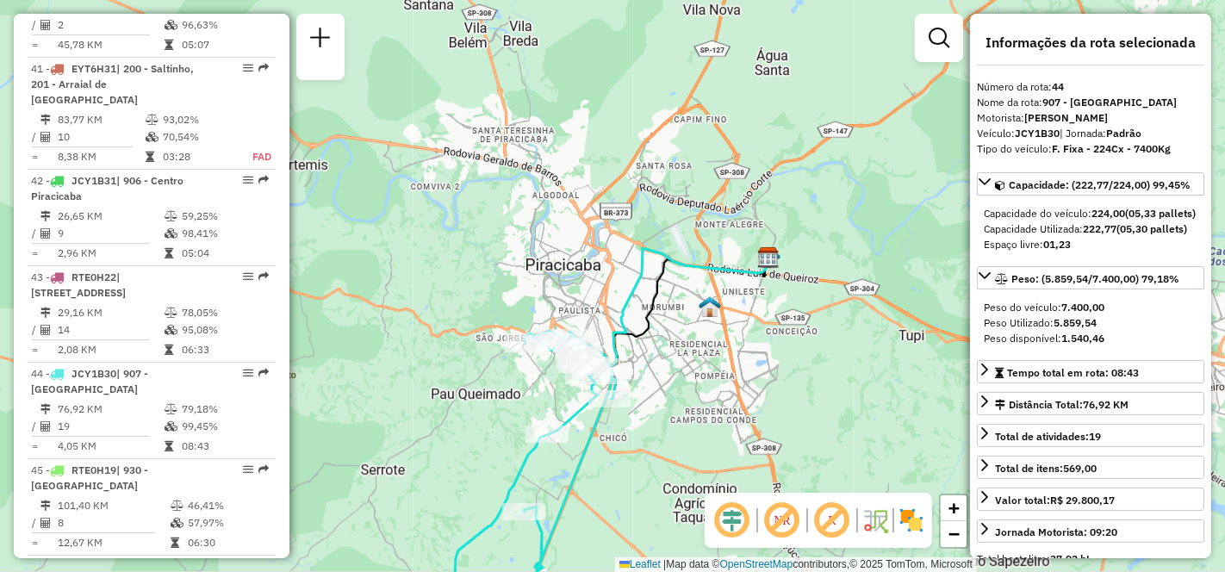
drag, startPoint x: 571, startPoint y: 442, endPoint x: 622, endPoint y: 263, distance: 186.2
click at [622, 263] on div "Janela de atendimento Grade de atendimento Capacidade Transportadoras Veículos …" at bounding box center [612, 286] width 1225 height 572
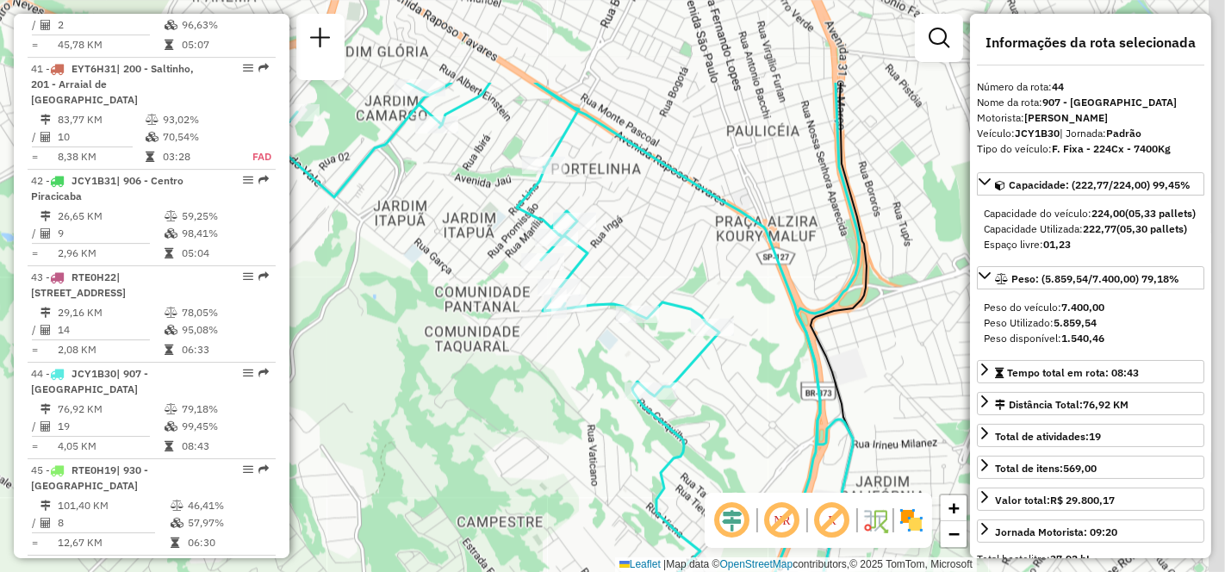
drag, startPoint x: 602, startPoint y: 149, endPoint x: 486, endPoint y: 289, distance: 181.6
click at [486, 289] on div "Janela de atendimento Grade de atendimento Capacidade Transportadoras Veículos …" at bounding box center [612, 286] width 1225 height 572
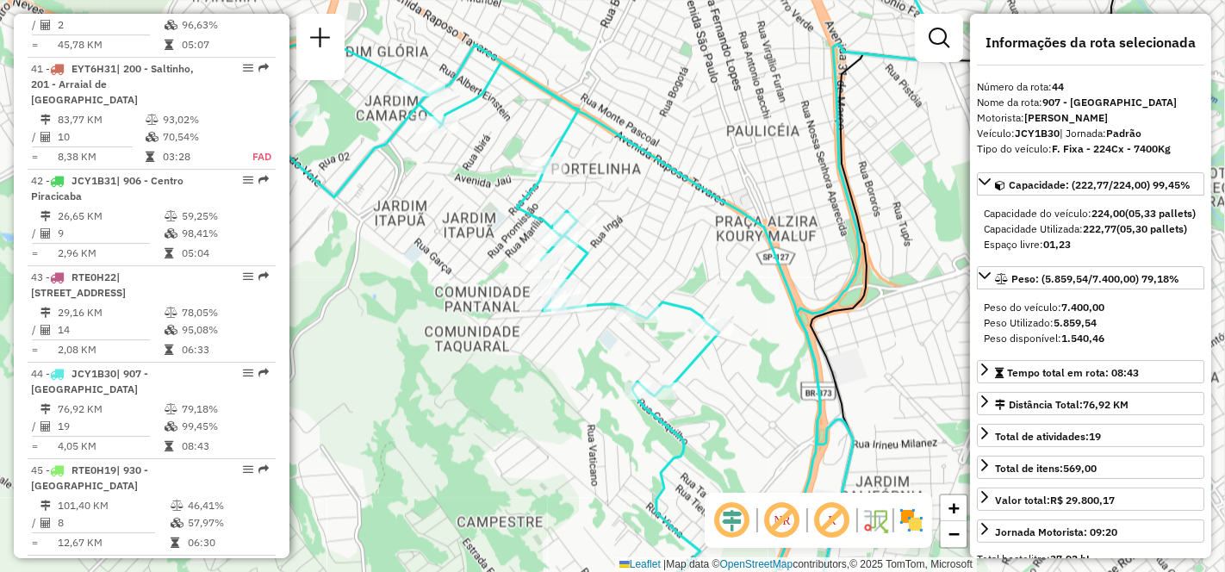
scroll to position [956, 0]
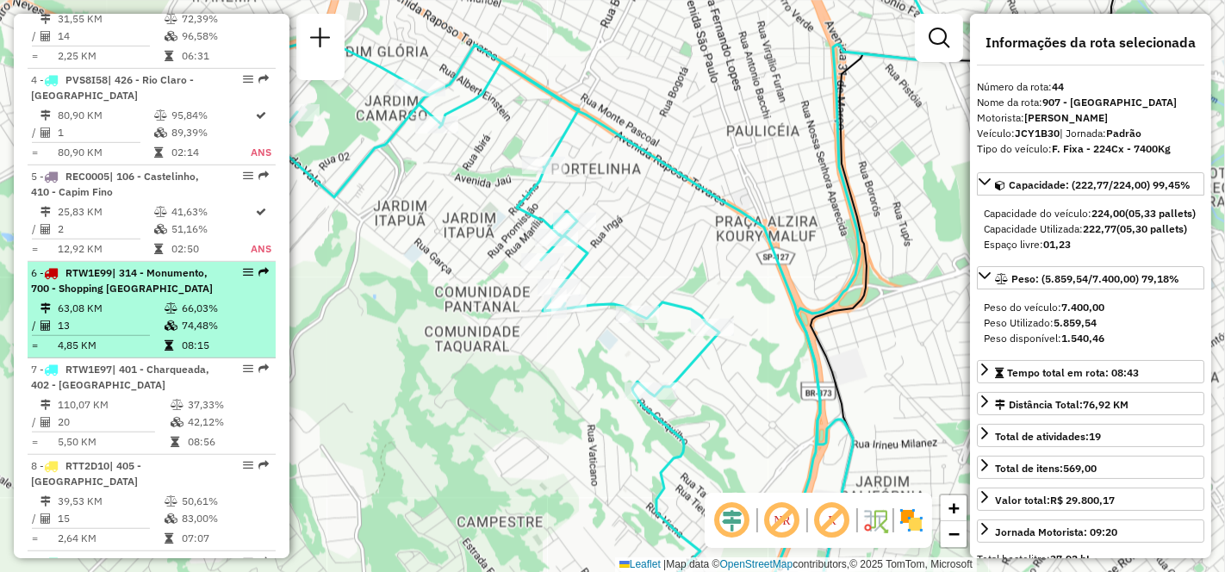
click at [130, 317] on td "63,08 KM" at bounding box center [110, 308] width 107 height 17
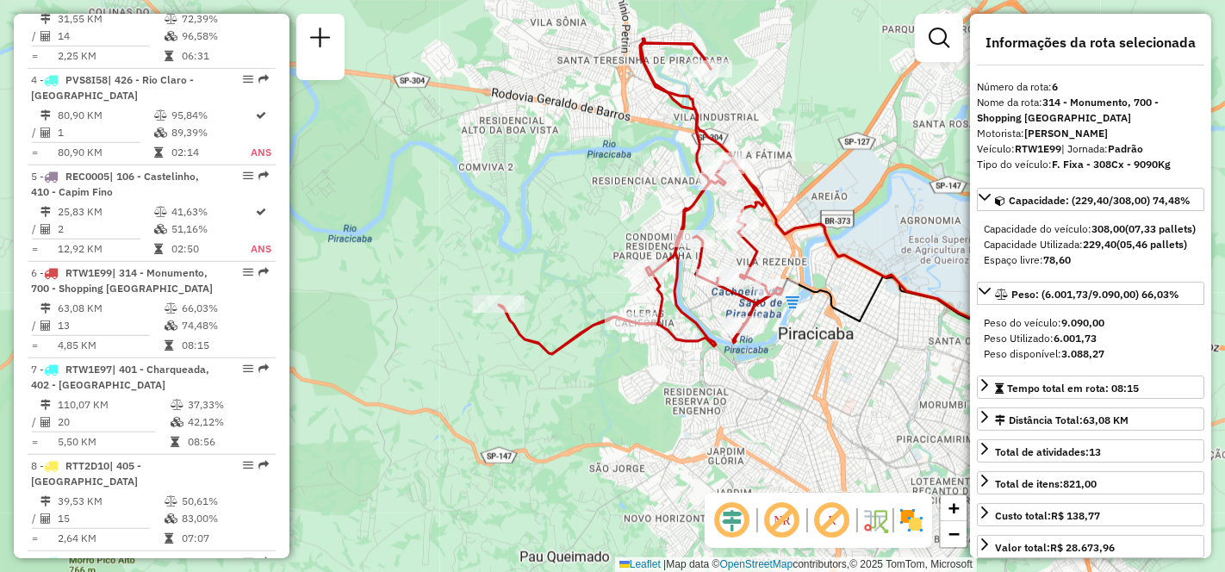
drag, startPoint x: 647, startPoint y: 301, endPoint x: 856, endPoint y: 213, distance: 227.0
click at [856, 213] on div "Janela de atendimento Grade de atendimento Capacidade Transportadoras Veículos …" at bounding box center [612, 286] width 1225 height 572
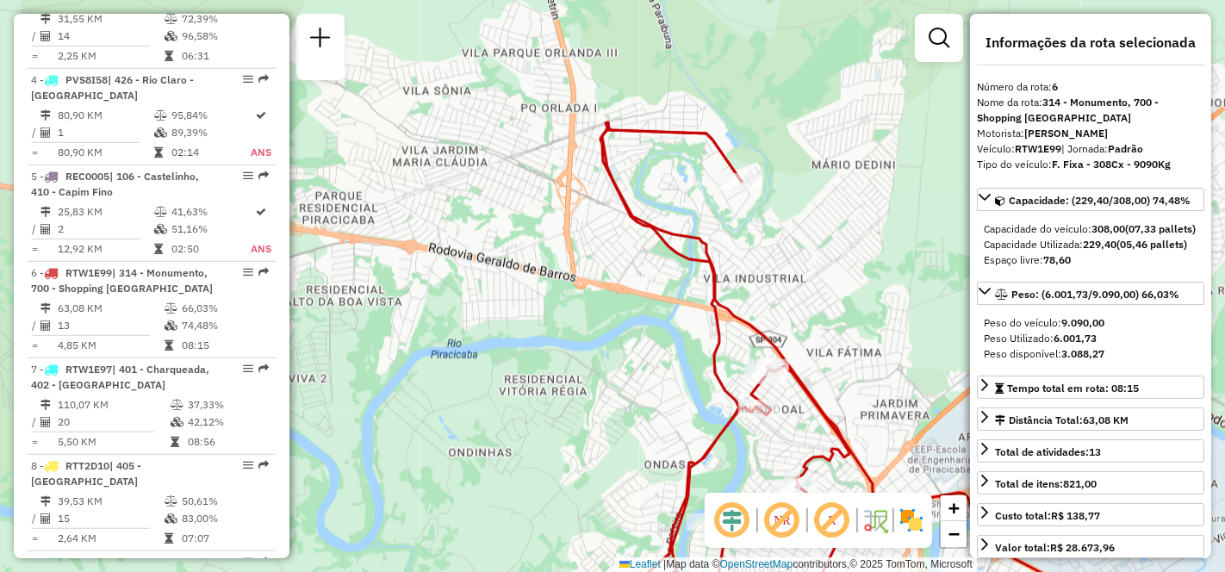
drag, startPoint x: 716, startPoint y: 122, endPoint x: 773, endPoint y: 256, distance: 145.1
click at [767, 250] on div "Janela de atendimento Grade de atendimento Capacidade Transportadoras Veículos …" at bounding box center [612, 286] width 1225 height 572
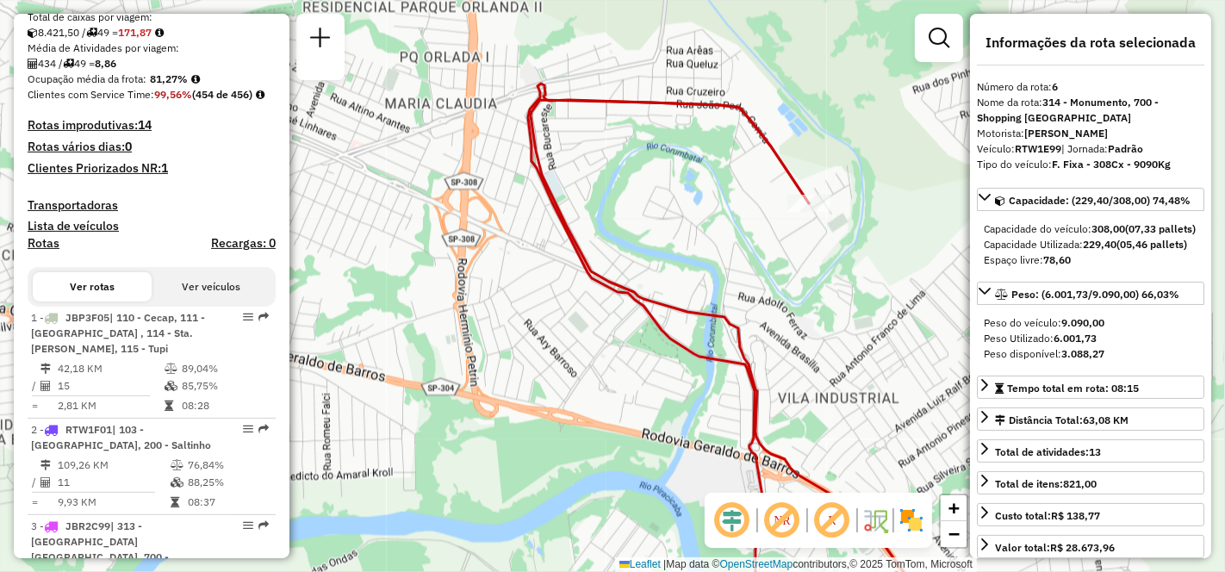
scroll to position [574, 0]
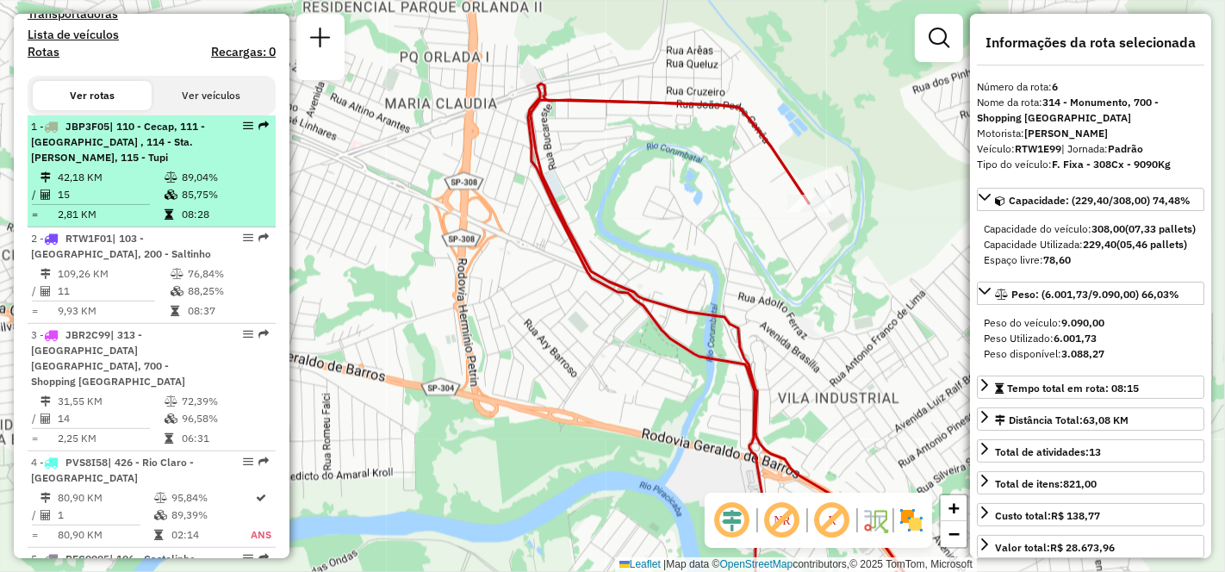
click at [125, 165] on div "1 - JBP3F05 | 110 - Cecap, 111 - [GEOGRAPHIC_DATA] , 114 - Sta. [PERSON_NAME], …" at bounding box center [122, 142] width 183 height 47
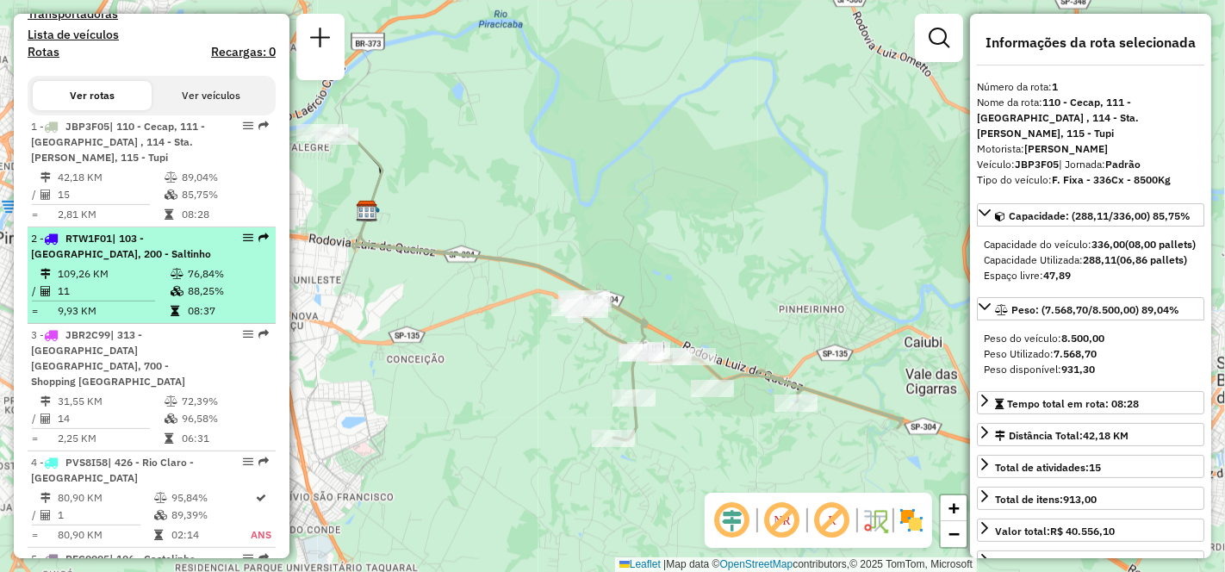
click at [127, 283] on td "109,26 KM" at bounding box center [113, 273] width 113 height 17
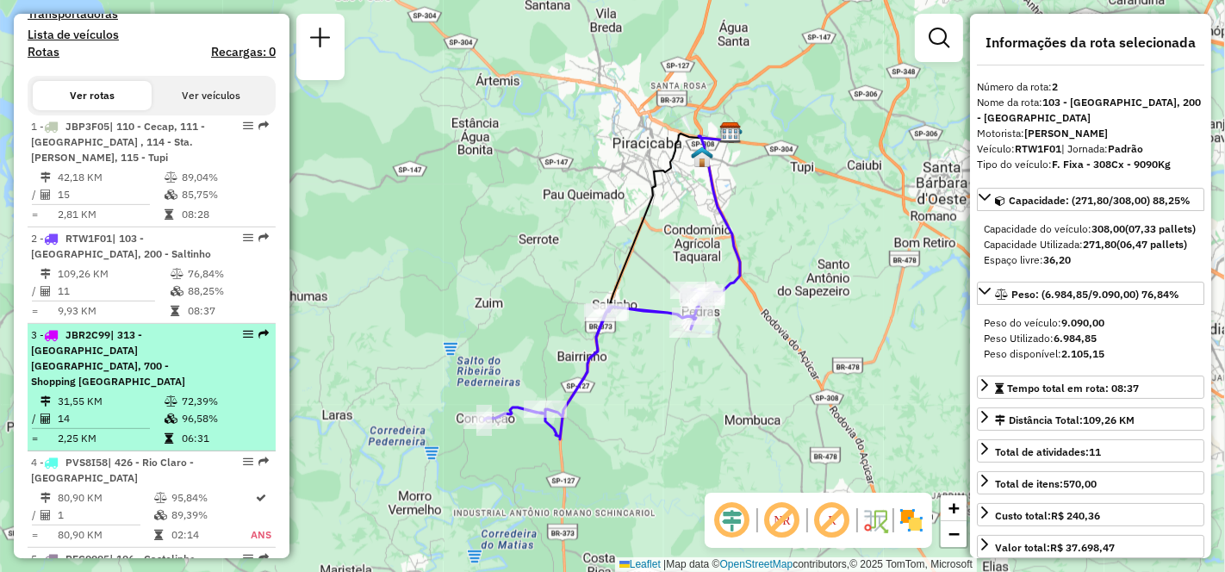
click at [134, 389] on div "3 - JBR2C99 | 313 - [GEOGRAPHIC_DATA] [GEOGRAPHIC_DATA], 700 - Shopping [GEOGRA…" at bounding box center [122, 358] width 183 height 62
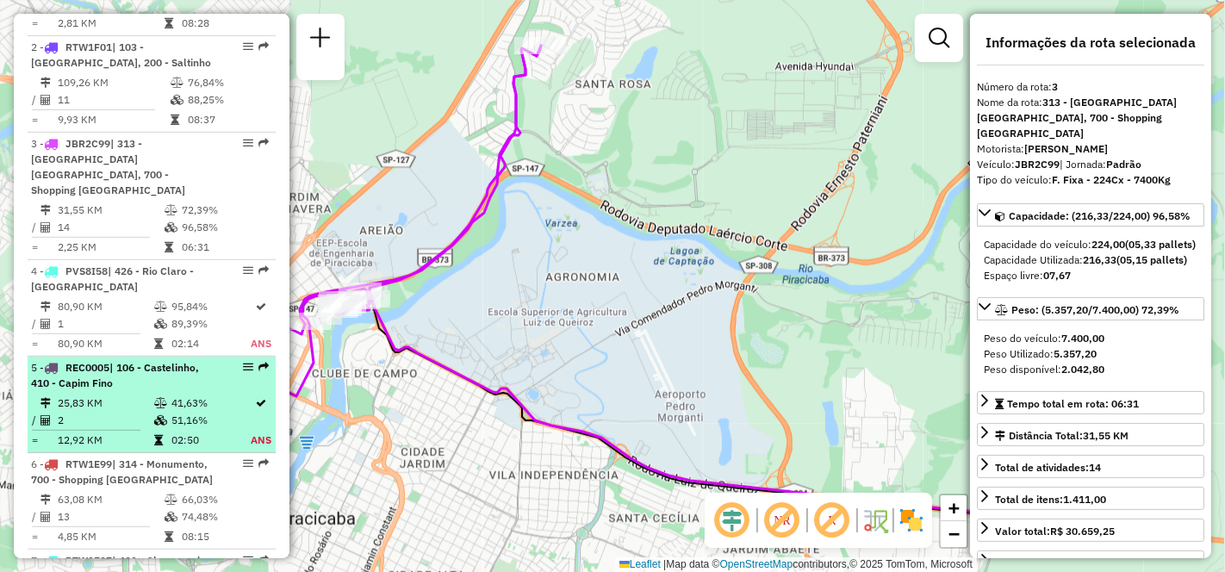
scroll to position [861, 0]
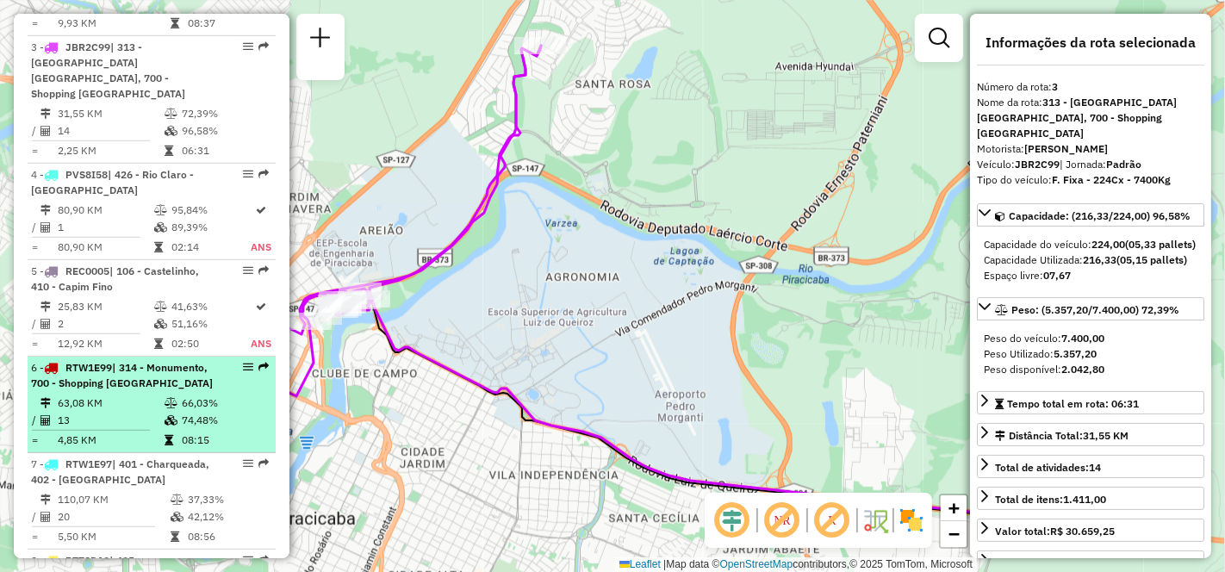
click at [112, 412] on td "63,08 KM" at bounding box center [110, 403] width 107 height 17
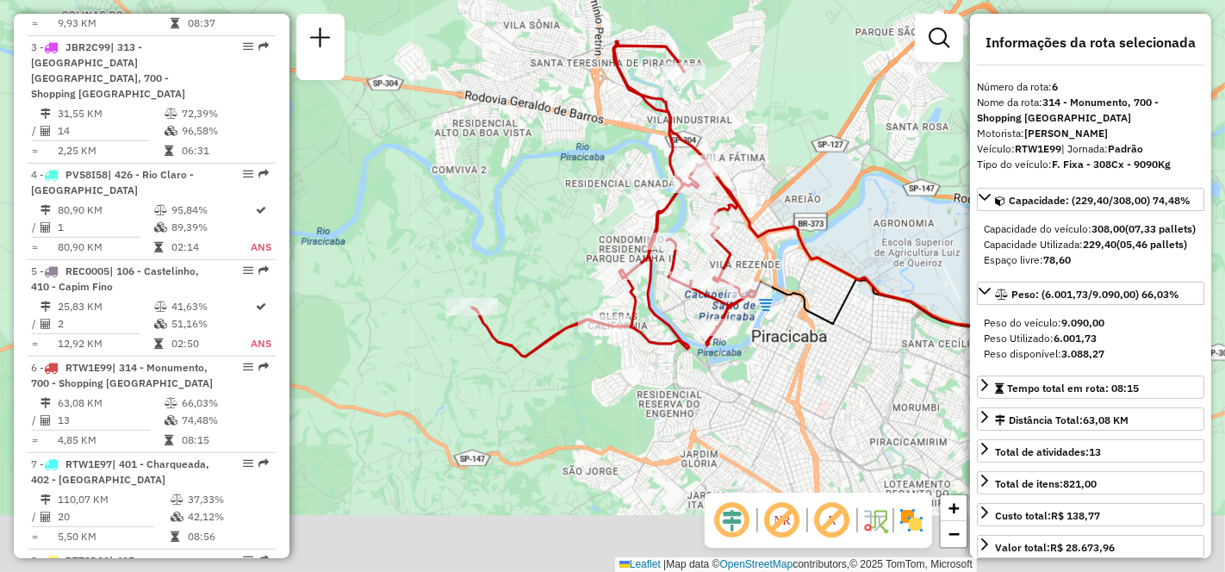
drag, startPoint x: 448, startPoint y: 382, endPoint x: 646, endPoint y: 284, distance: 221.1
click at [646, 285] on icon at bounding box center [614, 198] width 284 height 315
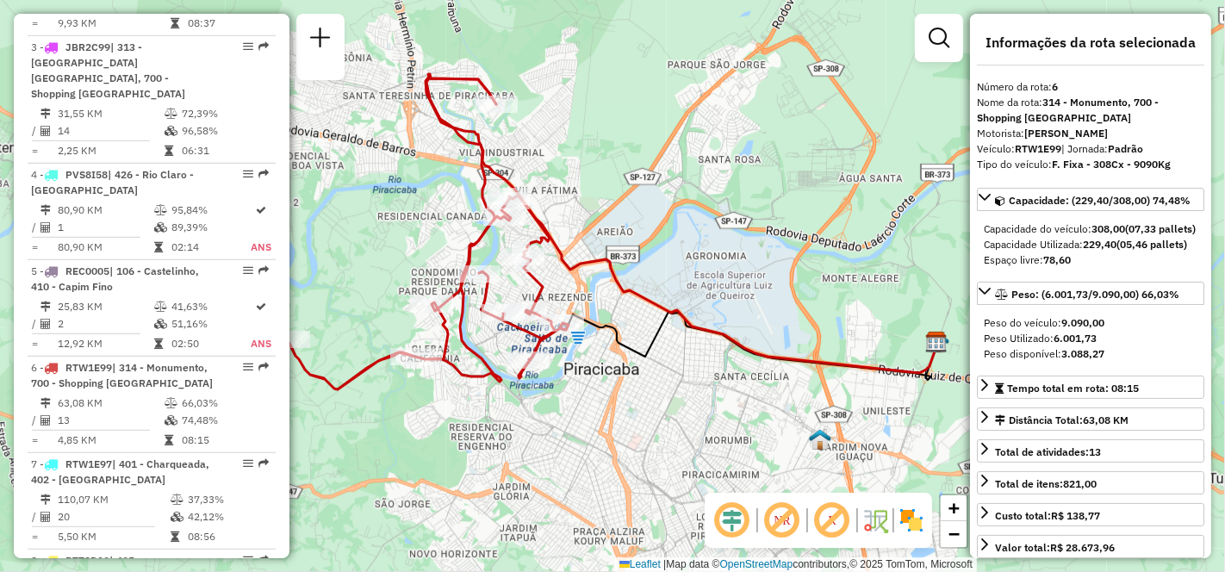
drag, startPoint x: 822, startPoint y: 471, endPoint x: 507, endPoint y: 462, distance: 314.5
click at [507, 462] on div "Janela de atendimento Grade de atendimento Capacidade Transportadoras Veículos …" at bounding box center [612, 286] width 1225 height 572
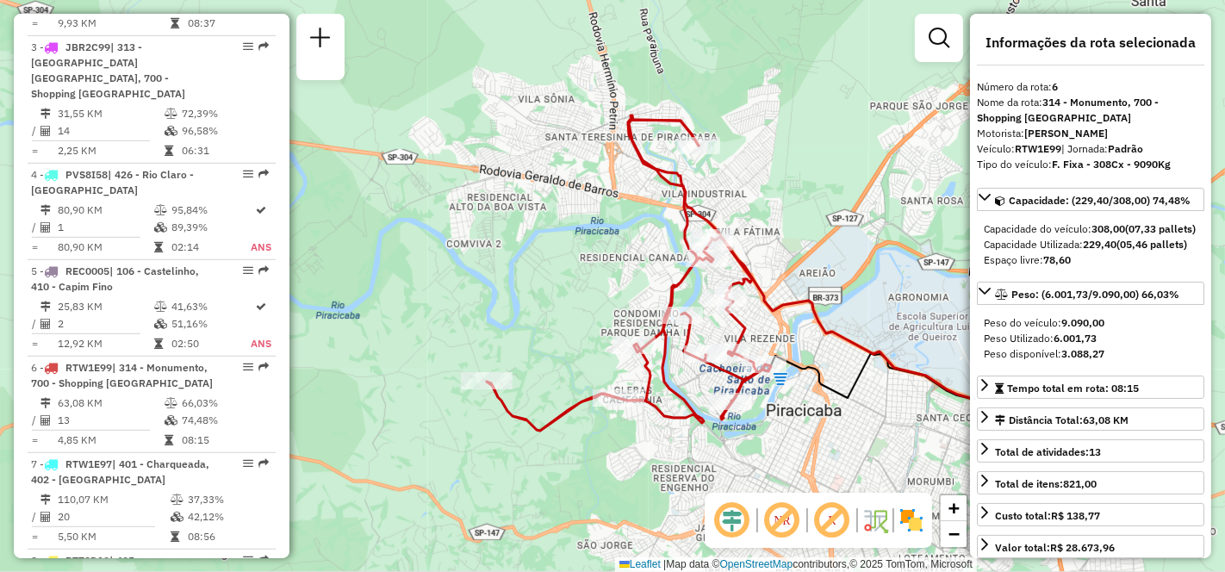
drag, startPoint x: 464, startPoint y: 422, endPoint x: 667, endPoint y: 463, distance: 206.6
click at [667, 463] on div "Janela de atendimento Grade de atendimento Capacidade Transportadoras Veículos …" at bounding box center [612, 286] width 1225 height 572
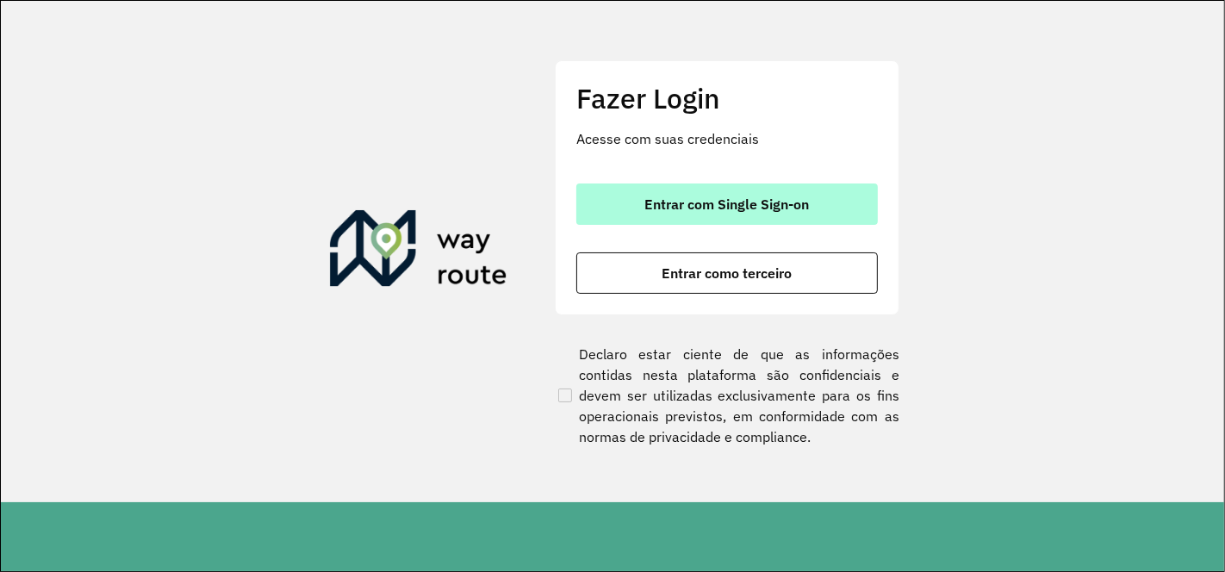
click at [732, 208] on span "Entrar com Single Sign-on" at bounding box center [727, 204] width 165 height 14
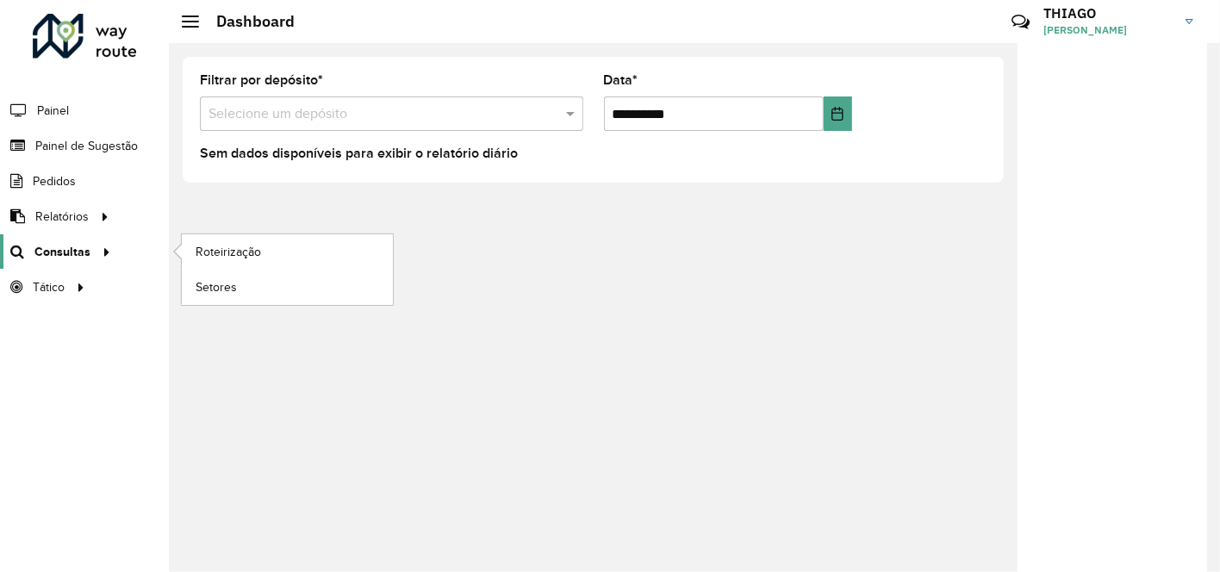
click at [85, 251] on span "Consultas" at bounding box center [62, 252] width 56 height 18
click at [228, 286] on span "Setores" at bounding box center [217, 287] width 42 height 18
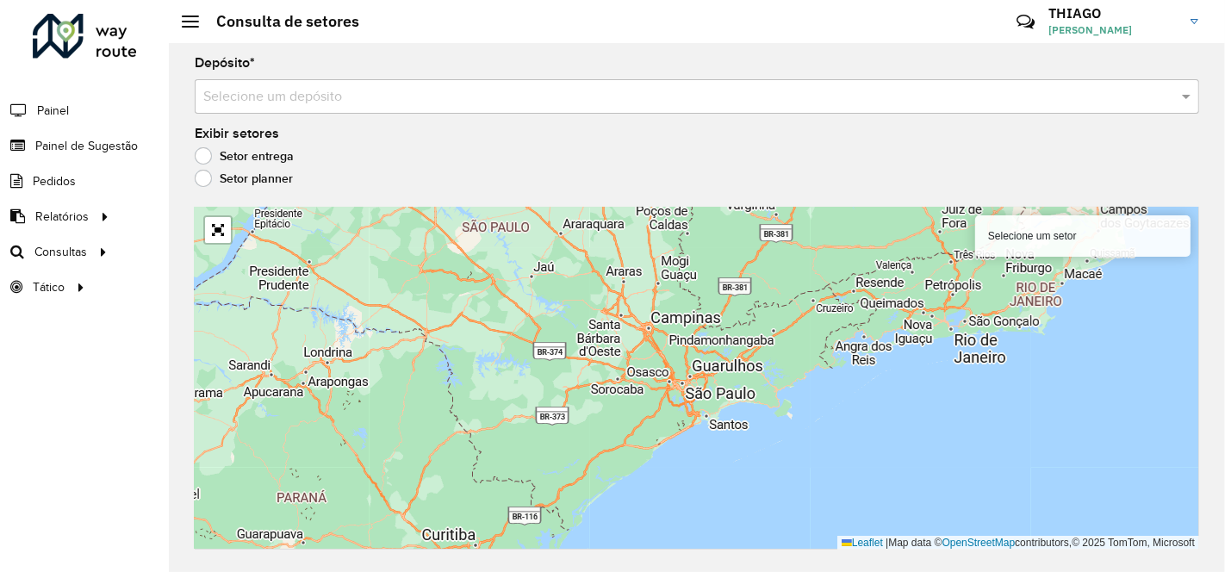
click at [291, 111] on div "Selecione um depósito" at bounding box center [697, 96] width 1004 height 34
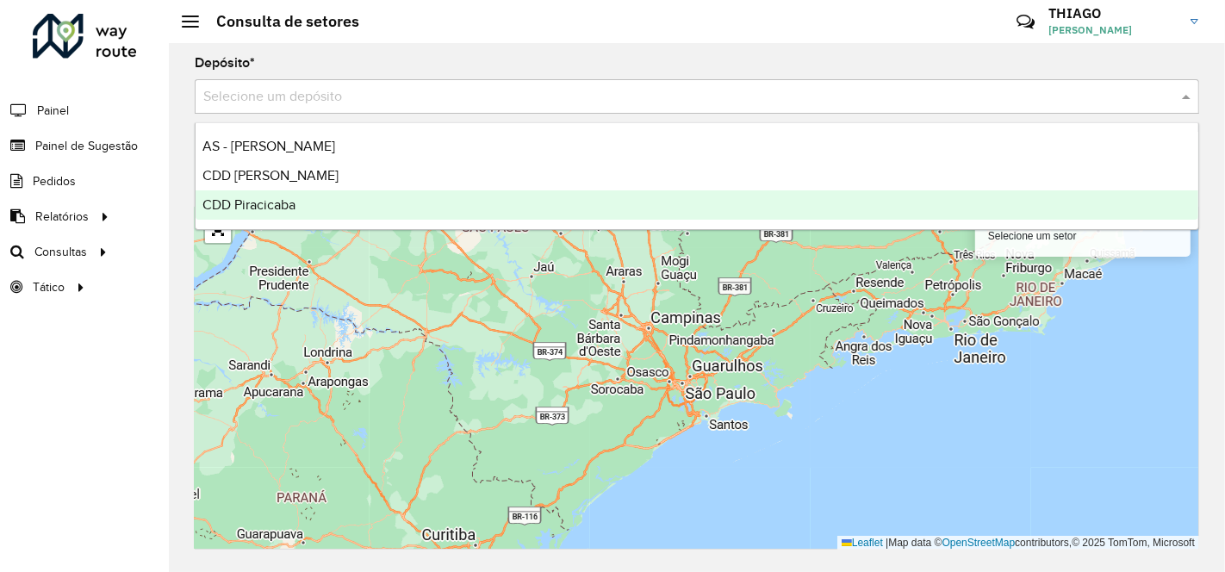
click at [293, 204] on span "CDD Piracicaba" at bounding box center [248, 204] width 93 height 15
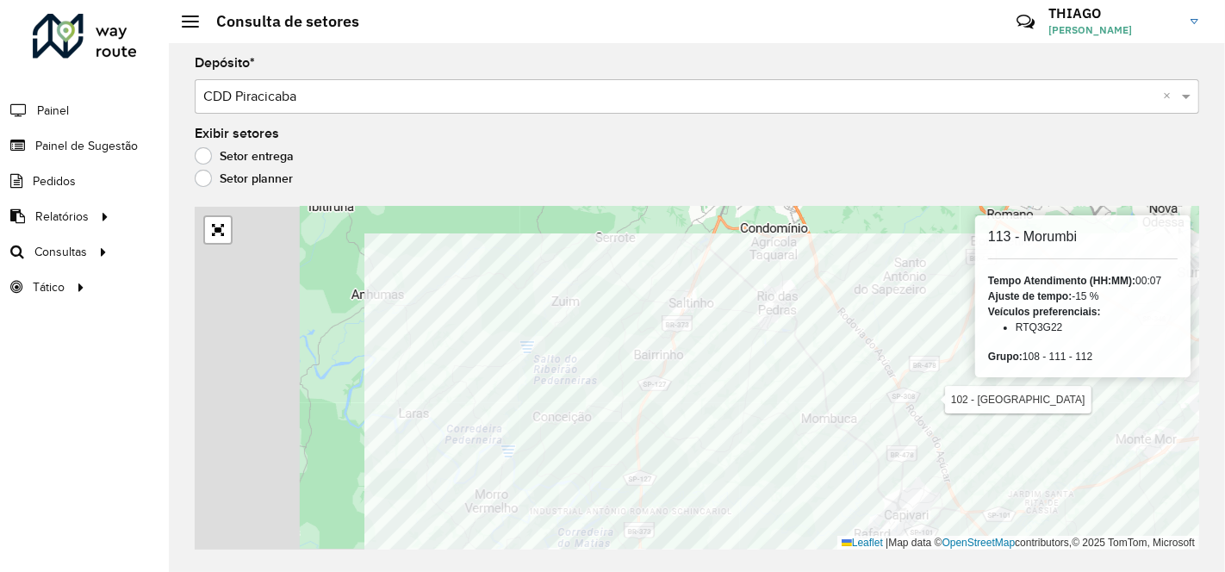
click at [1007, 375] on div "102 - Jardim Imperial 113 - Morumbi Tempo Atendimento (HH:MM): 00:07 Ajuste de …" at bounding box center [697, 378] width 1004 height 343
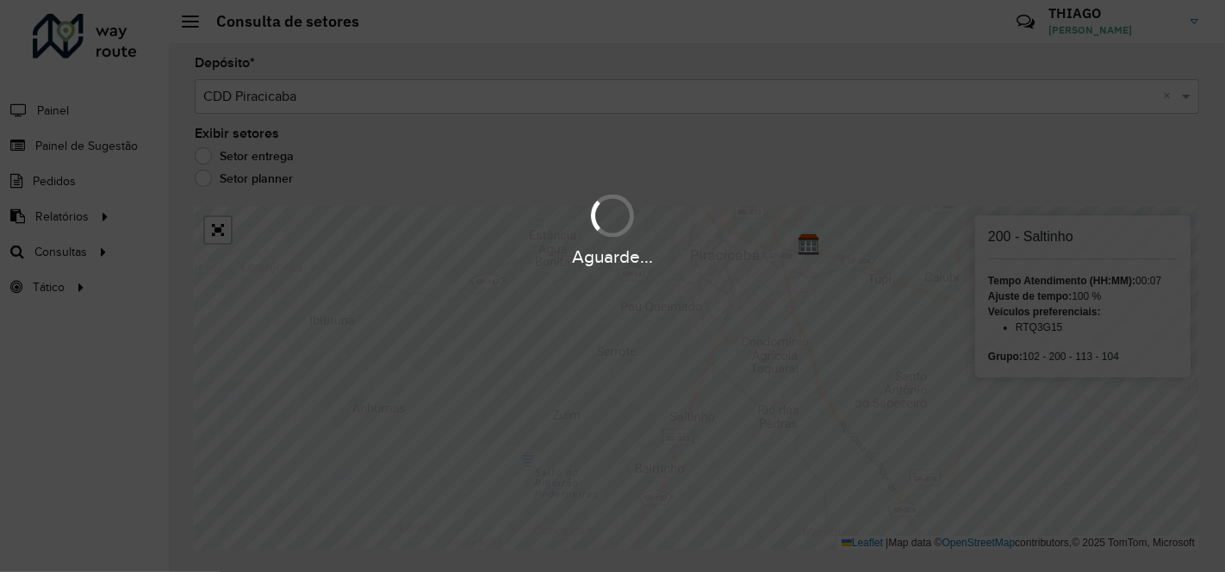
click at [664, 382] on hb-app "Aguarde... Pop-up bloqueado! Seu navegador bloqueou automáticamente a abertura …" at bounding box center [612, 286] width 1225 height 572
